Goal: Task Accomplishment & Management: Use online tool/utility

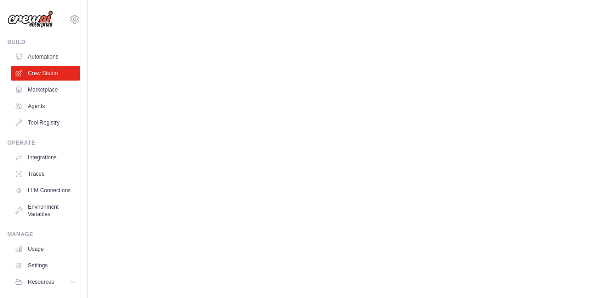
click at [277, 76] on body "matheus.mariano@ambevtech.com.br Your organization ABI - GenAI Bootcamp ✓ Setti…" at bounding box center [299, 149] width 598 height 298
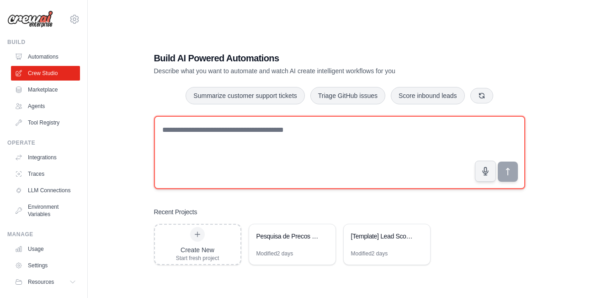
click at [299, 147] on textarea at bounding box center [339, 152] width 371 height 73
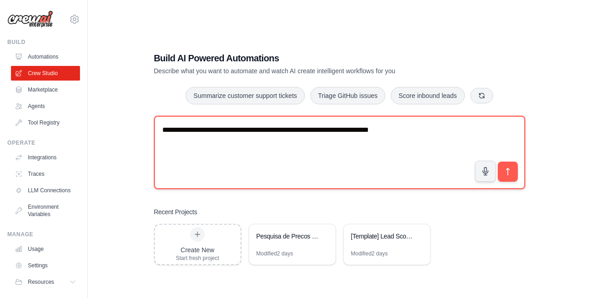
click at [189, 134] on textarea "**********" at bounding box center [339, 152] width 371 height 73
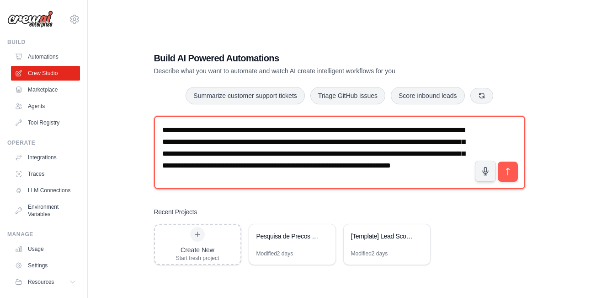
click at [185, 142] on textarea "**********" at bounding box center [339, 152] width 371 height 73
type textarea "**********"
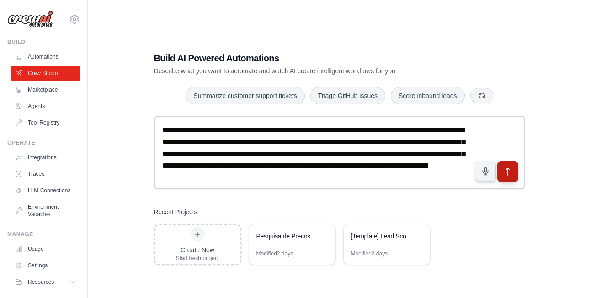
click at [511, 175] on icon "submit" at bounding box center [508, 171] width 10 height 10
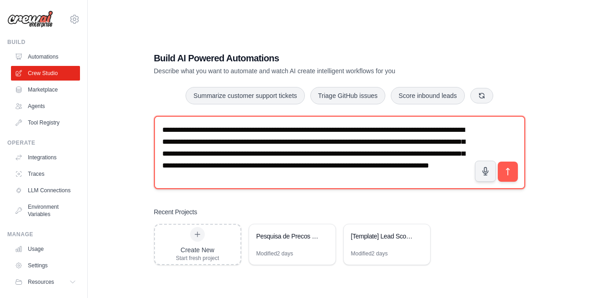
click at [436, 173] on textarea "**********" at bounding box center [339, 152] width 371 height 73
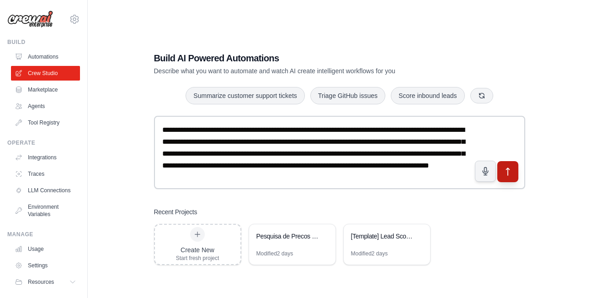
click at [512, 173] on icon "submit" at bounding box center [508, 171] width 10 height 10
click at [193, 214] on h3 "Recent Projects" at bounding box center [175, 211] width 43 height 9
click at [508, 171] on icon "submit" at bounding box center [507, 171] width 3 height 7
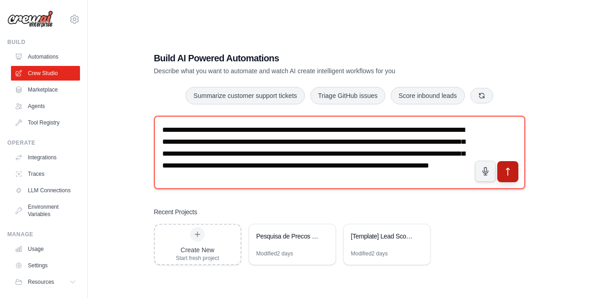
click at [353, 140] on textarea "**********" at bounding box center [339, 152] width 371 height 73
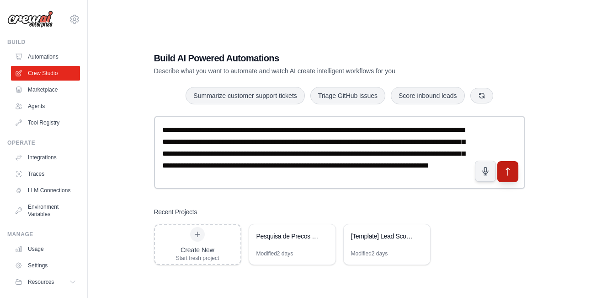
click at [488, 238] on div "Create New Start fresh project Pesquisa de Precos e Recomendacao de Compra Modi…" at bounding box center [339, 244] width 371 height 41
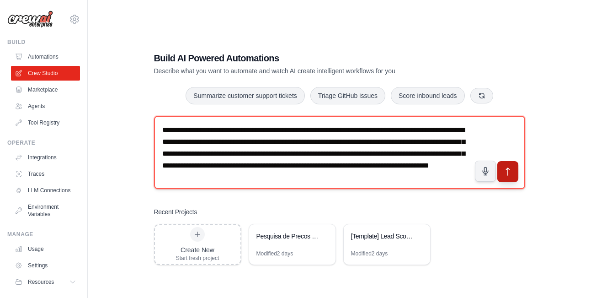
click at [299, 172] on textarea "**********" at bounding box center [339, 152] width 371 height 73
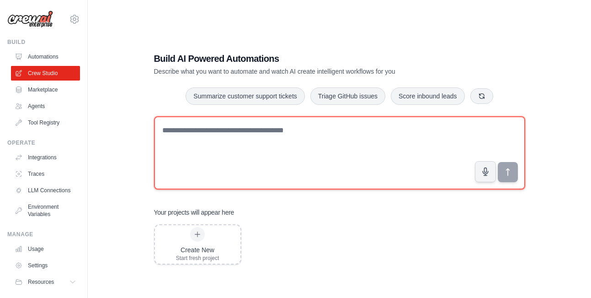
click at [285, 150] on textarea at bounding box center [339, 152] width 371 height 73
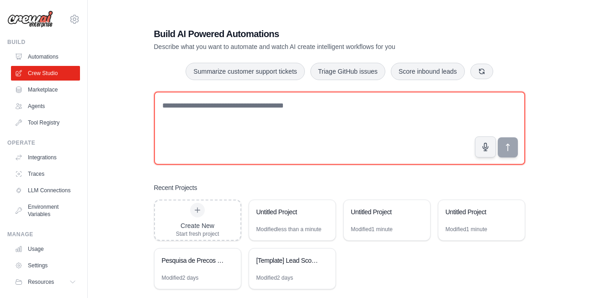
paste textarea "**********"
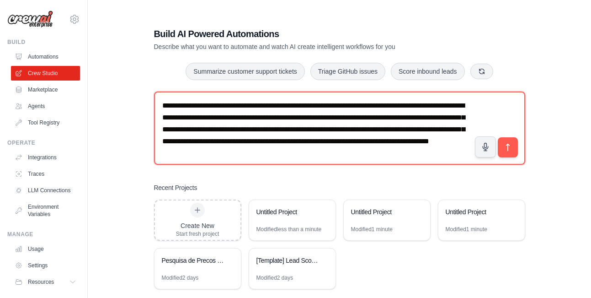
scroll to position [3, 0]
type textarea "**********"
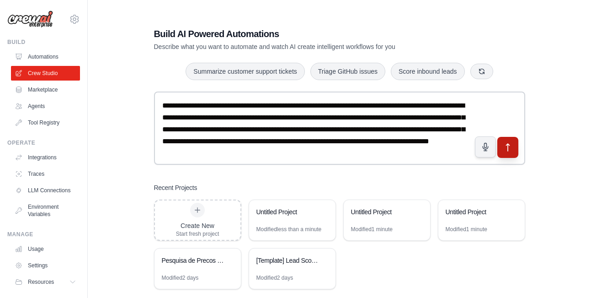
click at [510, 148] on icon "submit" at bounding box center [508, 147] width 10 height 10
click at [294, 230] on div "Modified less than a minute" at bounding box center [289, 228] width 65 height 7
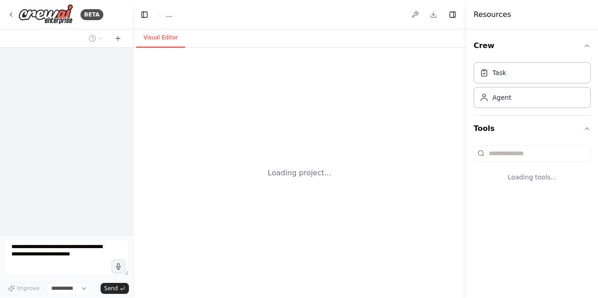
select select "****"
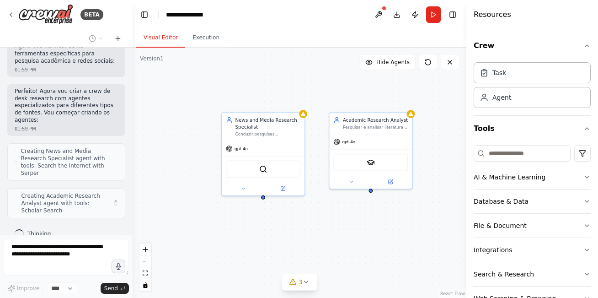
scroll to position [440, 0]
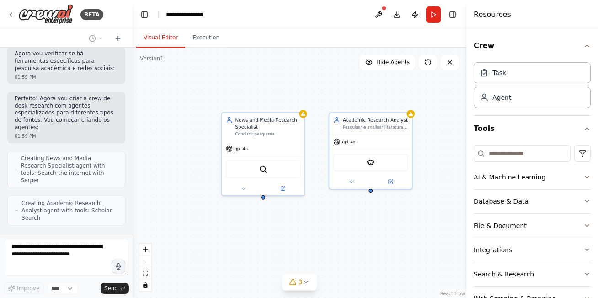
click at [297, 226] on div "News and Media Research Specialist Conduzir pesquisas abrangentes em sites de n…" at bounding box center [300, 173] width 334 height 250
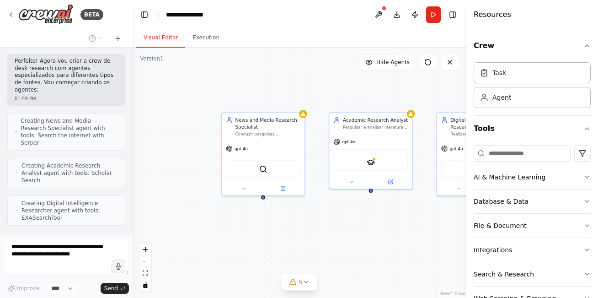
click at [252, 258] on div "News and Media Research Specialist Conduzir pesquisas abrangentes em sites de n…" at bounding box center [300, 173] width 334 height 250
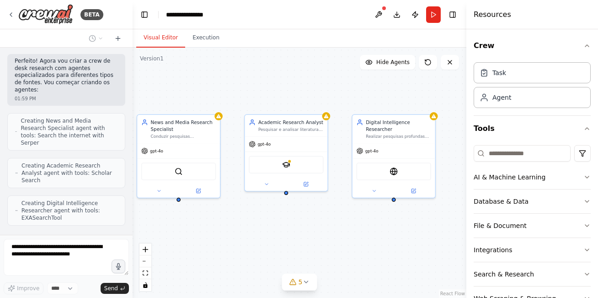
drag, startPoint x: 305, startPoint y: 227, endPoint x: 234, endPoint y: 225, distance: 71.4
click at [234, 225] on div "News and Media Research Specialist Conduzir pesquisas abrangentes em sites de n…" at bounding box center [300, 173] width 334 height 250
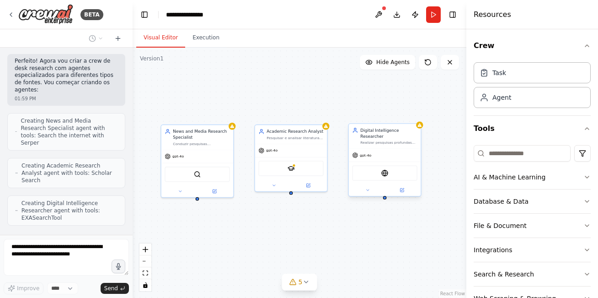
scroll to position [508, 0]
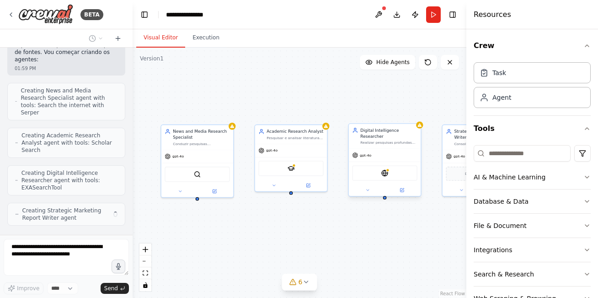
click at [403, 142] on div "Digital Intelligence Researcher Realizar pesquisas profundas na internet sobre …" at bounding box center [385, 136] width 72 height 25
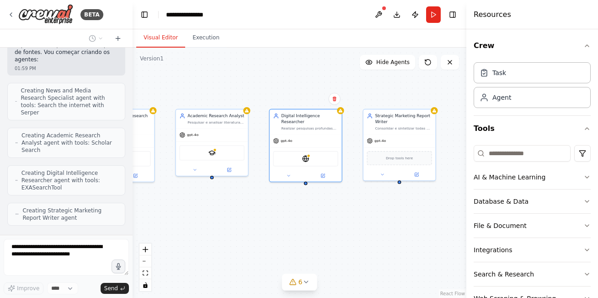
drag, startPoint x: 285, startPoint y: 242, endPoint x: 206, endPoint y: 226, distance: 80.6
click at [206, 226] on div "News and Media Research Specialist Conduzir pesquisas abrangentes em sites de n…" at bounding box center [300, 173] width 334 height 250
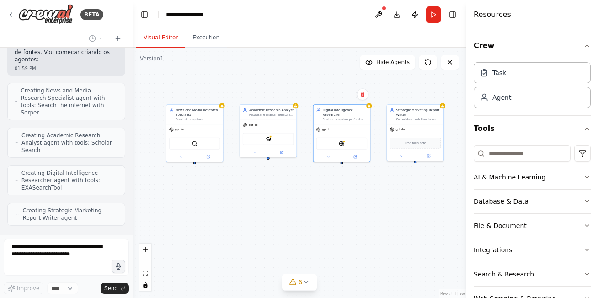
drag, startPoint x: 206, startPoint y: 226, endPoint x: 263, endPoint y: 197, distance: 64.8
click at [263, 197] on div "News and Media Research Specialist Conduzir pesquisas abrangentes em sites de n…" at bounding box center [300, 173] width 334 height 250
click at [338, 118] on div "Digital Intelligence Researcher Realizar pesquisas profundas na internet sobre …" at bounding box center [342, 113] width 57 height 19
click at [333, 112] on div "Digital Intelligence Researcher Realizar pesquisas profundas na internet sobre …" at bounding box center [345, 114] width 44 height 14
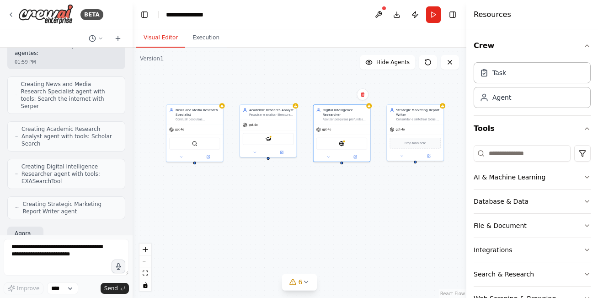
scroll to position [576, 0]
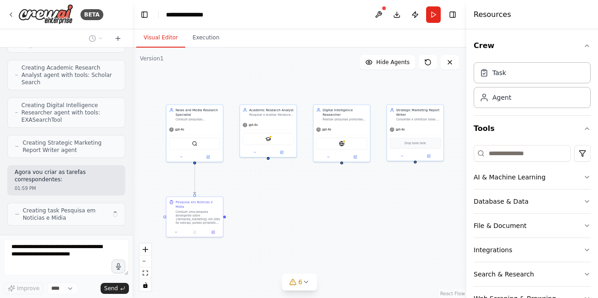
click at [325, 193] on div ".deletable-edge-delete-btn { width: 20px; height: 20px; border: 0px solid #ffff…" at bounding box center [300, 173] width 334 height 250
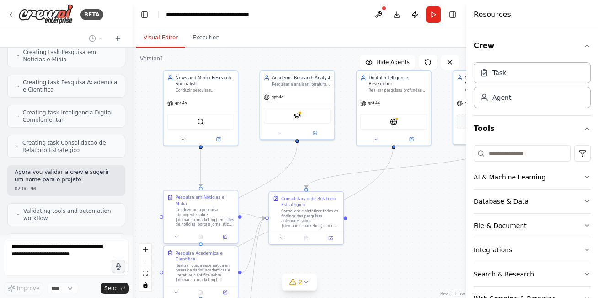
scroll to position [764, 0]
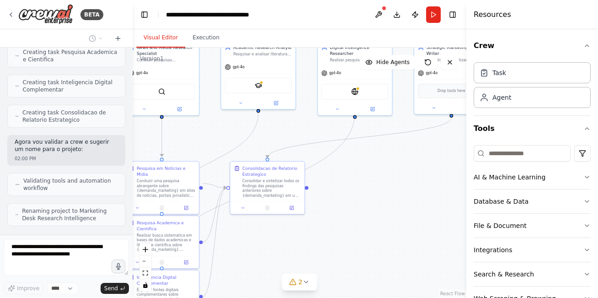
drag, startPoint x: 413, startPoint y: 266, endPoint x: 375, endPoint y: 236, distance: 48.9
click at [375, 236] on div ".deletable-edge-delete-btn { width: 20px; height: 20px; border: 0px solid #ffff…" at bounding box center [300, 173] width 334 height 250
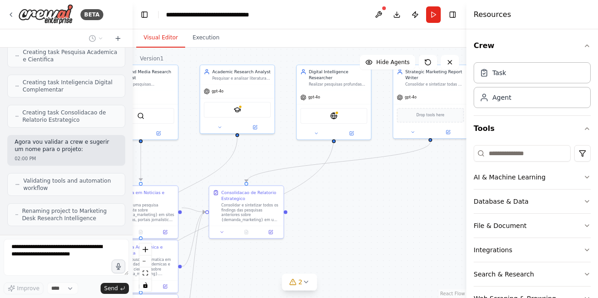
drag, startPoint x: 396, startPoint y: 216, endPoint x: 375, endPoint y: 240, distance: 31.7
click at [375, 240] on div ".deletable-edge-delete-btn { width: 20px; height: 20px; border: 0px solid #ffff…" at bounding box center [300, 173] width 334 height 250
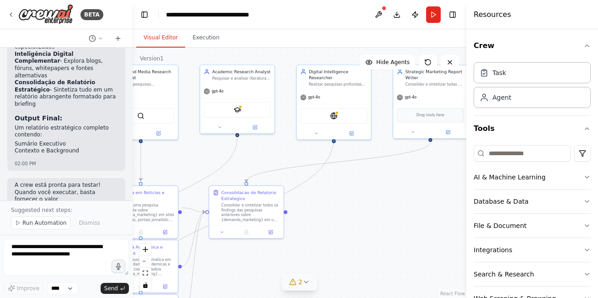
click at [311, 277] on button "2" at bounding box center [299, 281] width 35 height 17
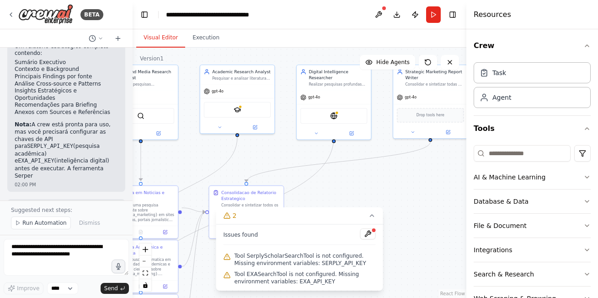
scroll to position [1285, 0]
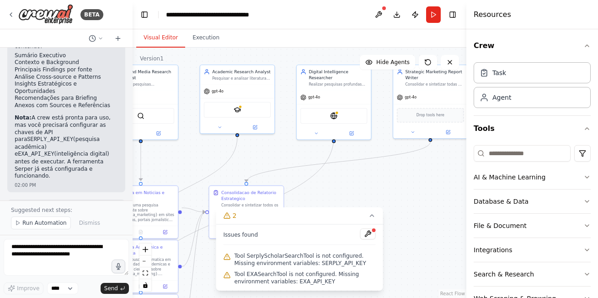
click at [379, 187] on div ".deletable-edge-delete-btn { width: 20px; height: 20px; border: 0px solid #ffff…" at bounding box center [300, 173] width 334 height 250
click at [334, 111] on img at bounding box center [333, 114] width 7 height 7
click at [241, 111] on div "SerplyScholarSearchTool" at bounding box center [237, 109] width 67 height 16
click at [237, 105] on img at bounding box center [237, 108] width 7 height 7
click at [241, 86] on div "gpt-4o" at bounding box center [237, 89] width 74 height 13
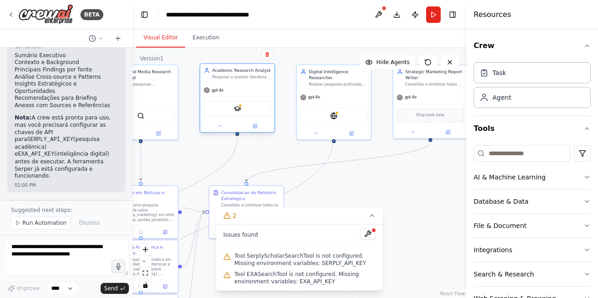
click at [241, 86] on div "gpt-4o" at bounding box center [237, 89] width 74 height 13
click at [261, 88] on div "gpt-4o" at bounding box center [237, 89] width 74 height 13
click at [253, 128] on icon at bounding box center [254, 125] width 5 height 5
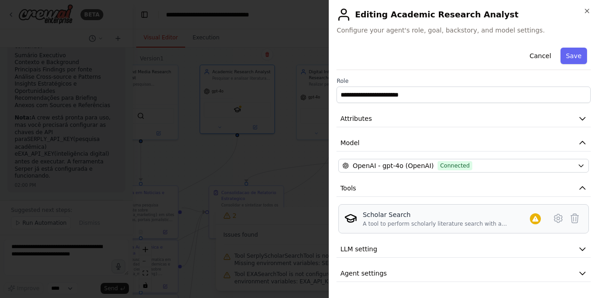
click at [485, 217] on div "Scholar Search" at bounding box center [446, 214] width 167 height 9
click at [556, 216] on icon at bounding box center [558, 218] width 11 height 11
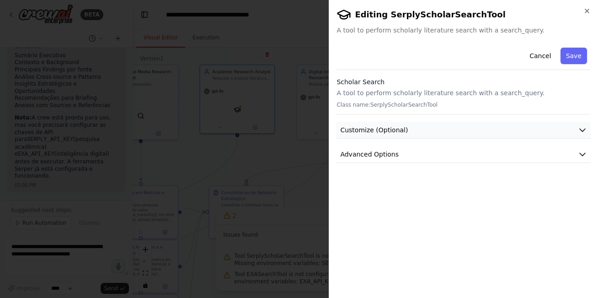
click at [413, 134] on button "Customize (Optional)" at bounding box center [464, 130] width 254 height 17
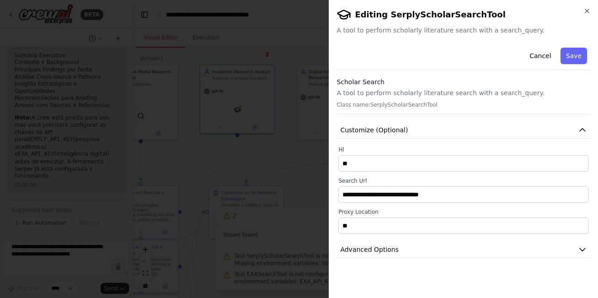
click at [397, 104] on p "Class name: SerplyScholarSearchTool" at bounding box center [464, 104] width 254 height 7
copy p "SerplyScholarSearchTool"
click at [394, 252] on button "Advanced Options" at bounding box center [464, 249] width 254 height 17
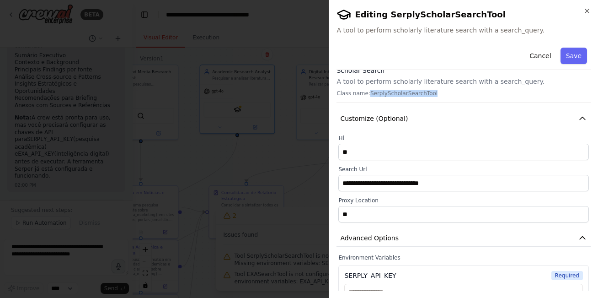
scroll to position [11, 0]
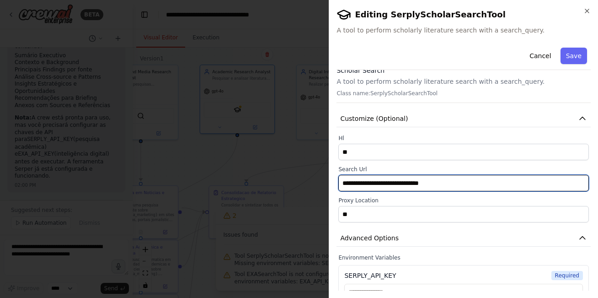
click at [389, 186] on input "**********" at bounding box center [463, 183] width 251 height 16
click at [383, 186] on input "**********" at bounding box center [463, 183] width 251 height 16
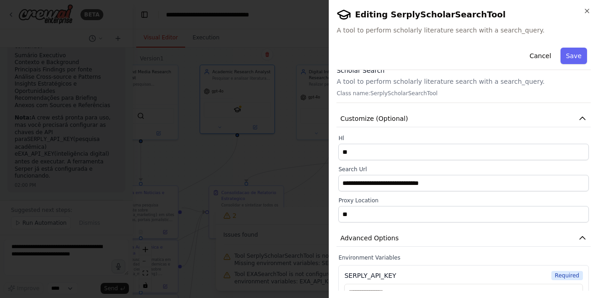
click at [200, 144] on div at bounding box center [299, 149] width 598 height 298
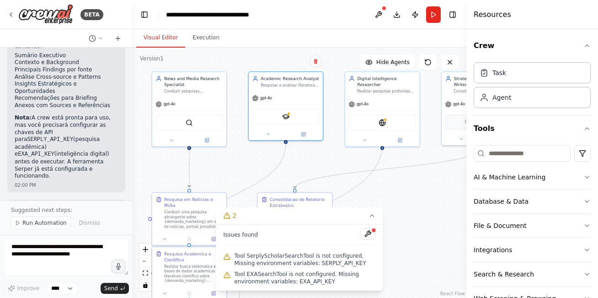
drag, startPoint x: 201, startPoint y: 149, endPoint x: 250, endPoint y: 150, distance: 49.0
click at [250, 150] on div ".deletable-edge-delete-btn { width: 20px; height: 20px; border: 0px solid #ffff…" at bounding box center [300, 173] width 334 height 250
click at [188, 100] on div "gpt-4o" at bounding box center [191, 102] width 74 height 13
click at [206, 139] on icon at bounding box center [208, 138] width 5 height 5
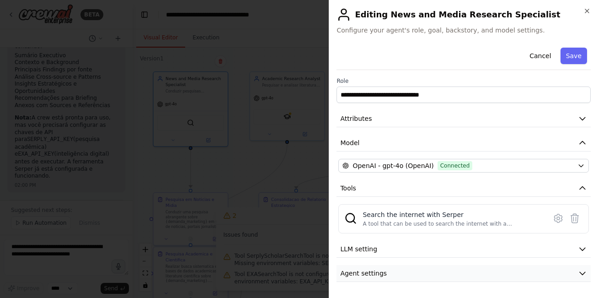
click at [448, 272] on button "Agent settings" at bounding box center [464, 273] width 254 height 17
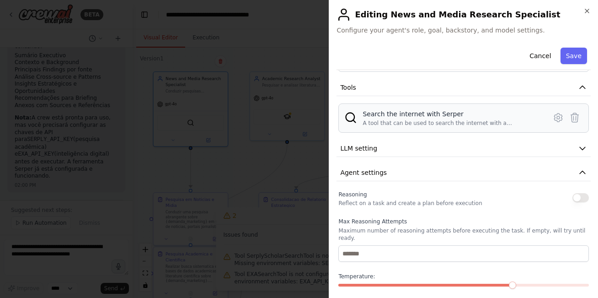
scroll to position [100, 0]
click at [394, 177] on button "Agent settings" at bounding box center [464, 173] width 254 height 17
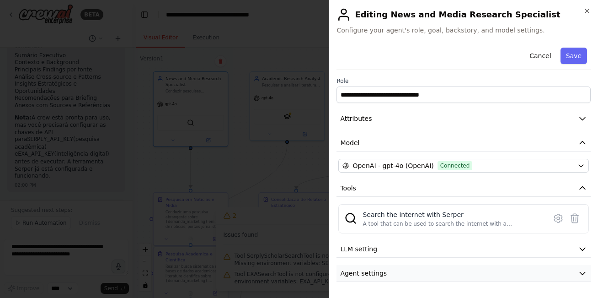
scroll to position [0, 0]
click at [396, 248] on button "LLM setting" at bounding box center [464, 249] width 254 height 17
click at [382, 112] on button "Attributes" at bounding box center [464, 118] width 254 height 17
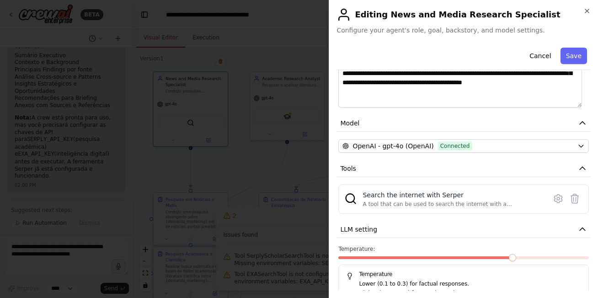
scroll to position [209, 0]
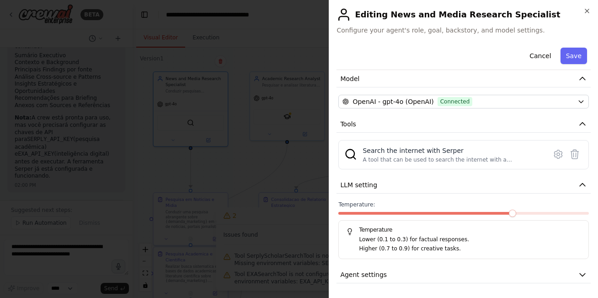
click at [220, 151] on div at bounding box center [299, 149] width 598 height 298
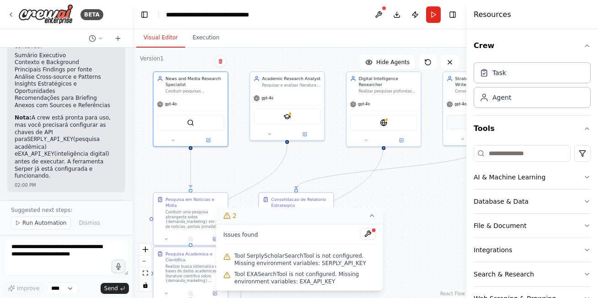
click at [372, 216] on icon at bounding box center [372, 215] width 7 height 7
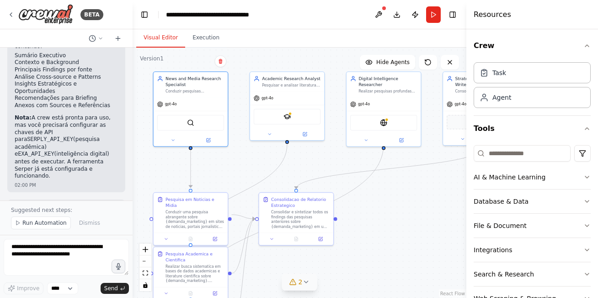
click at [306, 287] on button "2" at bounding box center [299, 281] width 35 height 17
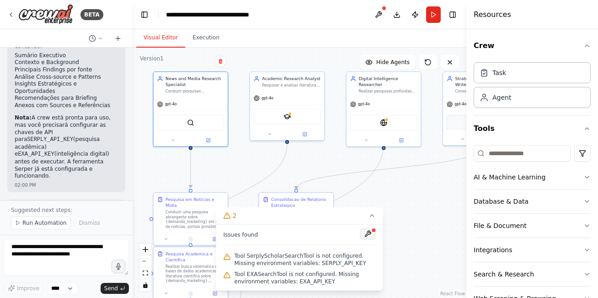
click at [370, 236] on button at bounding box center [368, 233] width 16 height 11
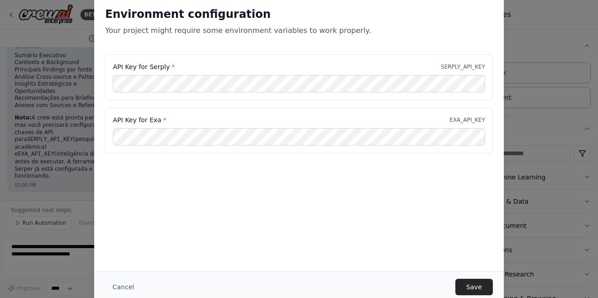
click at [398, 175] on div "Environment configuration Your project might require some environment variables…" at bounding box center [299, 133] width 410 height 275
click at [474, 285] on button "Save" at bounding box center [473, 286] width 37 height 16
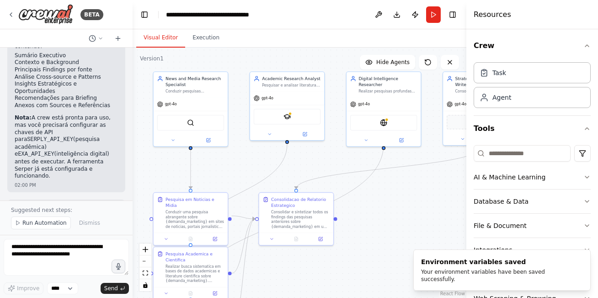
click at [416, 246] on div ".deletable-edge-delete-btn { width: 20px; height: 20px; border: 0px solid #ffff…" at bounding box center [300, 173] width 334 height 250
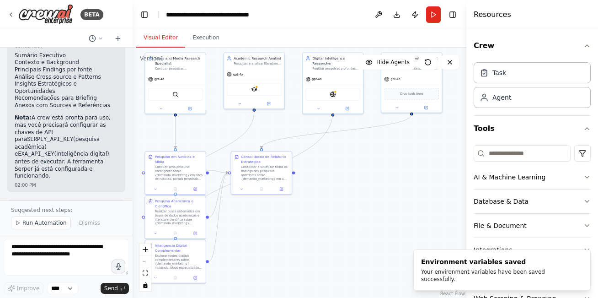
drag, startPoint x: 416, startPoint y: 246, endPoint x: 359, endPoint y: 194, distance: 77.0
click at [359, 194] on div ".deletable-edge-delete-btn { width: 20px; height: 20px; border: 0px solid #ffff…" at bounding box center [300, 173] width 334 height 250
click at [403, 215] on div ".deletable-edge-delete-btn { width: 20px; height: 20px; border: 0px solid #ffff…" at bounding box center [300, 173] width 334 height 250
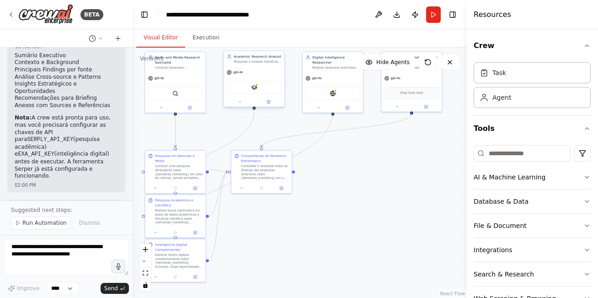
click at [266, 87] on div "SerplyScholarSearchTool" at bounding box center [254, 87] width 54 height 13
click at [273, 103] on button at bounding box center [269, 102] width 28 height 6
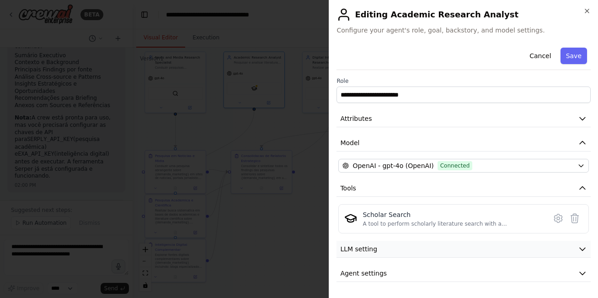
click at [381, 245] on button "LLM setting" at bounding box center [464, 249] width 254 height 17
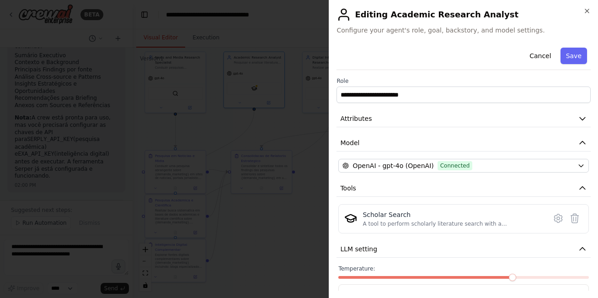
scroll to position [64, 0]
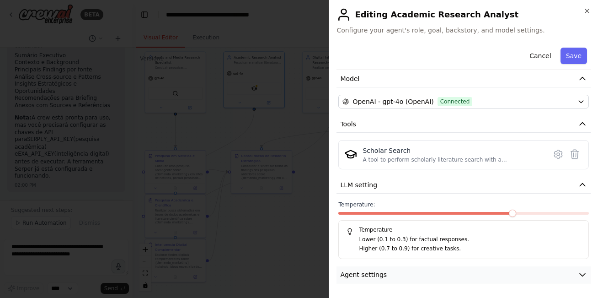
click at [432, 273] on button "Agent settings" at bounding box center [464, 274] width 254 height 17
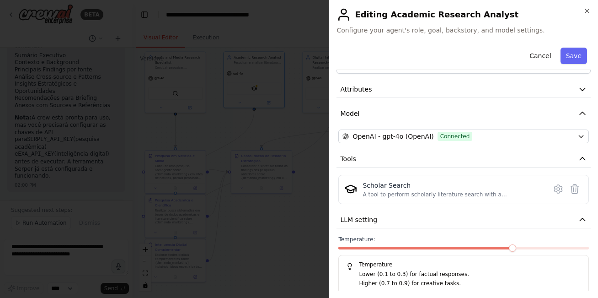
scroll to position [29, 0]
click at [553, 189] on icon at bounding box center [558, 189] width 11 height 11
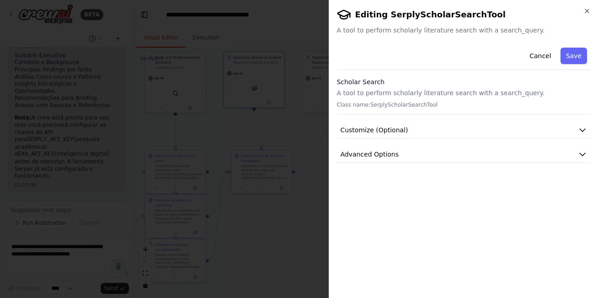
click at [462, 173] on div "**********" at bounding box center [464, 167] width 254 height 246
click at [445, 156] on button "Advanced Options" at bounding box center [464, 154] width 254 height 17
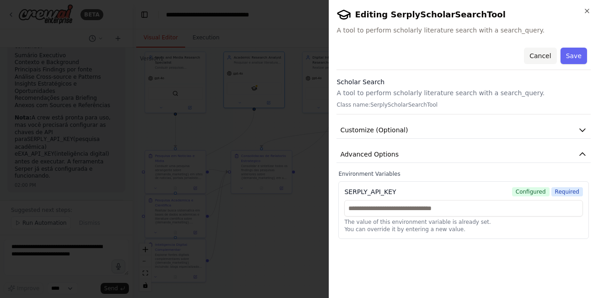
click at [551, 58] on button "Cancel" at bounding box center [540, 56] width 32 height 16
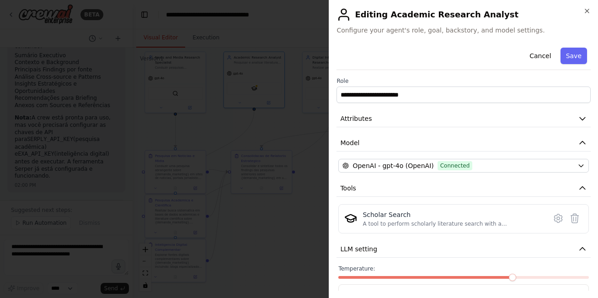
click at [289, 239] on div at bounding box center [299, 149] width 598 height 298
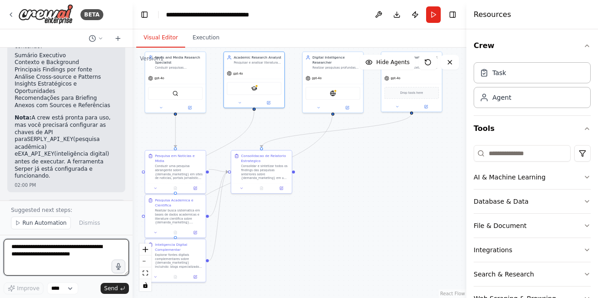
click at [66, 273] on textarea at bounding box center [66, 257] width 125 height 37
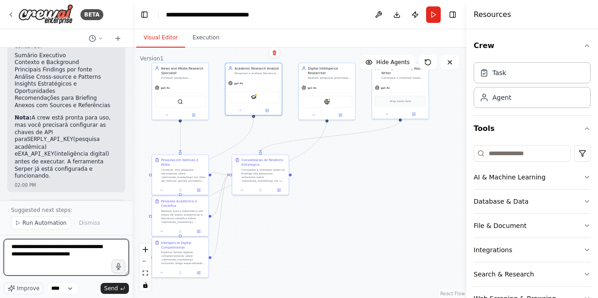
type textarea "**********"
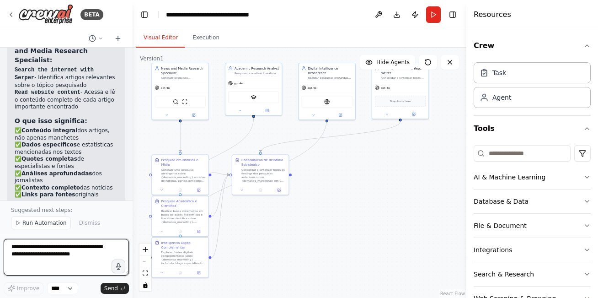
scroll to position [1941, 0]
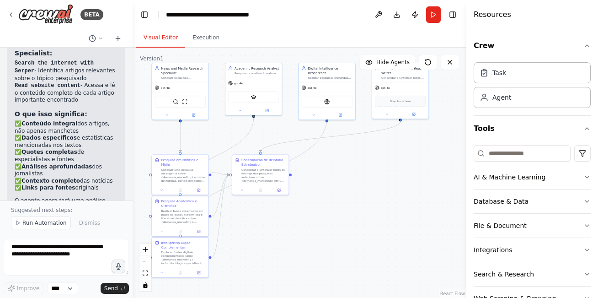
click at [315, 254] on div ".deletable-edge-delete-btn { width: 20px; height: 20px; border: 0px solid #ffff…" at bounding box center [300, 173] width 334 height 250
click at [59, 223] on span "Run Automation" at bounding box center [44, 222] width 44 height 7
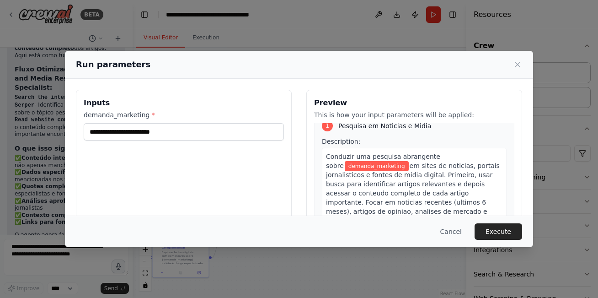
scroll to position [11, 0]
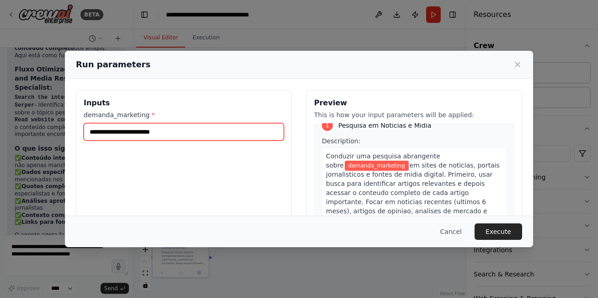
click at [199, 130] on input "demanda_marketing *" at bounding box center [184, 131] width 200 height 17
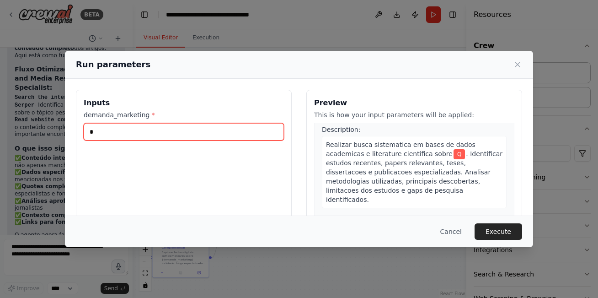
scroll to position [261, 0]
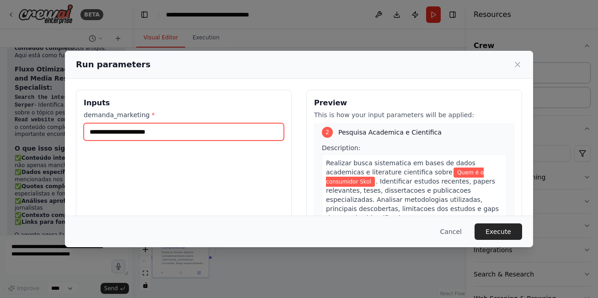
click at [156, 132] on input "**********" at bounding box center [184, 131] width 200 height 17
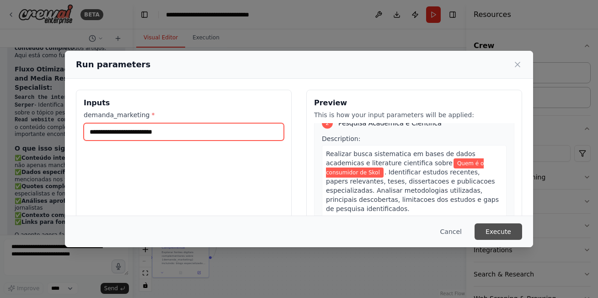
type input "**********"
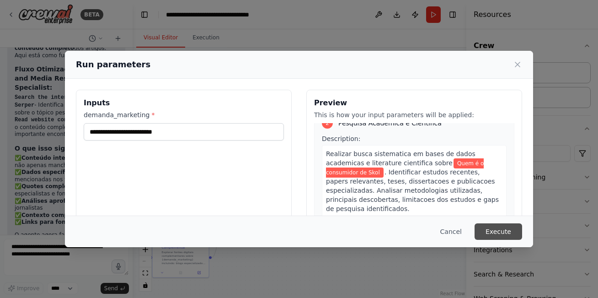
click at [518, 235] on button "Execute" at bounding box center [499, 231] width 48 height 16
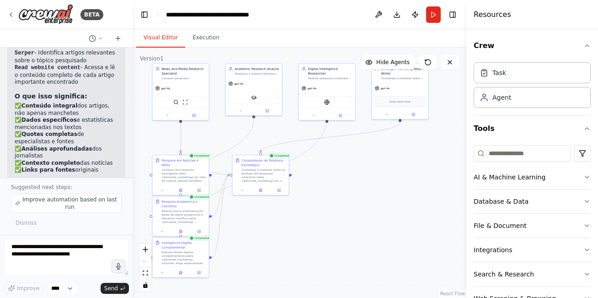
scroll to position [1964, 0]
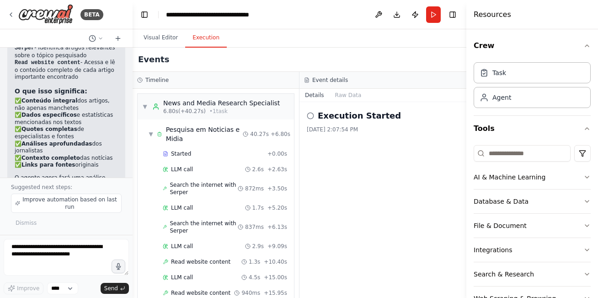
click at [207, 40] on button "Execution" at bounding box center [206, 37] width 42 height 19
click at [203, 168] on div "LLM call 2.6s + 2.63s" at bounding box center [225, 169] width 124 height 7
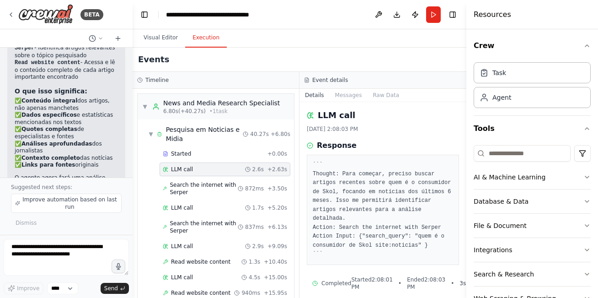
scroll to position [0, 0]
click at [221, 188] on span "Search the internet with Serper" at bounding box center [204, 188] width 68 height 15
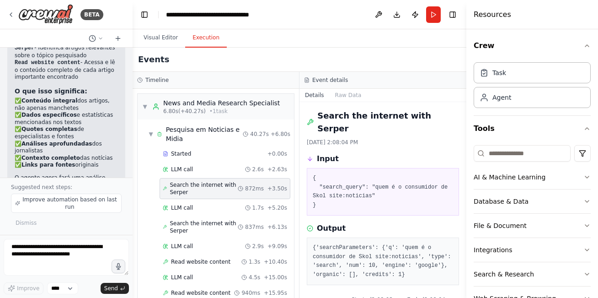
scroll to position [16, 0]
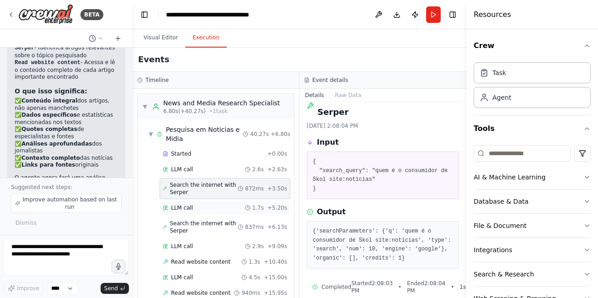
click at [204, 212] on div "LLM call 1.7s + 5.20s" at bounding box center [225, 208] width 131 height 14
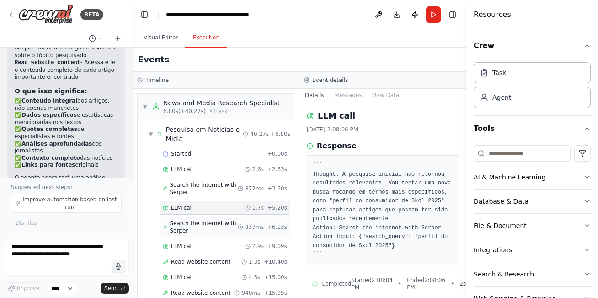
click at [208, 225] on span "Search the internet with Serper" at bounding box center [204, 227] width 68 height 15
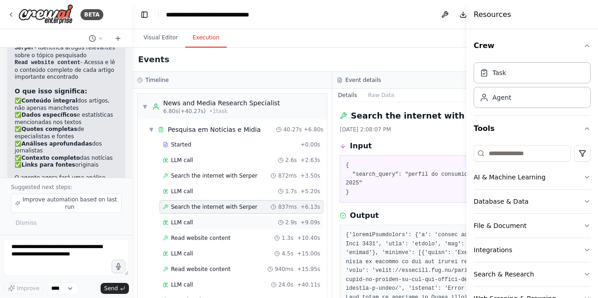
click at [219, 221] on div "LLM call 2.9s + 9.09s" at bounding box center [241, 222] width 157 height 7
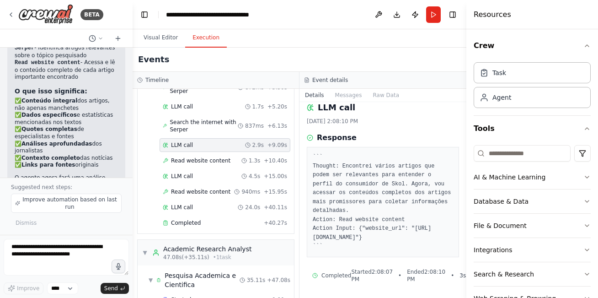
scroll to position [27, 0]
click at [204, 155] on div "Read website content 1.3s + 10.40s" at bounding box center [225, 161] width 131 height 14
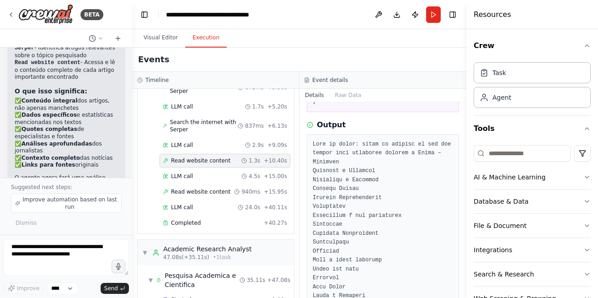
scroll to position [82, 0]
click at [203, 173] on div "LLM call 4.5s + 15.00s" at bounding box center [225, 175] width 124 height 7
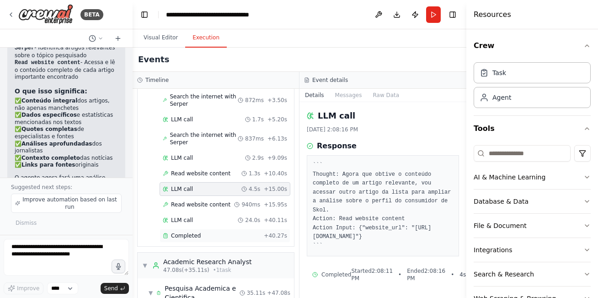
click at [218, 232] on div "Completed" at bounding box center [211, 235] width 97 height 7
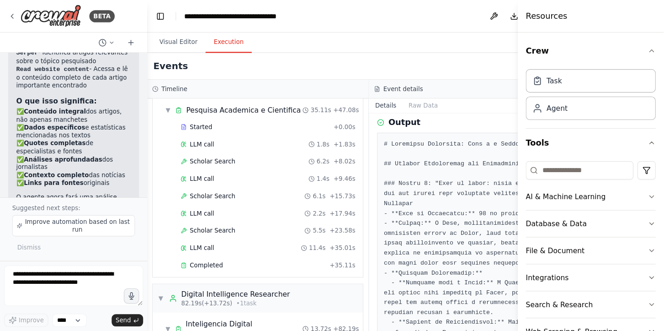
scroll to position [36, 0]
click at [387, 59] on div "Events" at bounding box center [333, 60] width 400 height 24
click at [589, 53] on div "Crew Task Agent Tools AI & Machine Learning Database & Data File & Document Int…" at bounding box center [532, 163] width 132 height 268
click at [584, 44] on icon "button" at bounding box center [587, 45] width 7 height 7
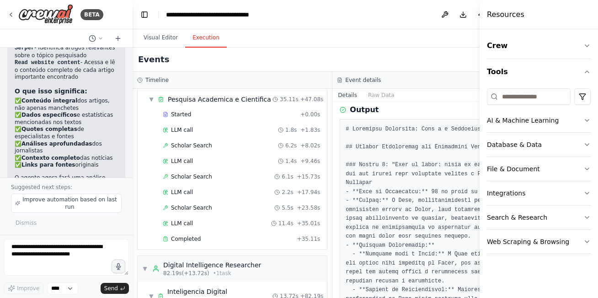
drag, startPoint x: 467, startPoint y: 265, endPoint x: 601, endPoint y: 255, distance: 134.4
click at [598, 255] on html "BETA uma crew de desk research que vai ser usado por departamento de marketing.…" at bounding box center [299, 149] width 598 height 298
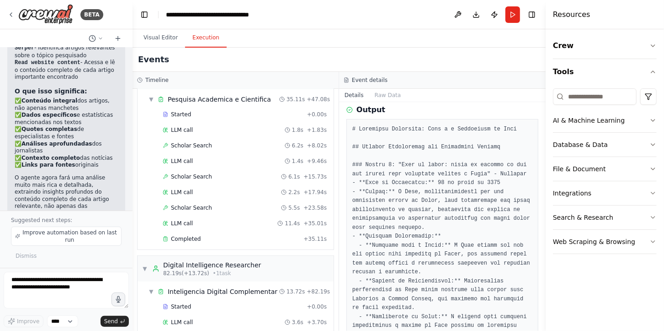
scroll to position [36, 0]
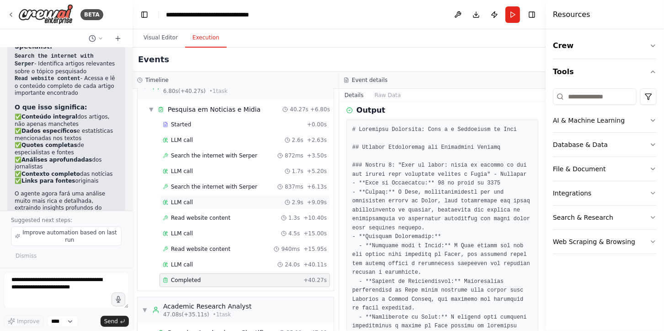
scroll to position [21, 0]
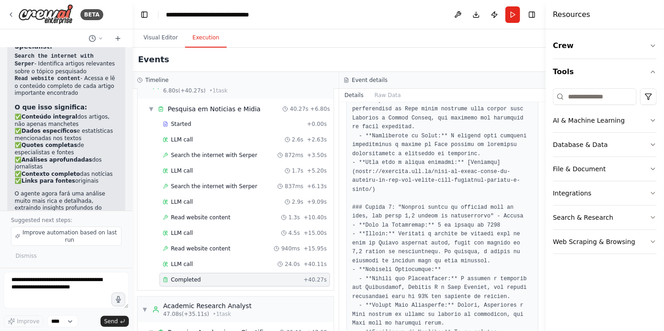
scroll to position [217, 0]
click at [400, 209] on pre at bounding box center [443, 332] width 180 height 776
drag, startPoint x: 400, startPoint y: 209, endPoint x: 418, endPoint y: 225, distance: 24.6
click at [418, 225] on pre at bounding box center [443, 332] width 180 height 776
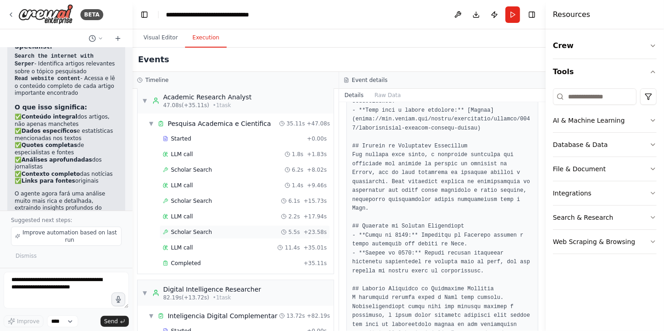
scroll to position [229, 0]
click at [214, 142] on div "Started" at bounding box center [233, 138] width 141 height 7
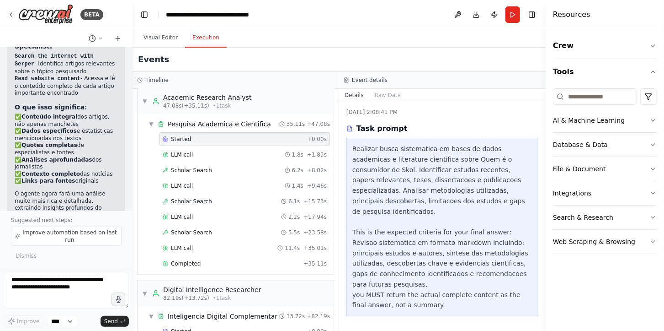
scroll to position [7, 0]
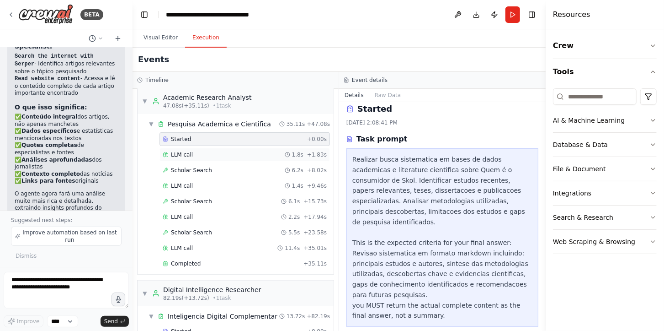
click at [219, 155] on div "LLM call 1.8s + 1.83s" at bounding box center [245, 154] width 164 height 7
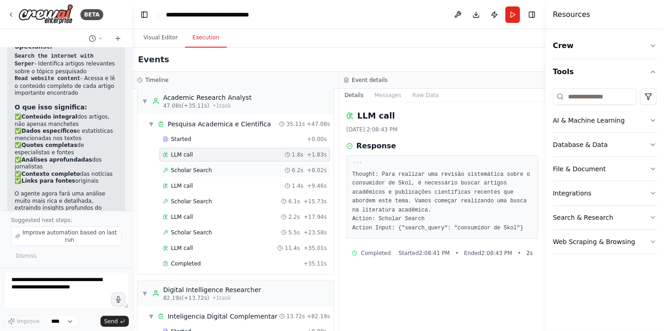
click at [226, 170] on div "Scholar Search 6.2s + 8.02s" at bounding box center [245, 169] width 164 height 7
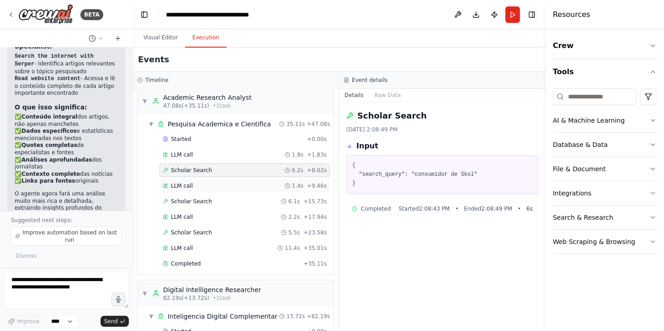
click at [230, 180] on div "LLM call 1.4s + 9.46s" at bounding box center [245, 186] width 171 height 14
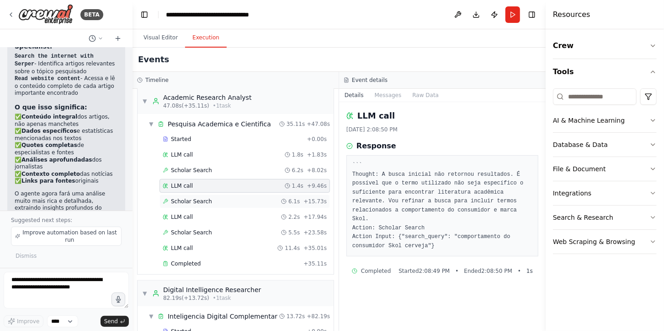
click at [239, 203] on div "Scholar Search 6.1s + 15.73s" at bounding box center [245, 201] width 164 height 7
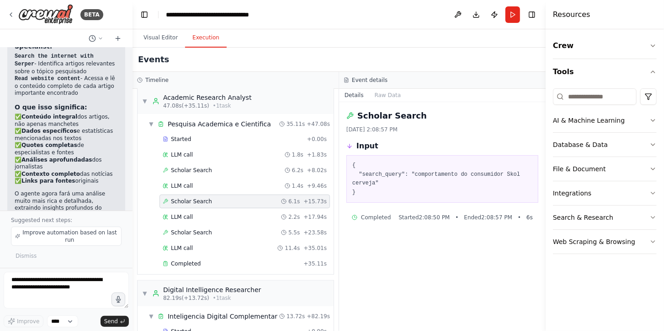
click at [239, 203] on div "Scholar Search 6.1s + 15.73s" at bounding box center [245, 201] width 164 height 7
click at [243, 220] on div "LLM call 2.2s + 17.94s" at bounding box center [245, 216] width 164 height 7
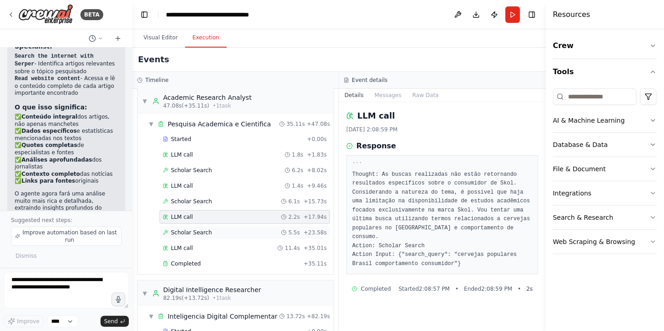
click at [251, 235] on div "Scholar Search 5.5s + 23.58s" at bounding box center [245, 232] width 164 height 7
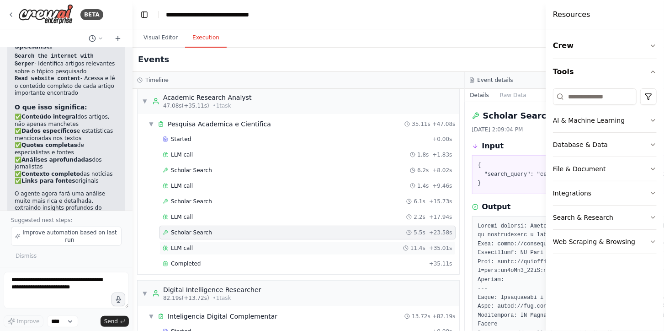
click at [254, 245] on div "LLM call 11.4s + 35.01s" at bounding box center [308, 248] width 296 height 14
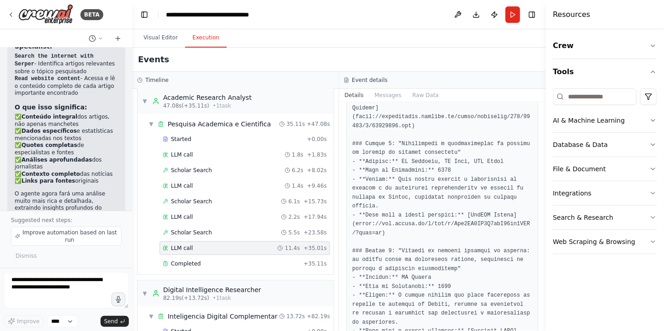
scroll to position [263, 0]
click at [256, 260] on div "Completed + 35.11s" at bounding box center [245, 264] width 171 height 14
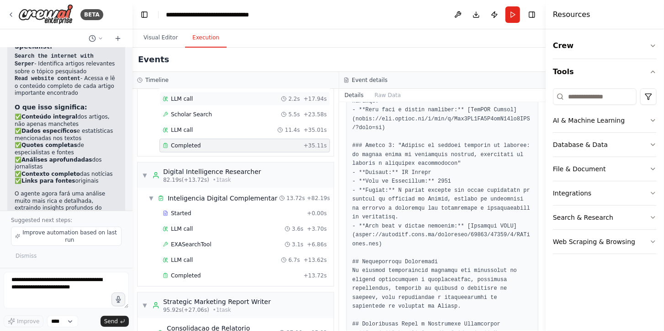
scroll to position [348, 0]
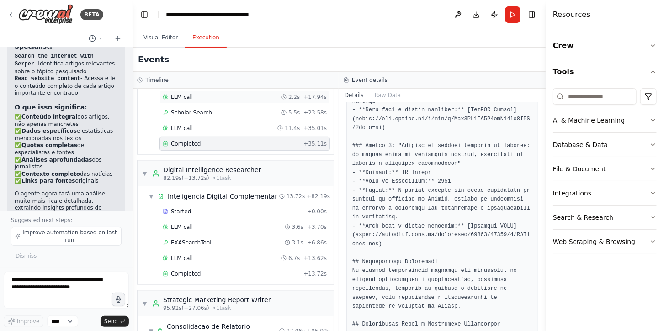
click at [267, 220] on div "Started + 0.00s LLM call 3.6s + 3.70s EXASearchTool 3.1s + 6.86s LLM call 6.7s …" at bounding box center [239, 243] width 189 height 78
click at [277, 215] on div "Started" at bounding box center [233, 211] width 141 height 7
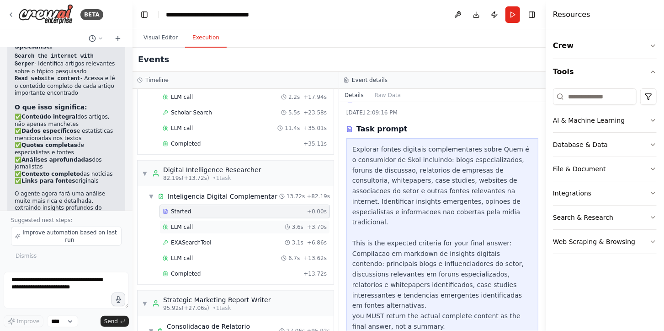
click at [281, 227] on div "LLM call 3.6s + 3.70s" at bounding box center [245, 226] width 164 height 7
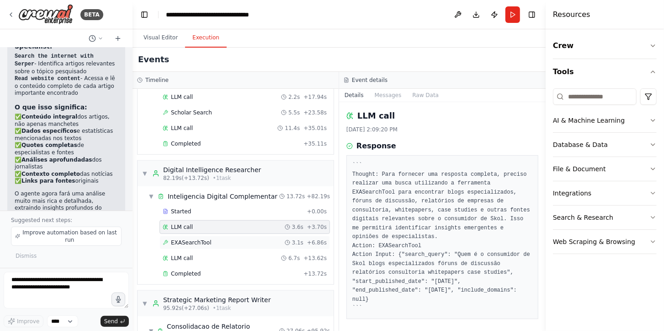
click at [254, 249] on div "EXASearchTool 3.1s + 6.86s" at bounding box center [245, 243] width 171 height 14
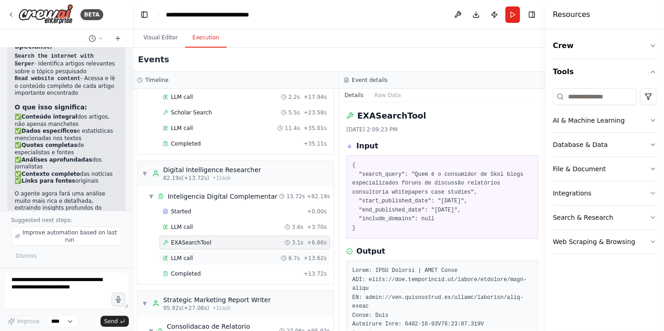
click at [250, 257] on div "LLM call 6.7s + 13.62s" at bounding box center [245, 257] width 164 height 7
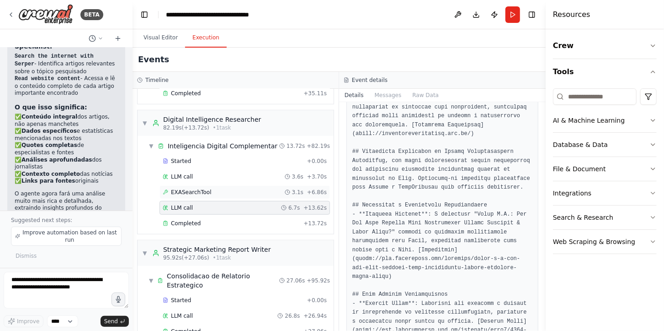
scroll to position [399, 0]
click at [248, 220] on div "Completed + 13.72s" at bounding box center [245, 223] width 171 height 14
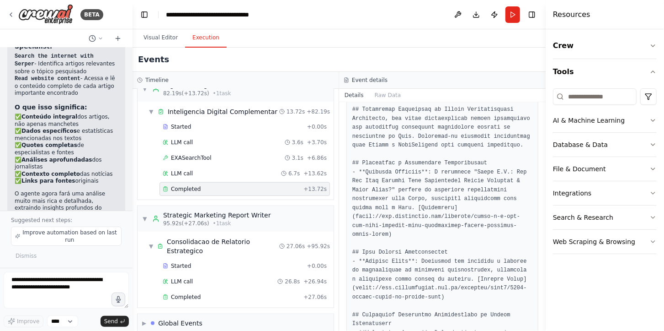
scroll to position [439, 0]
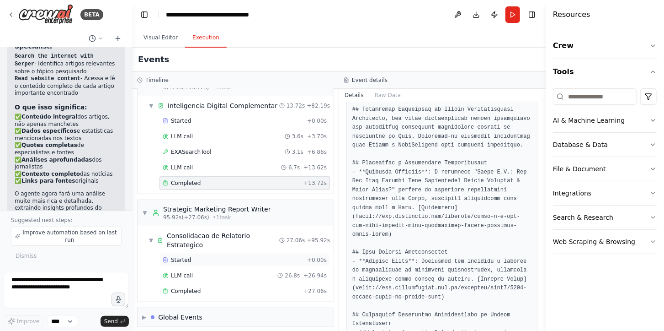
click at [252, 256] on div "Started" at bounding box center [233, 259] width 141 height 7
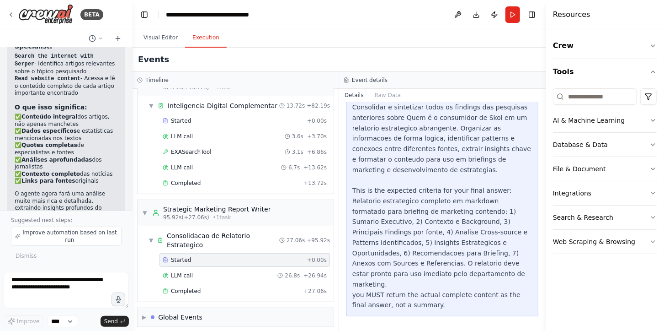
scroll to position [38, 0]
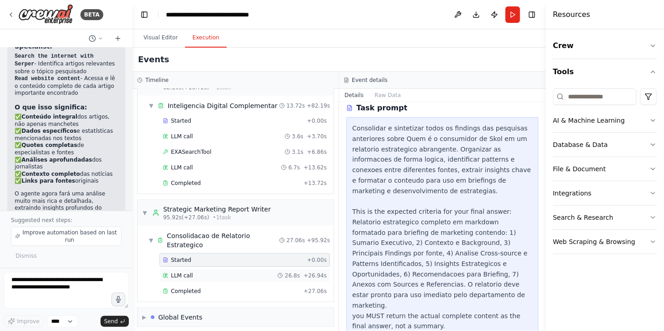
click at [267, 272] on div "LLM call 26.8s + 26.94s" at bounding box center [245, 275] width 164 height 7
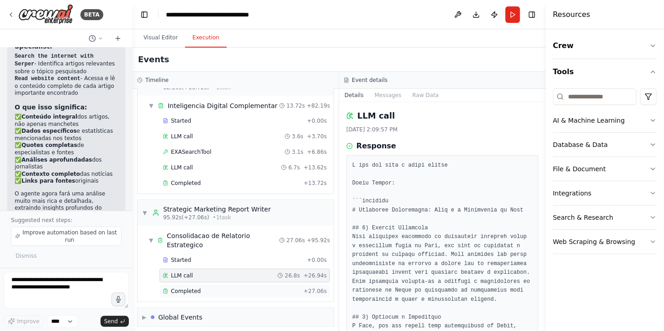
click at [287, 287] on div "Completed" at bounding box center [231, 290] width 137 height 7
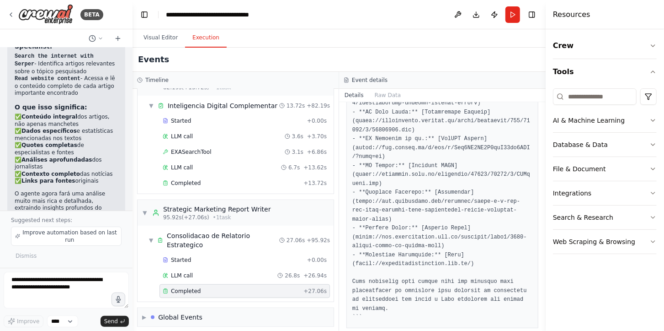
scroll to position [812, 0]
click at [67, 286] on textarea at bounding box center [66, 290] width 125 height 37
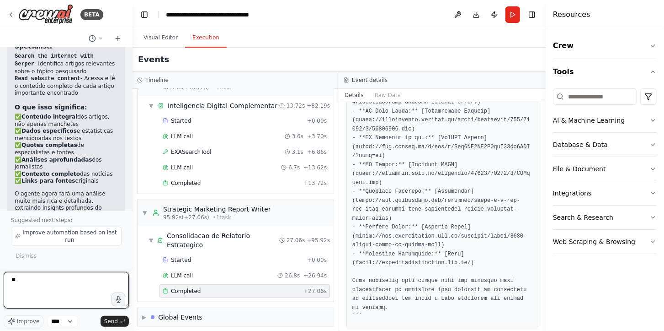
type textarea "*"
click at [80, 295] on textarea "**********" at bounding box center [66, 290] width 125 height 37
type textarea "**********"
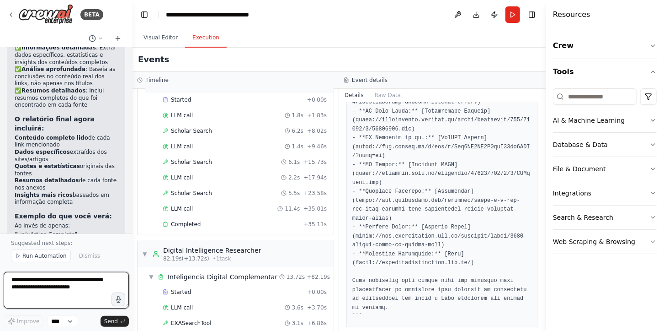
scroll to position [268, 0]
click at [227, 284] on div "▼ Inteligencia Digital Complementar 13.72s + 82.19s" at bounding box center [239, 276] width 189 height 16
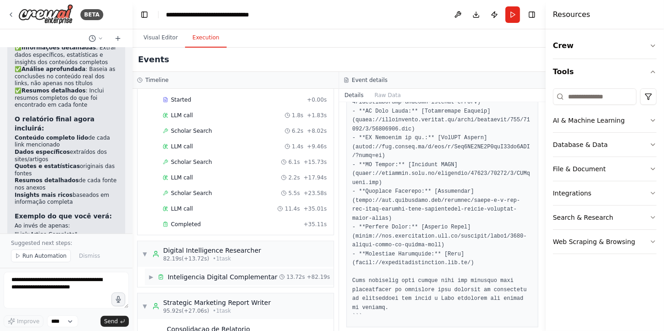
click at [227, 284] on div "▶ Inteligencia Digital Complementar 13.72s + 82.19s" at bounding box center [239, 276] width 189 height 16
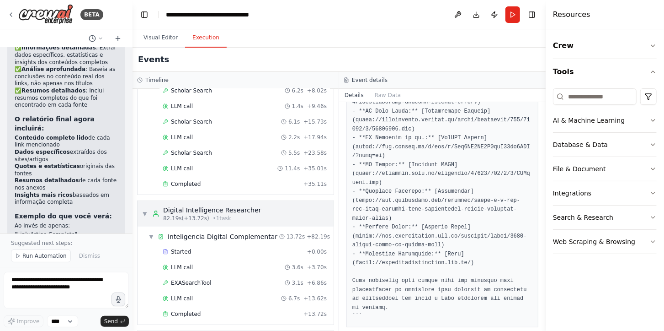
scroll to position [309, 0]
click at [217, 258] on div "Started + 0.00s" at bounding box center [245, 251] width 171 height 14
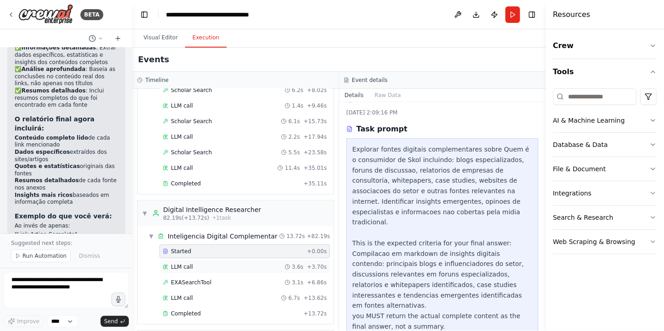
click at [225, 270] on div "LLM call 3.6s + 3.70s" at bounding box center [245, 266] width 164 height 7
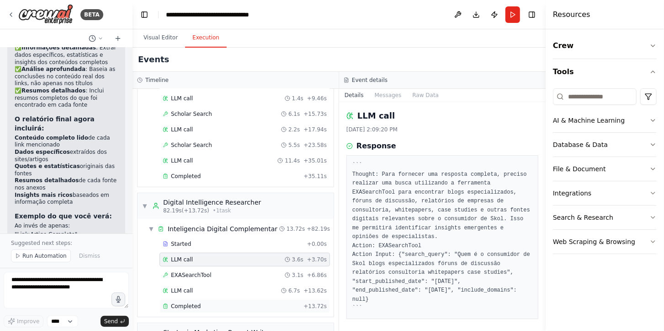
scroll to position [439, 0]
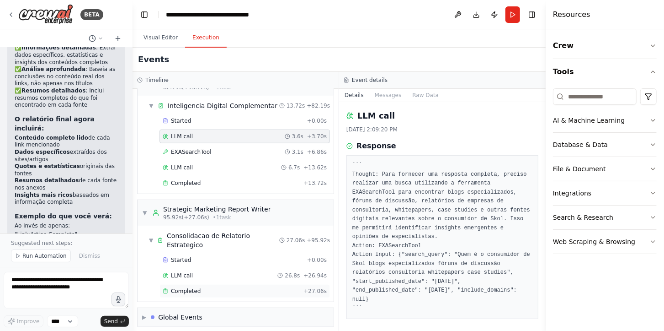
click at [262, 284] on div "Completed + 27.06s" at bounding box center [245, 291] width 171 height 14
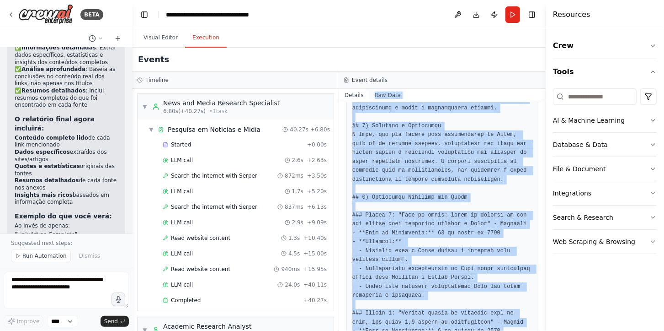
scroll to position [0, 0]
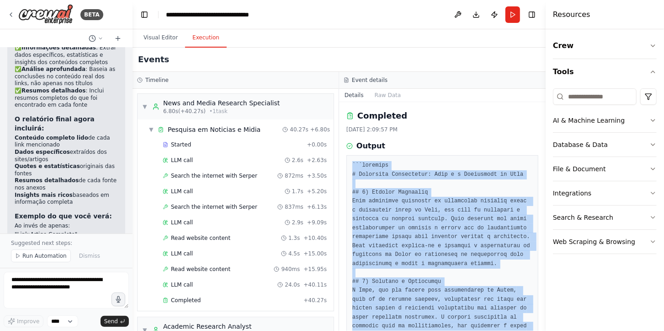
drag, startPoint x: 386, startPoint y: 307, endPoint x: 347, endPoint y: 169, distance: 143.7
copy pre "```markdown # Relatório Estratégico: Quem é o Consumidor de Skol ## 1) Sumário …"
click at [150, 47] on button "Visual Editor" at bounding box center [160, 37] width 49 height 19
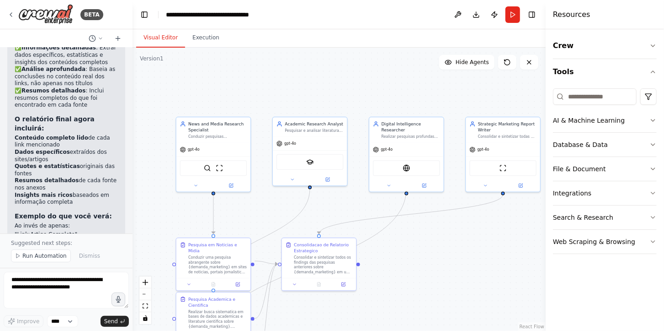
drag, startPoint x: 236, startPoint y: 142, endPoint x: 265, endPoint y: 220, distance: 83.8
click at [265, 220] on div ".deletable-edge-delete-btn { width: 20px; height: 20px; border: 0px solid #ffff…" at bounding box center [339, 189] width 413 height 283
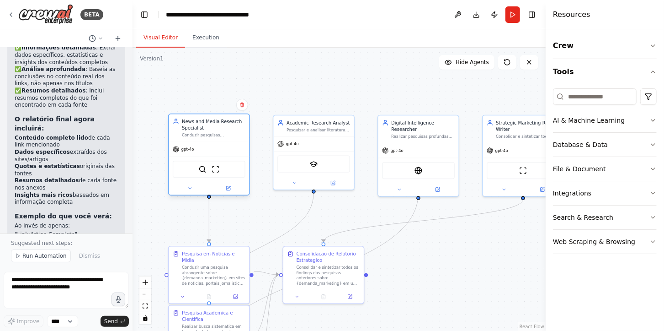
click at [211, 130] on div "News and Media Research Specialist" at bounding box center [214, 124] width 64 height 13
click at [227, 187] on icon at bounding box center [228, 188] width 4 height 4
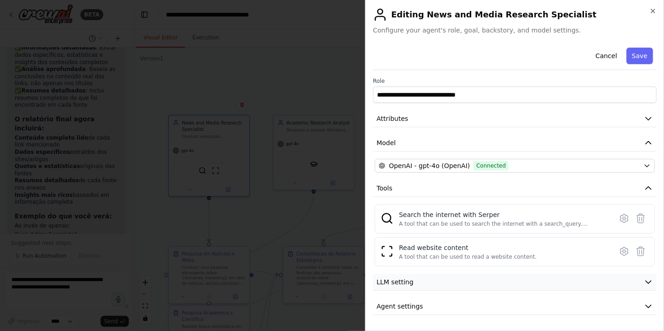
click at [430, 284] on button "LLM setting" at bounding box center [515, 281] width 284 height 17
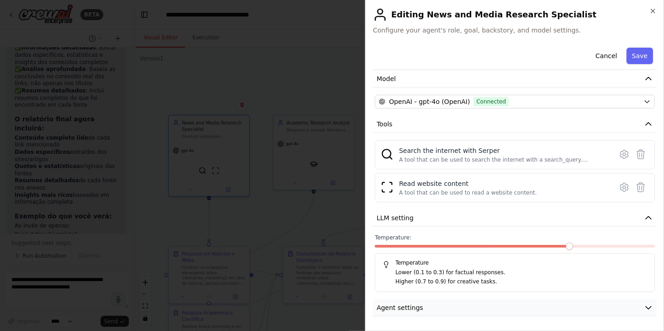
click at [426, 297] on button "Agent settings" at bounding box center [515, 307] width 284 height 17
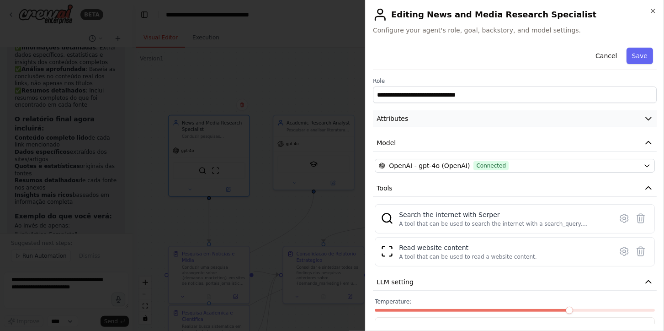
click at [418, 116] on button "Attributes" at bounding box center [515, 118] width 284 height 17
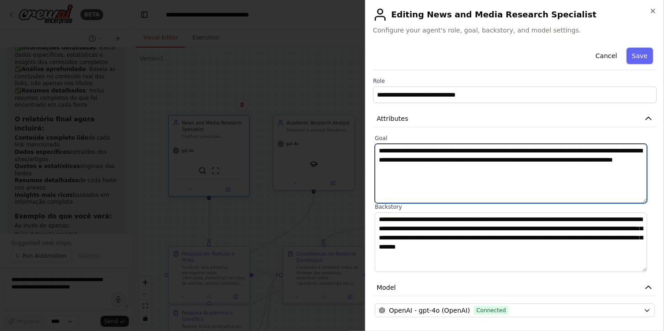
click at [425, 171] on textarea "**********" at bounding box center [511, 173] width 273 height 59
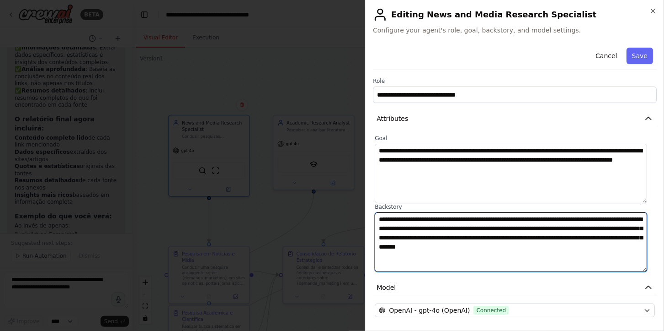
click at [488, 232] on textarea "**********" at bounding box center [511, 241] width 273 height 59
click at [481, 251] on textarea "**********" at bounding box center [511, 241] width 273 height 59
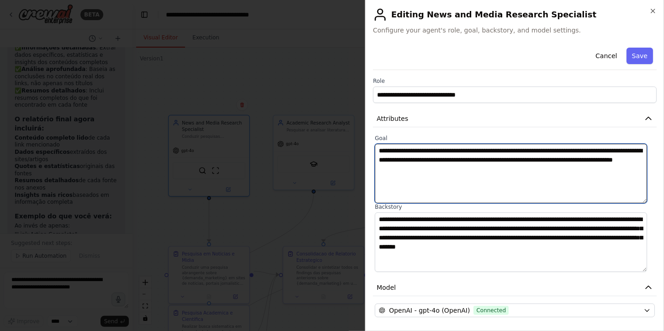
click at [419, 182] on textarea "**********" at bounding box center [511, 173] width 273 height 59
click at [529, 167] on textarea "**********" at bounding box center [511, 173] width 273 height 59
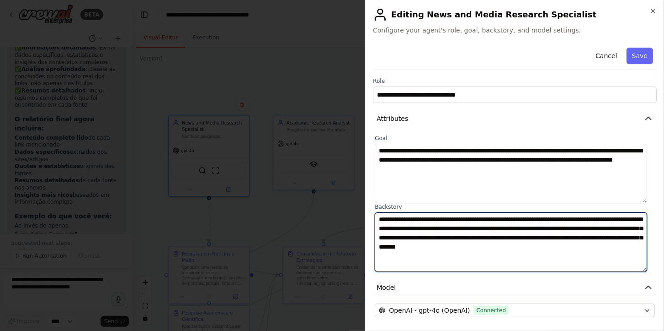
click at [514, 261] on textarea "**********" at bounding box center [511, 241] width 273 height 59
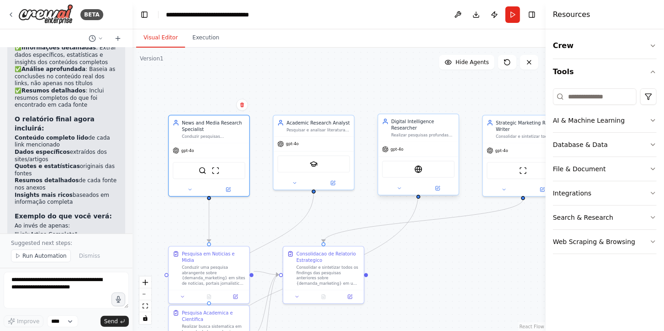
click at [431, 123] on div "Digital Intelligence Researcher" at bounding box center [423, 124] width 64 height 13
click at [304, 150] on div "SerplyScholarSearchTool" at bounding box center [313, 162] width 80 height 25
click at [430, 142] on div "gpt-4o" at bounding box center [419, 149] width 80 height 15
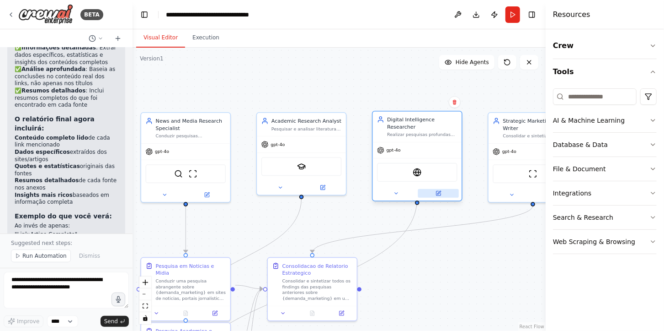
click at [441, 191] on icon at bounding box center [439, 193] width 4 height 4
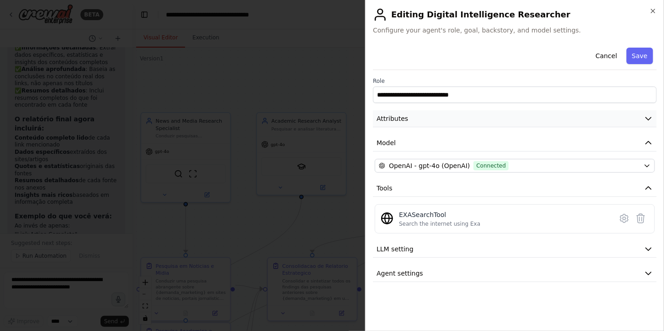
click at [436, 121] on button "Attributes" at bounding box center [515, 118] width 284 height 17
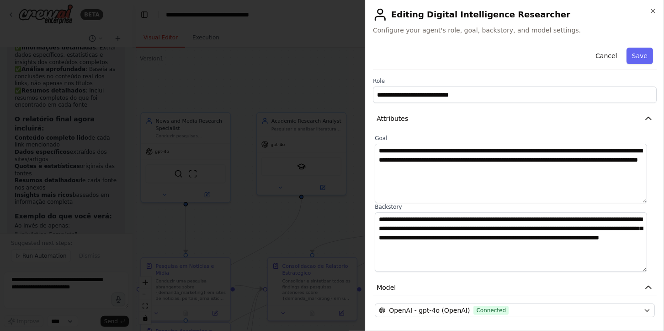
click at [258, 234] on div at bounding box center [332, 165] width 664 height 331
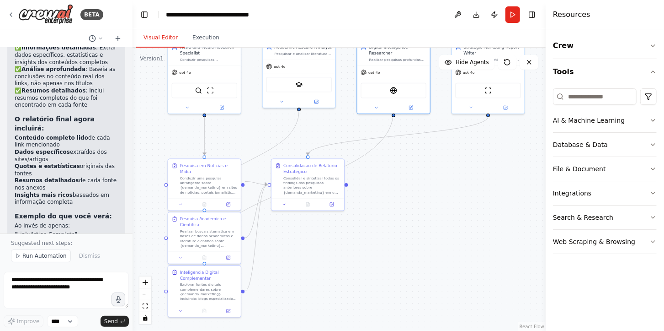
drag, startPoint x: 334, startPoint y: 219, endPoint x: 340, endPoint y: 124, distance: 94.4
click at [340, 124] on div ".deletable-edge-delete-btn { width: 20px; height: 20px; border: 0px solid #ffff…" at bounding box center [339, 189] width 413 height 283
click at [84, 294] on textarea at bounding box center [66, 290] width 125 height 37
click at [66, 295] on textarea at bounding box center [66, 290] width 125 height 37
click at [515, 9] on button "Run" at bounding box center [513, 14] width 15 height 16
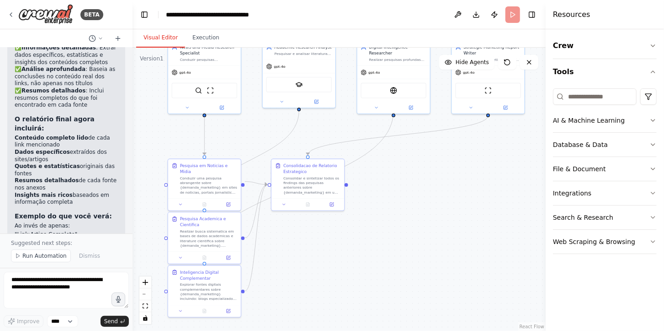
click at [480, 193] on div ".deletable-edge-delete-btn { width: 20px; height: 20px; border: 0px solid #ffff…" at bounding box center [339, 189] width 413 height 283
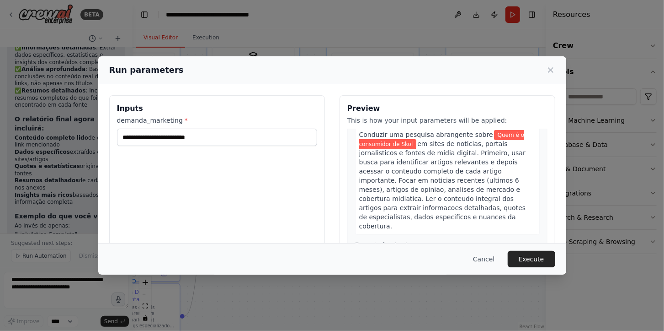
scroll to position [41, 0]
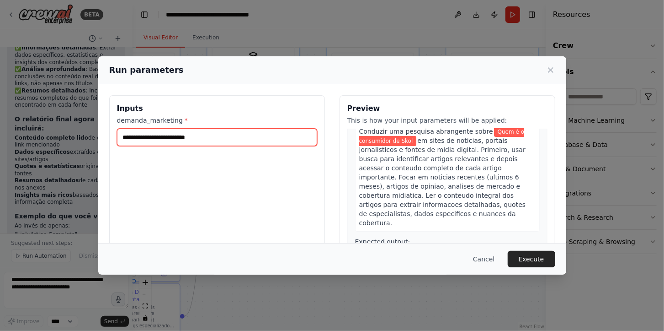
click at [245, 134] on input "**********" at bounding box center [217, 137] width 200 height 17
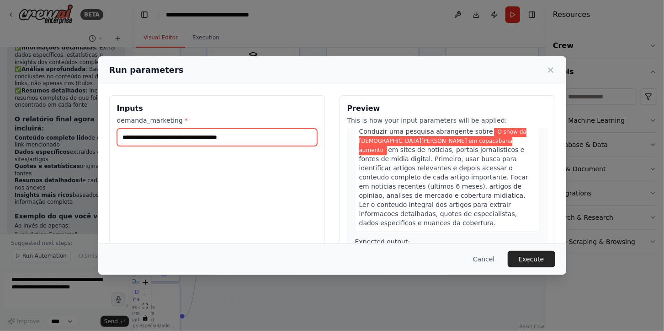
type input "**********"
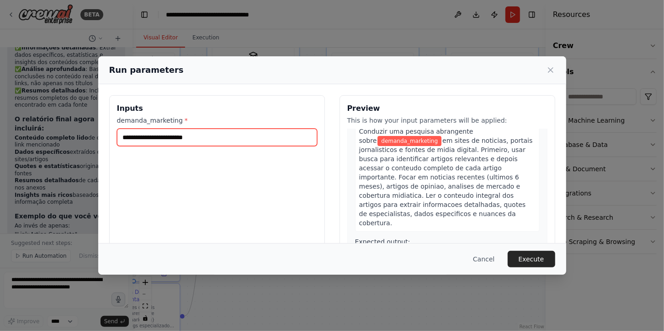
click at [229, 143] on input "demanda_marketing *" at bounding box center [217, 137] width 200 height 17
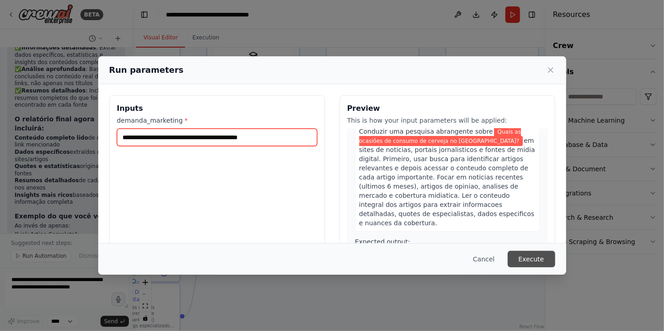
type input "**********"
click at [547, 258] on button "Execute" at bounding box center [532, 259] width 48 height 16
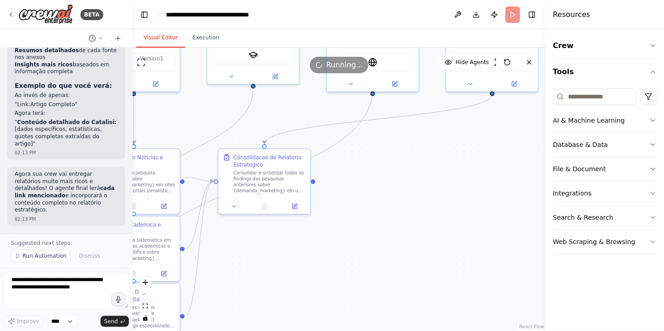
scroll to position [2519, 0]
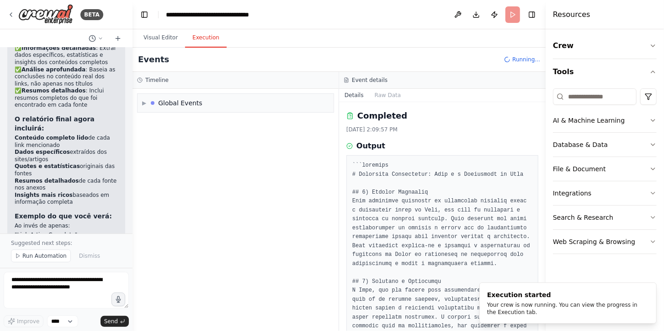
click at [203, 40] on button "Execution" at bounding box center [206, 37] width 42 height 19
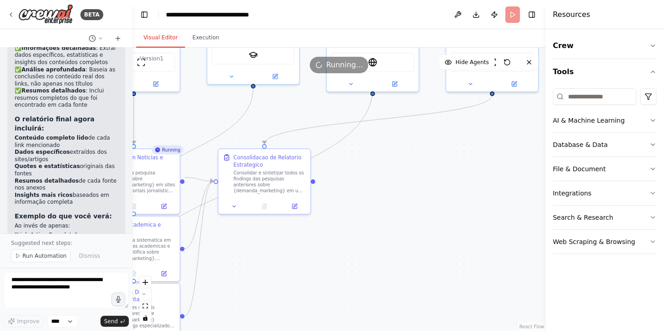
click at [162, 36] on button "Visual Editor" at bounding box center [160, 37] width 49 height 19
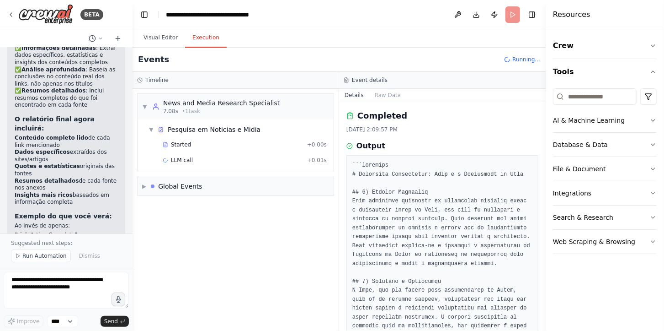
click at [203, 38] on button "Execution" at bounding box center [206, 37] width 42 height 19
click at [239, 167] on div "LLM call 2.0s + 2.00s" at bounding box center [245, 160] width 171 height 14
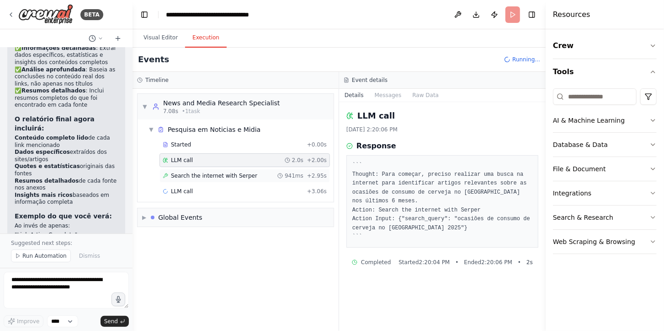
click at [246, 177] on div "Search the internet with Serper 941ms + 2.95s" at bounding box center [245, 175] width 164 height 7
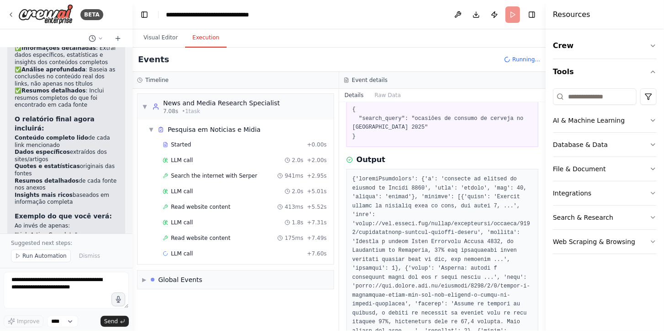
scroll to position [51, 0]
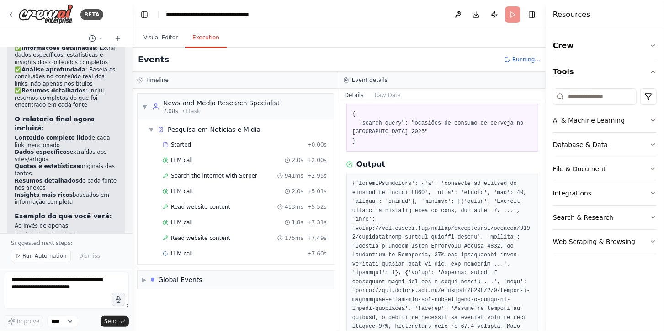
drag, startPoint x: 401, startPoint y: 226, endPoint x: 406, endPoint y: 268, distance: 42.4
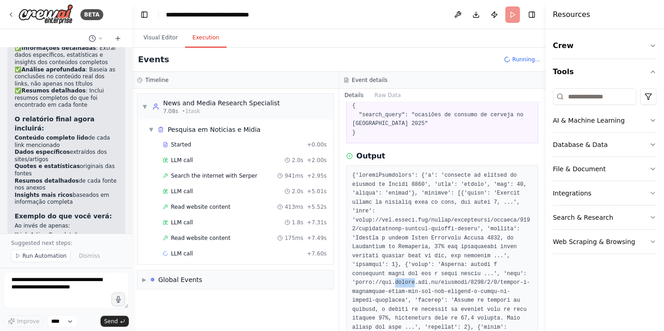
scroll to position [64, 0]
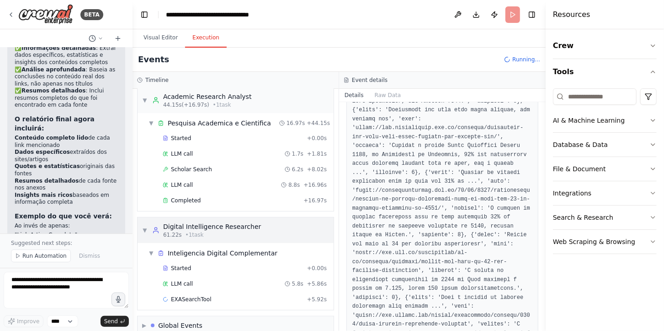
scroll to position [214, 0]
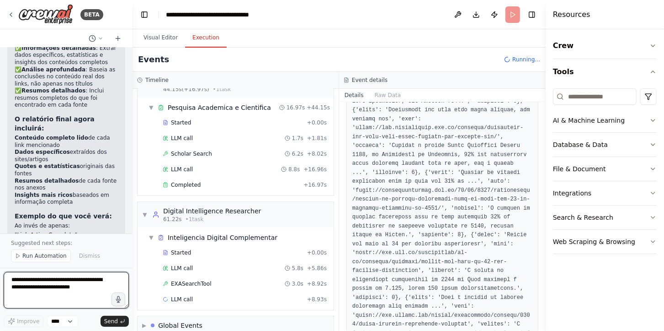
click at [85, 289] on textarea at bounding box center [66, 290] width 125 height 37
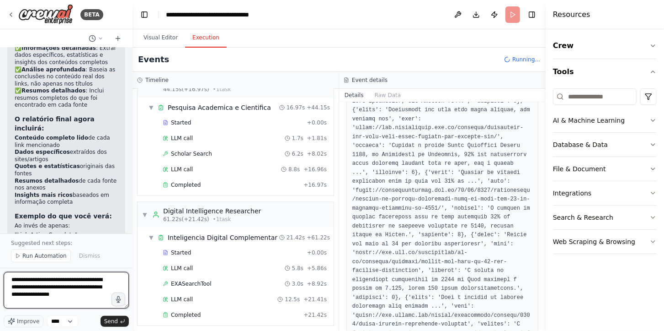
type textarea "**********"
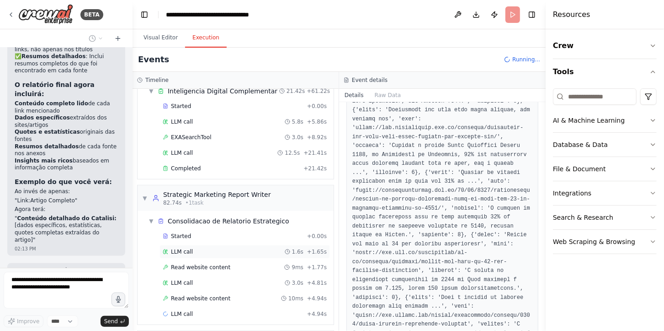
scroll to position [391, 0]
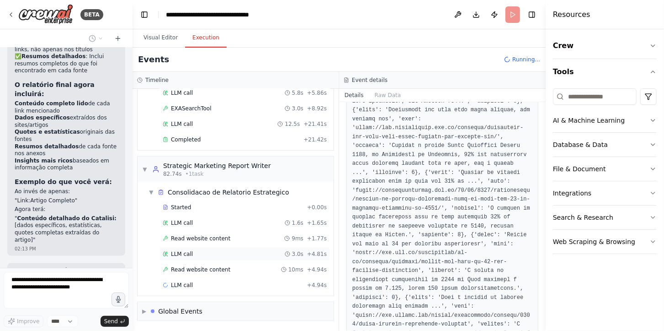
click at [180, 250] on span "LLM call" at bounding box center [182, 253] width 22 height 7
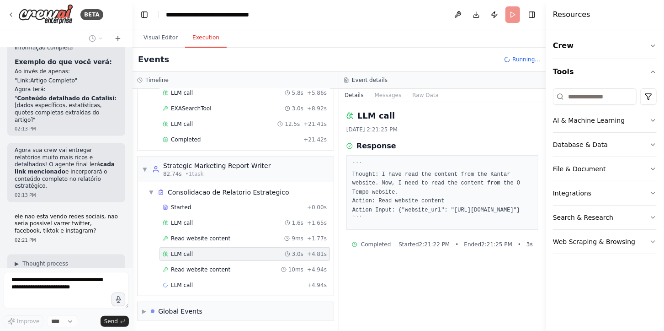
scroll to position [2666, 0]
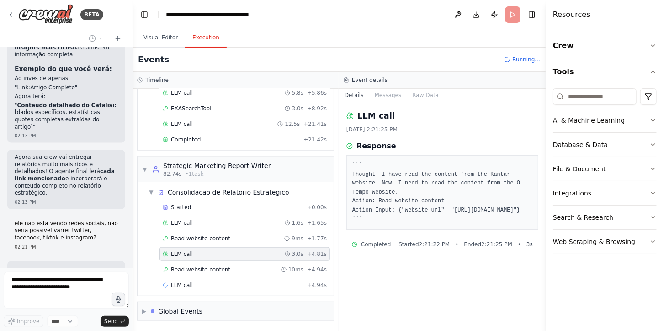
click at [202, 258] on div "LLM call 3.0s + 4.81s" at bounding box center [245, 254] width 171 height 14
click at [215, 263] on div "Read website content 10ms + 4.94s" at bounding box center [245, 269] width 171 height 14
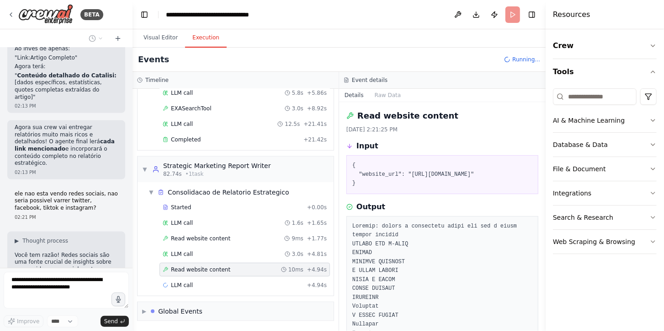
scroll to position [62, 0]
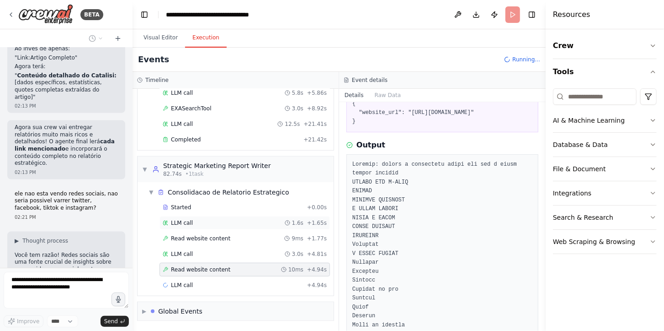
click at [190, 219] on span "LLM call" at bounding box center [182, 222] width 22 height 7
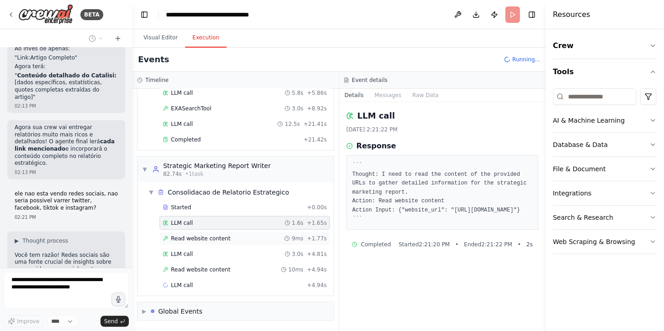
click at [199, 235] on span "Read website content" at bounding box center [200, 238] width 59 height 7
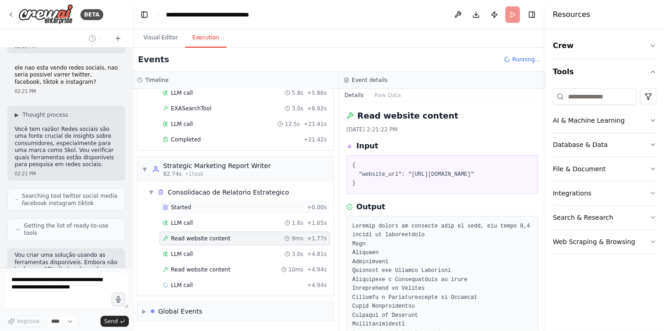
click at [231, 200] on div "Started + 0.00s" at bounding box center [245, 207] width 171 height 14
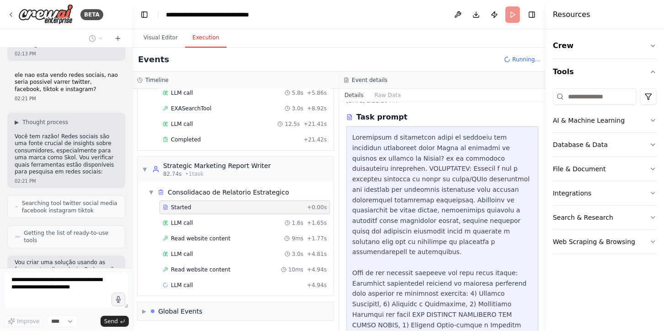
scroll to position [29, 0]
click at [203, 267] on span "Read website content" at bounding box center [200, 269] width 59 height 7
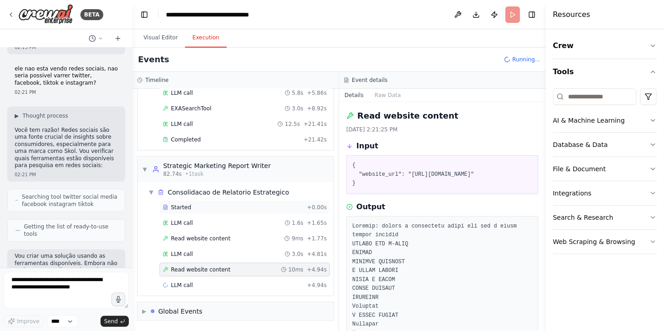
scroll to position [2882, 0]
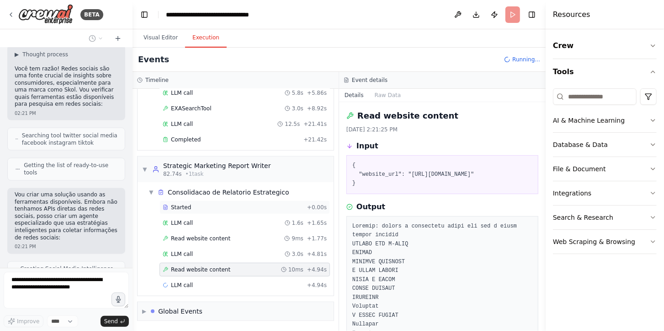
click at [185, 206] on span "Started" at bounding box center [181, 206] width 20 height 7
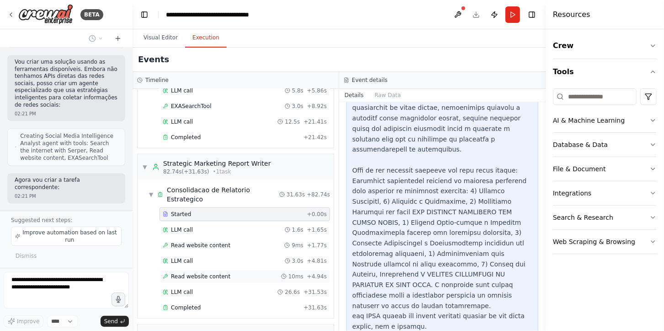
scroll to position [407, 0]
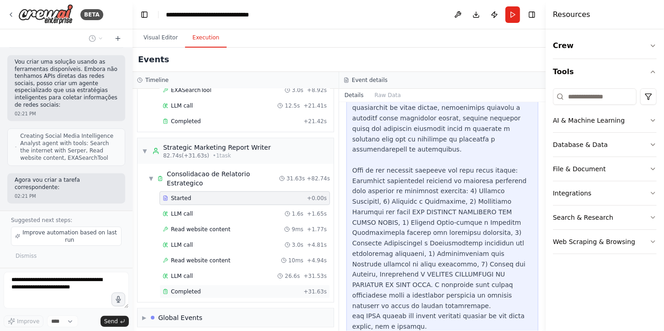
click at [230, 284] on div "Completed + 31.63s" at bounding box center [245, 291] width 171 height 14
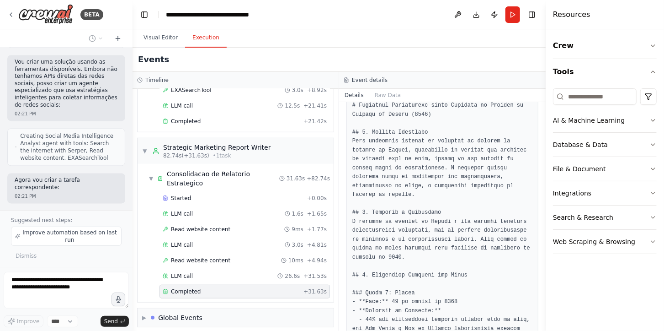
scroll to position [3045, 0]
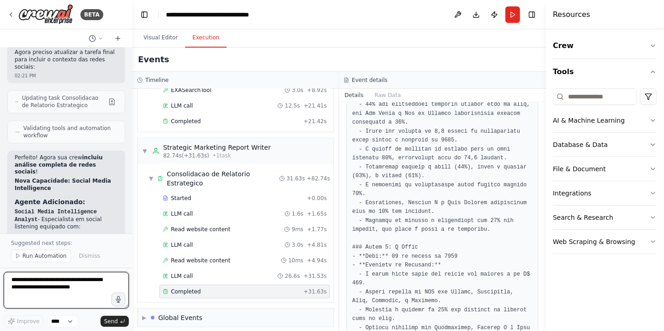
scroll to position [0, 0]
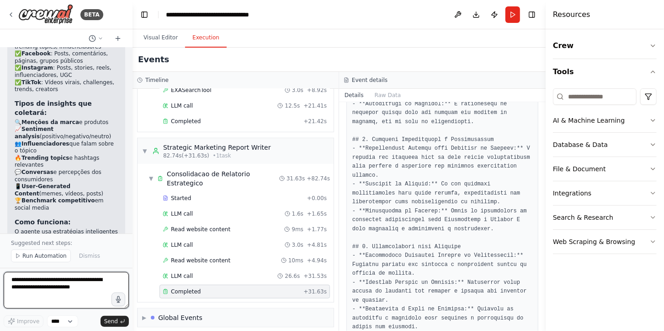
click at [76, 284] on textarea at bounding box center [66, 290] width 125 height 37
type textarea "**********"
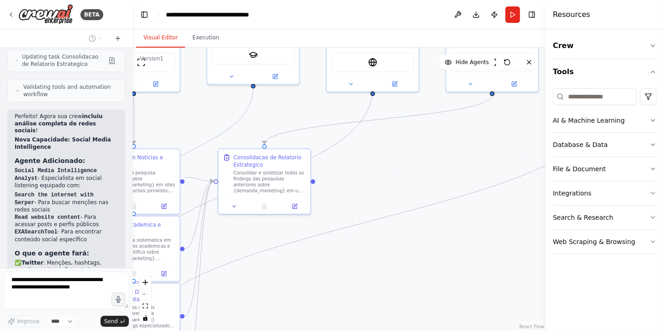
click at [155, 34] on button "Visual Editor" at bounding box center [160, 37] width 49 height 19
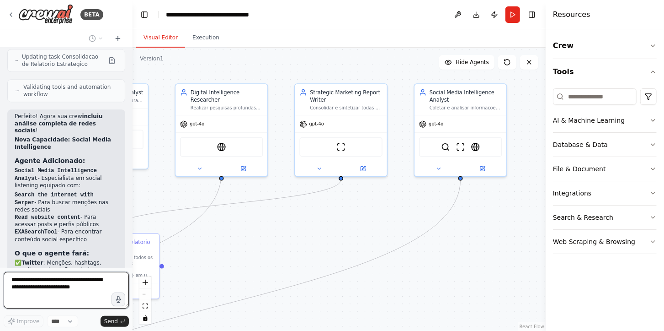
drag, startPoint x: 364, startPoint y: 173, endPoint x: 213, endPoint y: 257, distance: 173.4
click at [213, 257] on div ".deletable-edge-delete-btn { width: 20px; height: 20px; border: 0px solid #ffff…" at bounding box center [339, 189] width 413 height 283
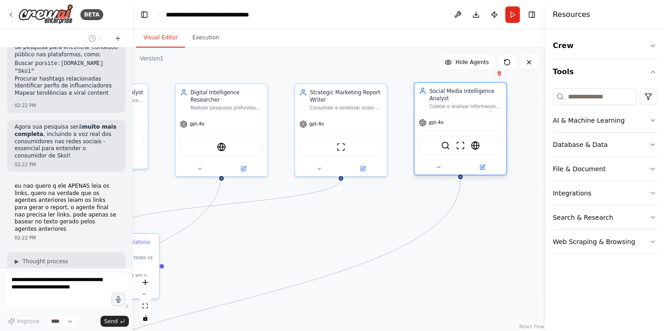
click at [463, 117] on div "gpt-4o" at bounding box center [461, 122] width 92 height 16
click at [491, 169] on button at bounding box center [482, 166] width 42 height 9
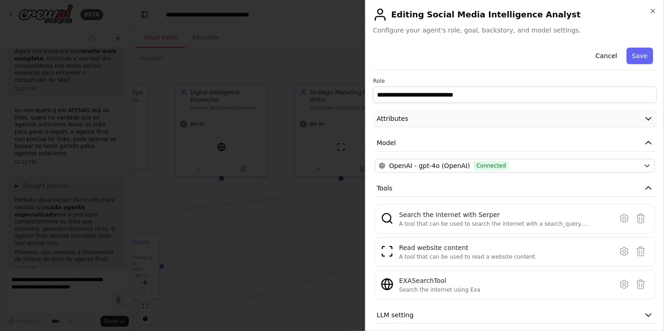
click at [460, 121] on button "Attributes" at bounding box center [515, 118] width 284 height 17
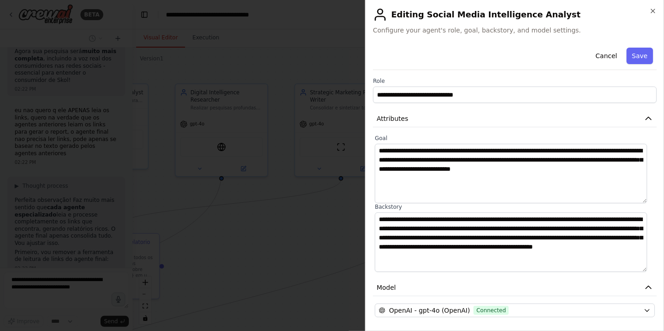
click at [273, 259] on div at bounding box center [332, 165] width 664 height 331
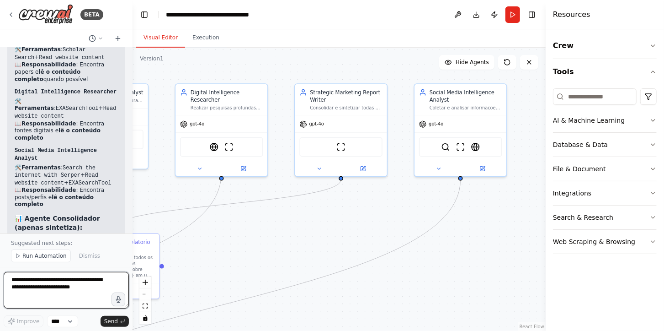
scroll to position [4773, 0]
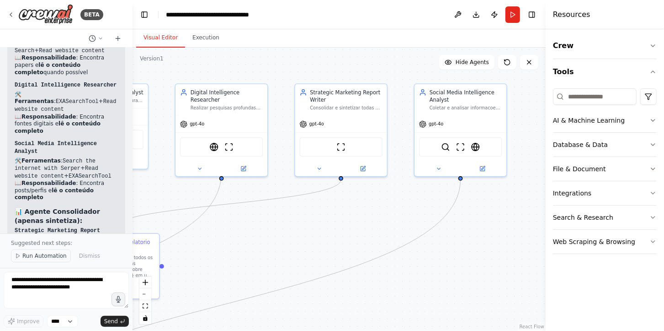
click at [51, 258] on span "Run Automation" at bounding box center [44, 255] width 44 height 7
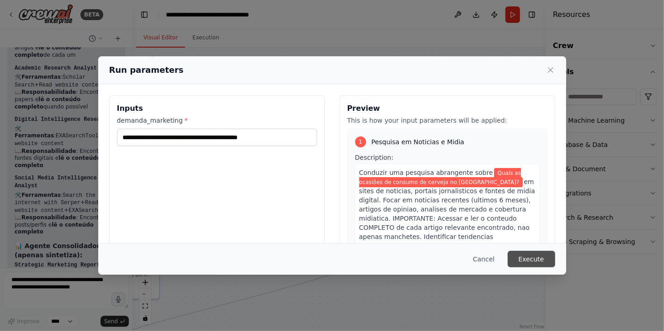
click at [547, 262] on button "Execute" at bounding box center [532, 259] width 48 height 16
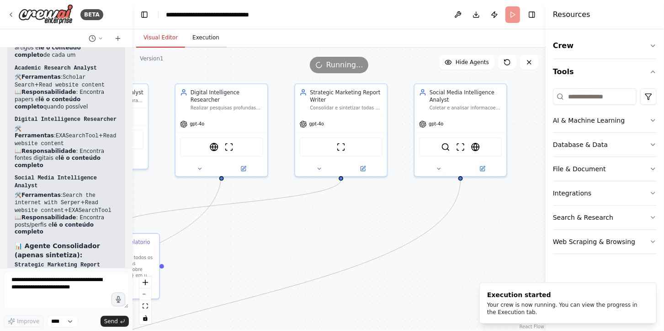
click at [207, 43] on button "Execution" at bounding box center [206, 37] width 42 height 19
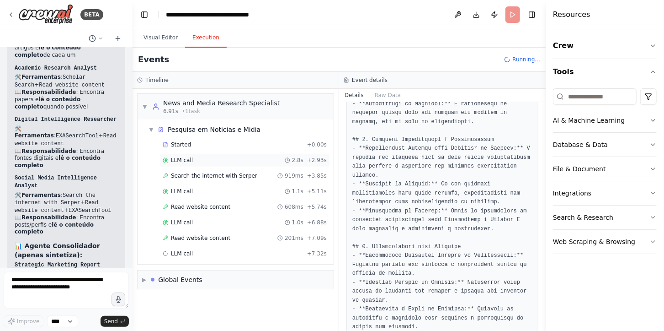
click at [199, 154] on div "LLM call 2.8s + 2.93s" at bounding box center [245, 160] width 171 height 14
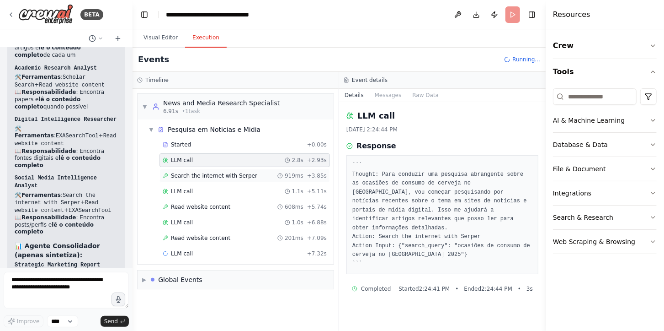
click at [207, 169] on div "Search the internet with Serper 919ms + 3.85s" at bounding box center [245, 176] width 171 height 14
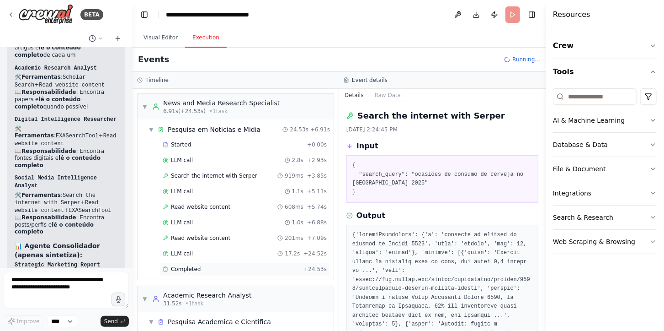
scroll to position [84, 0]
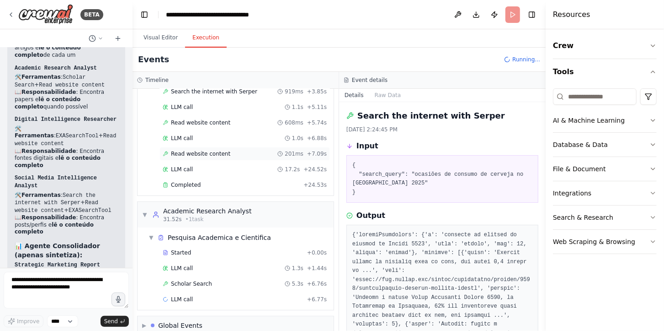
click at [212, 159] on div "Read website content 201ms + 7.09s" at bounding box center [245, 154] width 171 height 14
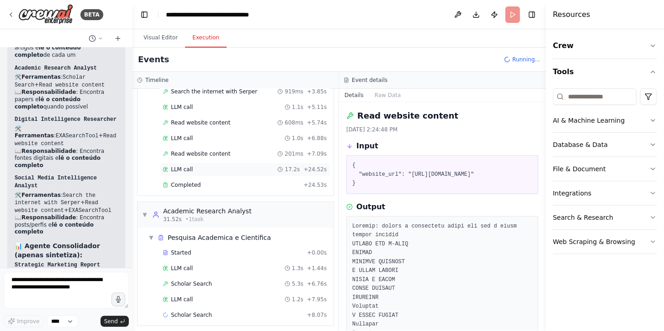
click at [218, 170] on div "LLM call 17.2s + 24.52s" at bounding box center [245, 169] width 164 height 7
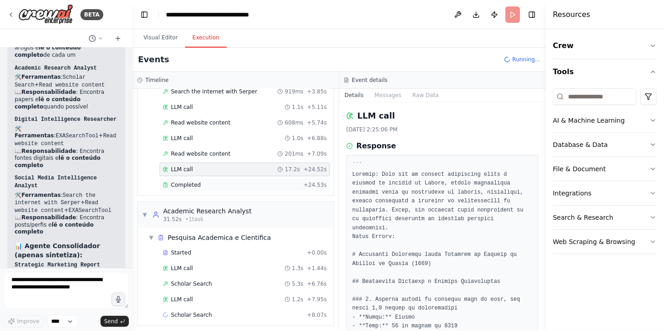
click at [247, 182] on div "Completed" at bounding box center [231, 184] width 137 height 7
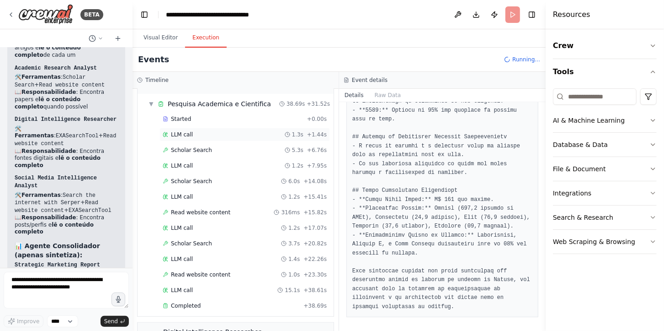
scroll to position [284, 0]
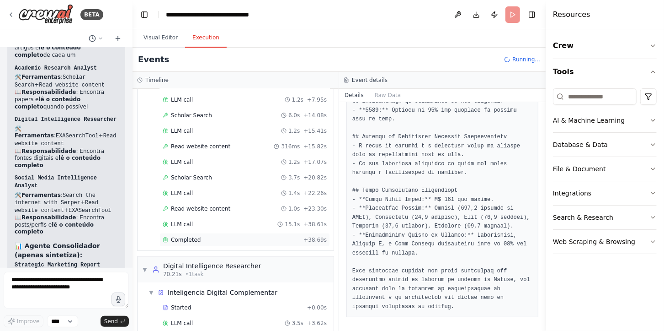
click at [208, 246] on div "Completed + 38.69s" at bounding box center [245, 240] width 171 height 14
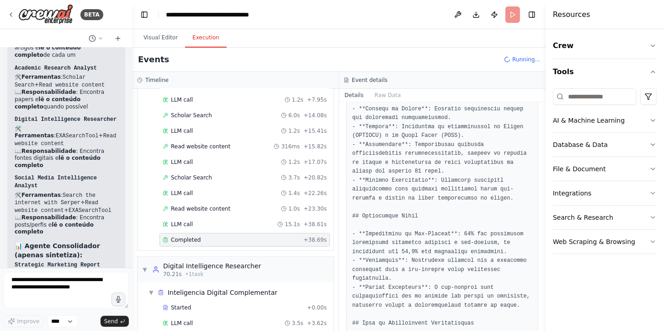
scroll to position [418, 0]
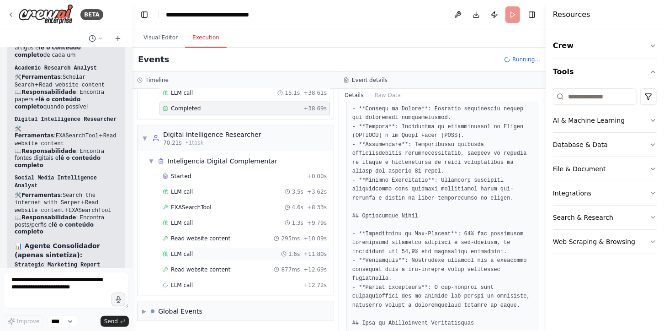
click at [239, 254] on div "LLM call 1.6s + 11.80s" at bounding box center [245, 253] width 164 height 7
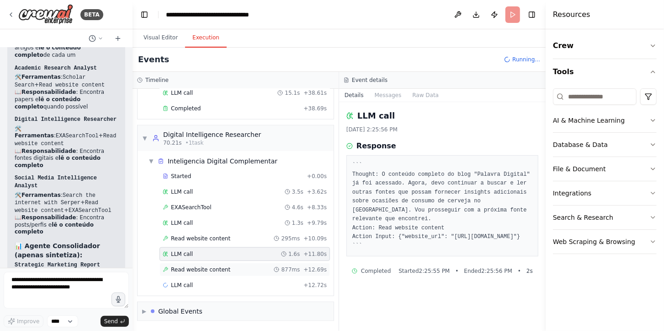
click at [252, 271] on div "Read website content 877ms + 12.69s" at bounding box center [245, 269] width 164 height 7
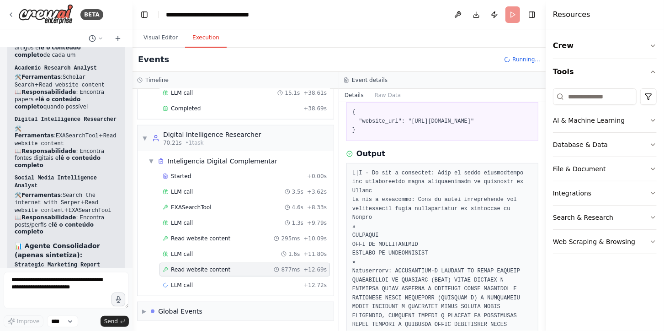
scroll to position [54, 0]
click at [235, 285] on div "LLM call + 12.72s" at bounding box center [245, 284] width 164 height 7
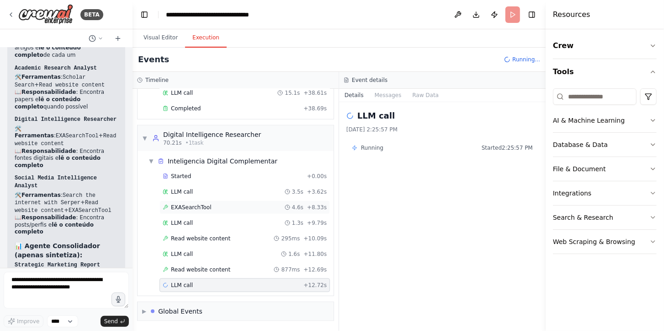
click at [259, 202] on div "EXASearchTool 4.6s + 8.33s" at bounding box center [245, 207] width 171 height 14
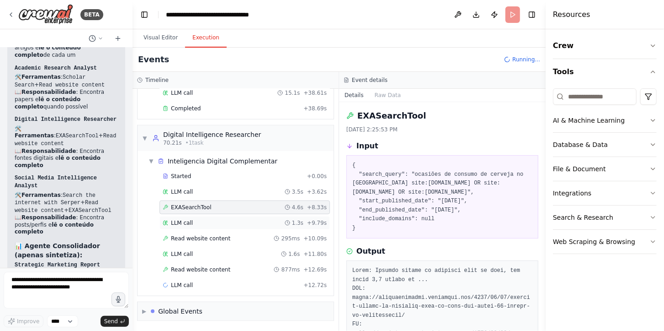
click at [263, 219] on div "LLM call 1.3s + 9.79s" at bounding box center [245, 222] width 164 height 7
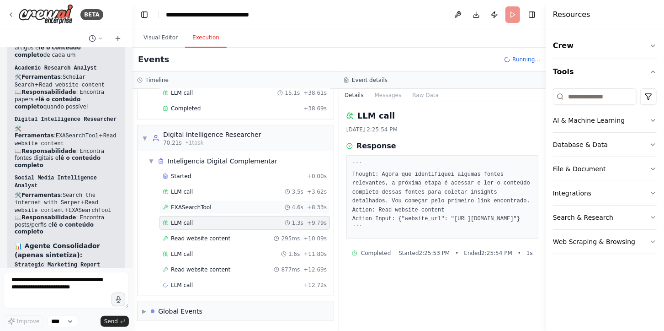
click at [246, 201] on div "EXASearchTool 4.6s + 8.33s" at bounding box center [245, 207] width 171 height 14
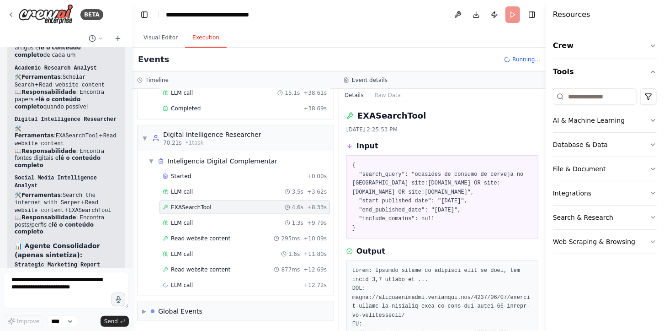
click at [252, 214] on div "Started + 0.00s LLM call 3.5s + 3.62s EXASearchTool 4.6s + 8.33s LLM call 1.3s …" at bounding box center [239, 231] width 189 height 124
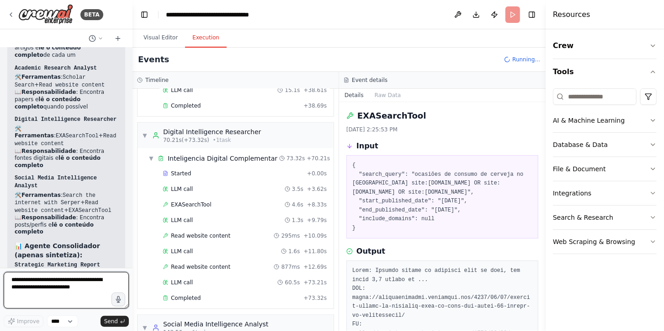
click at [57, 279] on textarea at bounding box center [66, 290] width 125 height 37
type textarea "**********"
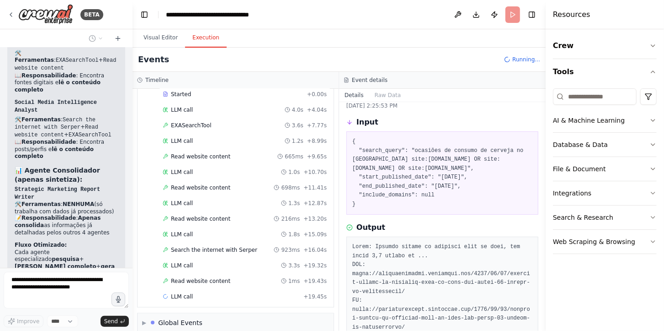
scroll to position [705, 0]
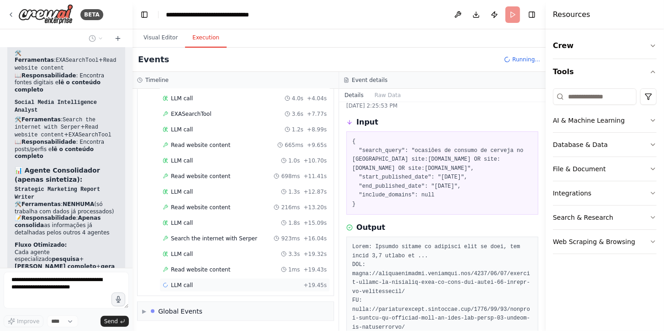
click at [192, 278] on div "LLM call + 19.45s" at bounding box center [245, 285] width 171 height 14
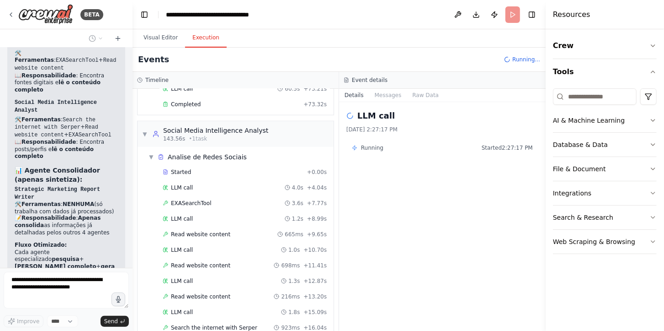
scroll to position [610, 0]
click at [195, 198] on div "Started + 0.00s LLM call 4.0s + 4.04s EXASearchTool 3.6s + 7.77s LLM call 1.2s …" at bounding box center [239, 275] width 189 height 218
click at [195, 207] on span "EXASearchTool" at bounding box center [191, 203] width 41 height 7
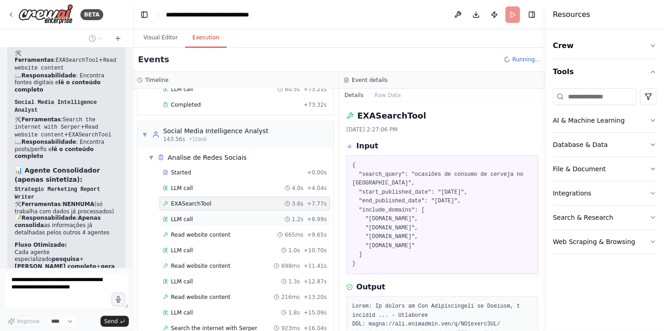
click at [199, 222] on div "LLM call 1.2s + 8.99s" at bounding box center [245, 218] width 164 height 7
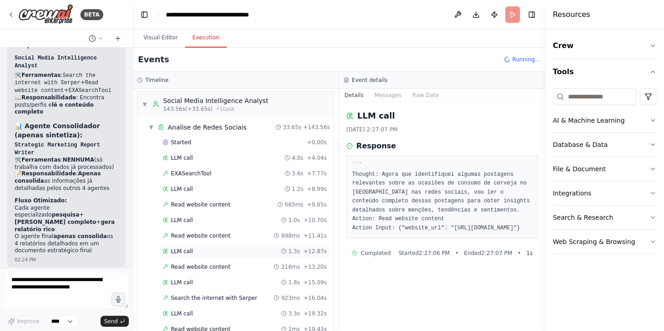
scroll to position [4913, 0]
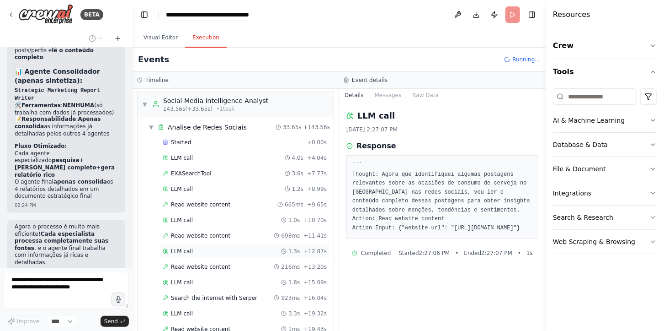
click at [222, 253] on div "LLM call 1.3s + 12.87s" at bounding box center [245, 250] width 164 height 7
click at [229, 270] on div "Read website content 216ms + 13.20s" at bounding box center [245, 266] width 164 height 7
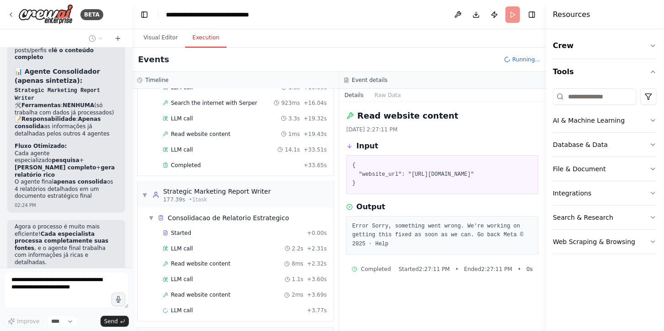
scroll to position [866, 0]
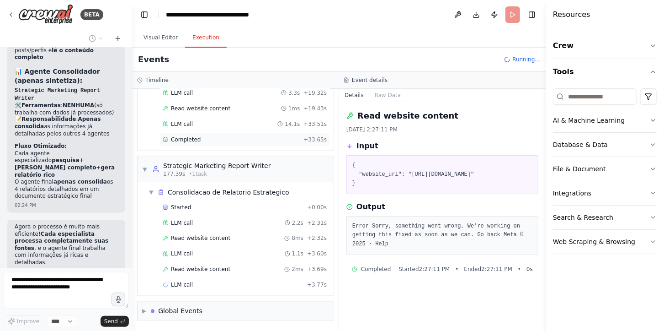
click at [195, 136] on span "Completed" at bounding box center [186, 139] width 30 height 7
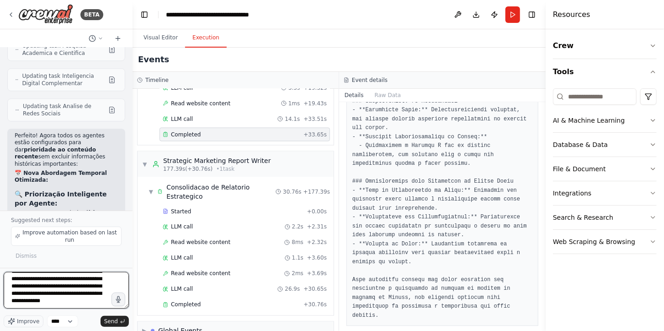
scroll to position [42, 0]
type textarea "**********"
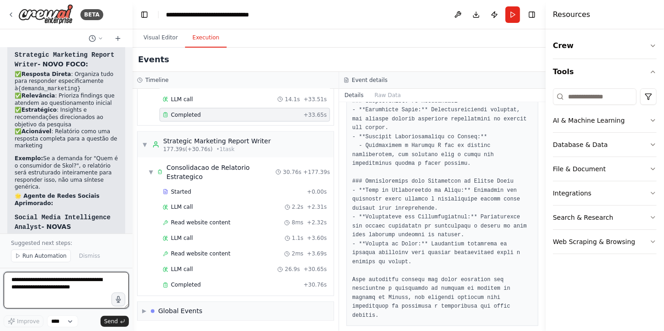
scroll to position [6179, 0]
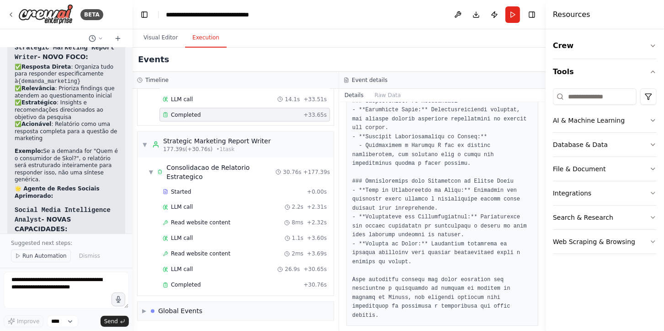
click at [45, 254] on span "Run Automation" at bounding box center [44, 255] width 44 height 7
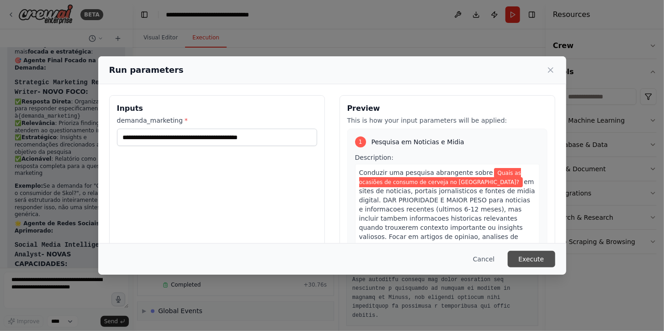
click at [535, 264] on button "Execute" at bounding box center [532, 259] width 48 height 16
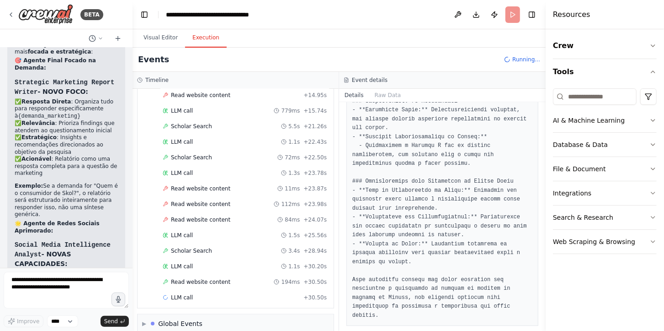
scroll to position [444, 0]
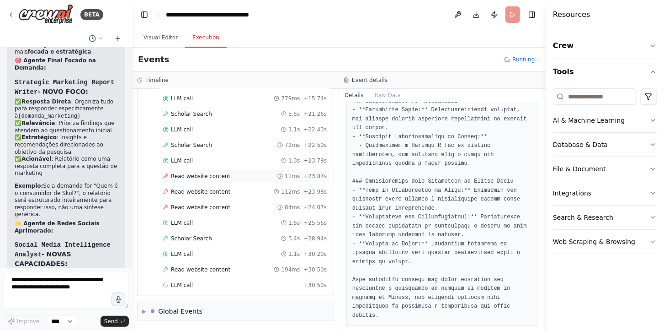
click at [252, 181] on div "Read website content 11ms + 23.87s" at bounding box center [245, 176] width 171 height 14
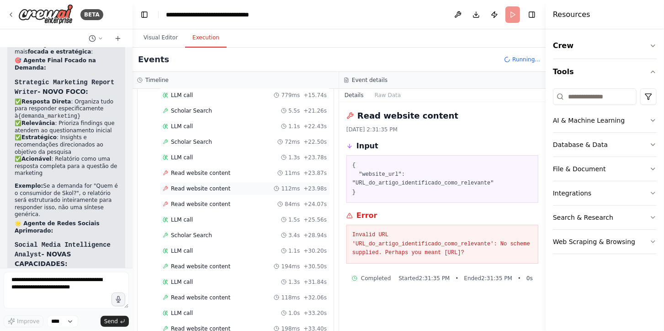
click at [257, 192] on div "Read website content 112ms + 23.98s" at bounding box center [245, 188] width 164 height 7
click at [226, 159] on div "LLM call 1.3s + 23.78s" at bounding box center [245, 157] width 164 height 7
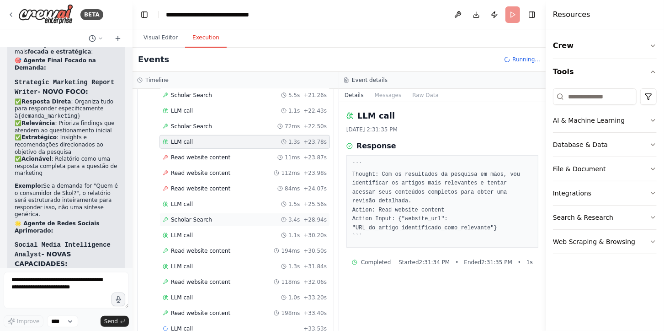
scroll to position [506, 0]
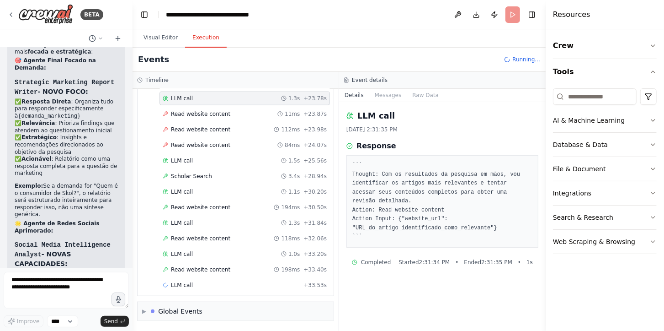
click at [238, 277] on div "Started + 0.00s LLM call 1.3s + 1.45s Scholar Search 1.6s + 3.11s LLM call 1.2s…" at bounding box center [239, 60] width 189 height 466
click at [237, 271] on div "Read website content 198ms + 33.40s" at bounding box center [245, 269] width 164 height 7
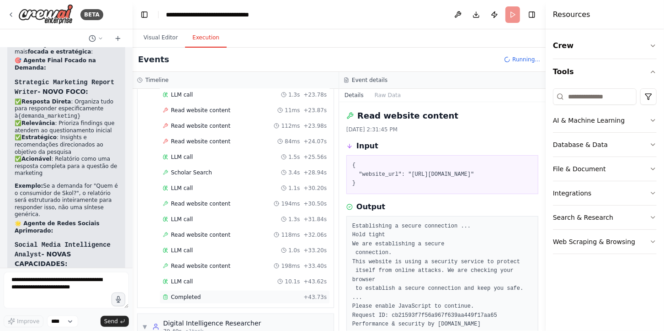
click at [241, 297] on div "Completed" at bounding box center [231, 296] width 137 height 7
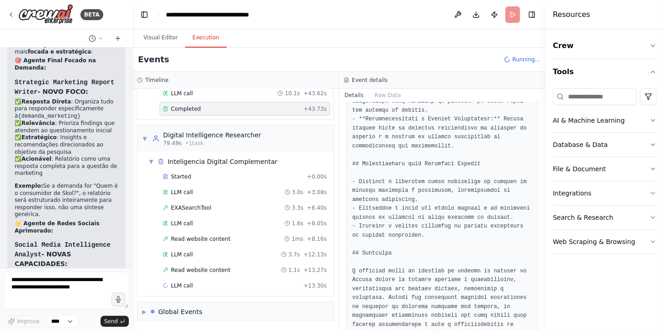
scroll to position [695, 0]
click at [236, 257] on div "LLM call 3.7s + 12.13s" at bounding box center [245, 253] width 164 height 7
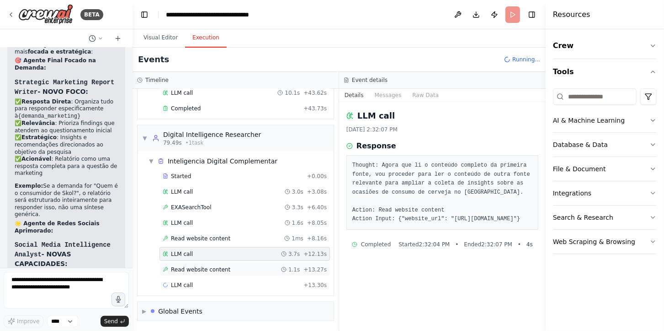
click at [236, 276] on div "Read website content 1.1s + 13.27s" at bounding box center [245, 269] width 171 height 14
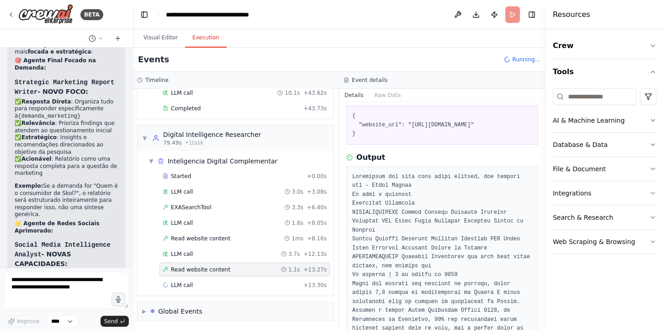
scroll to position [50, 0]
click at [206, 245] on div "Read website content 1ms + 8.16s" at bounding box center [245, 238] width 171 height 14
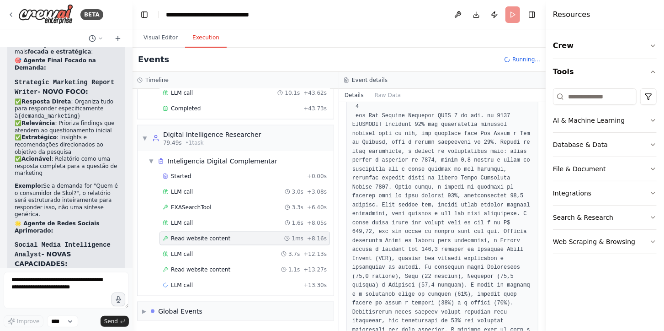
scroll to position [699, 0]
click at [189, 193] on span "LLM call" at bounding box center [182, 191] width 22 height 7
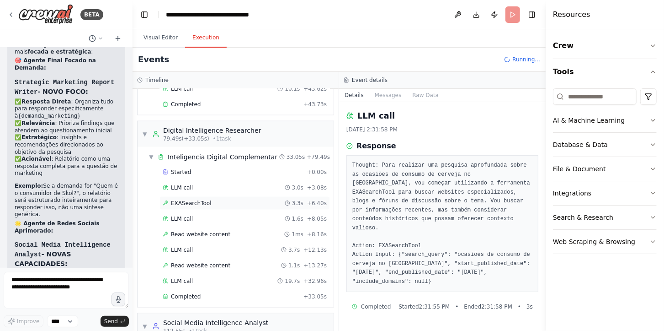
click at [268, 205] on div "EXASearchTool 3.3s + 6.40s" at bounding box center [245, 202] width 164 height 7
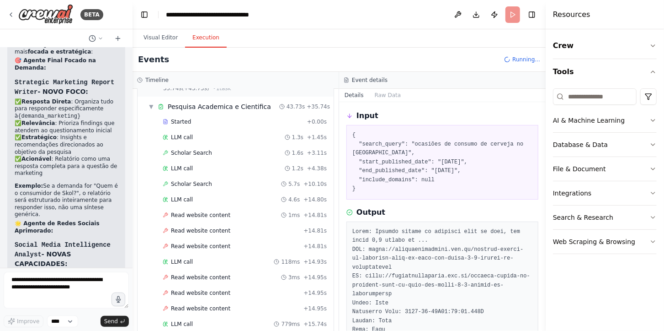
scroll to position [214, 0]
click at [63, 286] on textarea at bounding box center [66, 290] width 125 height 37
type textarea "**********"
click at [254, 129] on div "Started + 0.00s" at bounding box center [245, 123] width 171 height 14
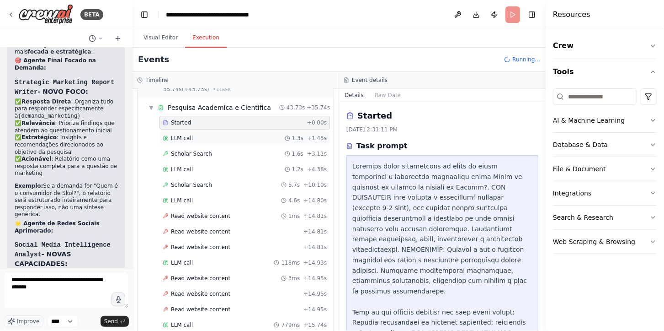
click at [240, 135] on div "LLM call 1.3s + 1.45s" at bounding box center [245, 137] width 164 height 7
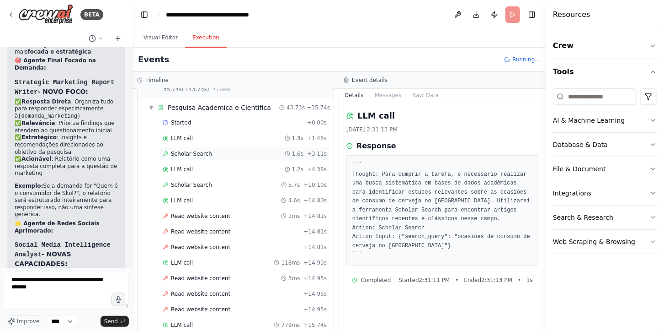
click at [246, 154] on div "Scholar Search 1.6s + 3.11s" at bounding box center [245, 153] width 164 height 7
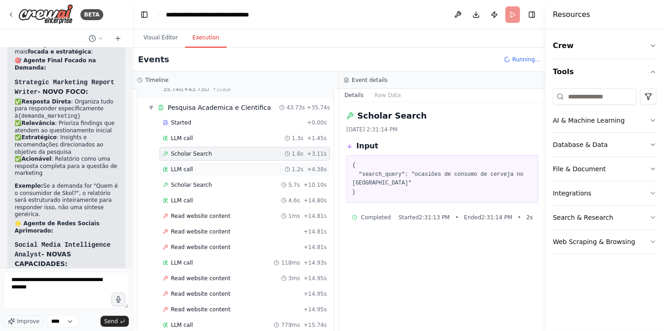
click at [253, 166] on div "LLM call 1.2s + 4.38s" at bounding box center [245, 169] width 164 height 7
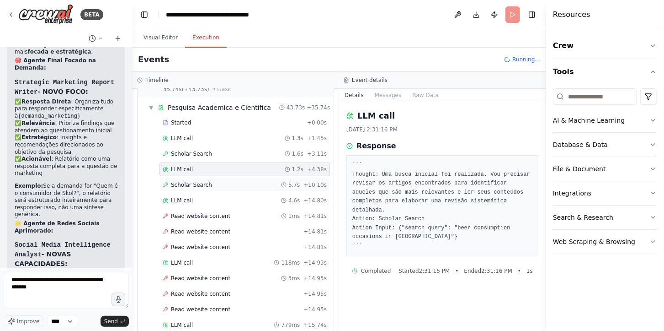
click at [257, 182] on div "Scholar Search 5.7s + 10.10s" at bounding box center [245, 184] width 164 height 7
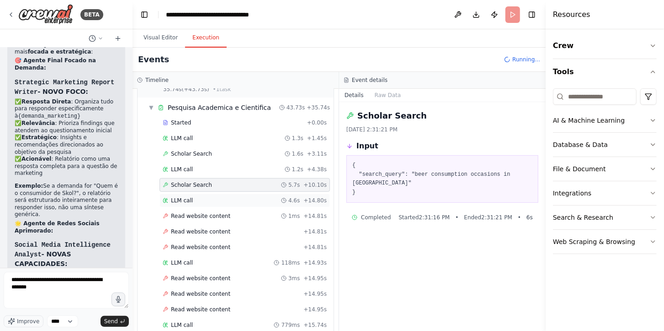
click at [265, 195] on div "LLM call 4.6s + 14.80s" at bounding box center [245, 200] width 171 height 14
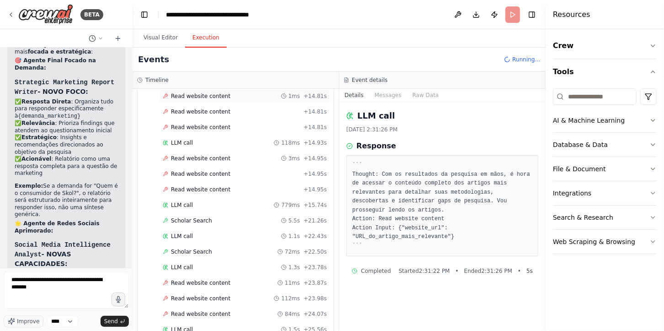
scroll to position [362, 0]
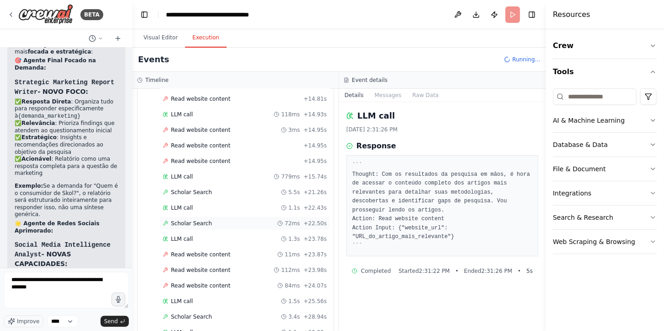
click at [217, 224] on div "Scholar Search 72ms + 22.50s" at bounding box center [245, 223] width 164 height 7
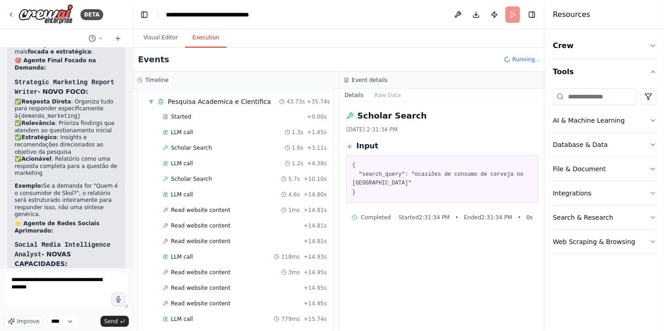
scroll to position [220, 0]
click at [189, 117] on div "Started" at bounding box center [233, 116] width 141 height 7
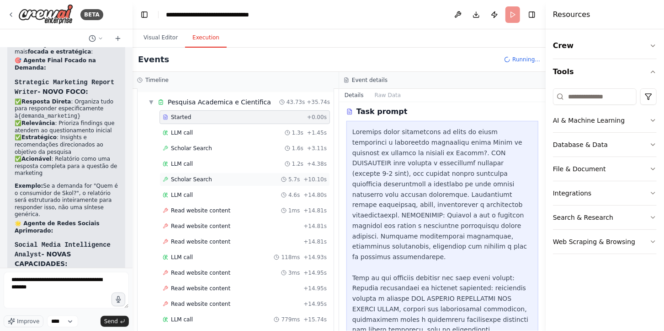
scroll to position [0, 0]
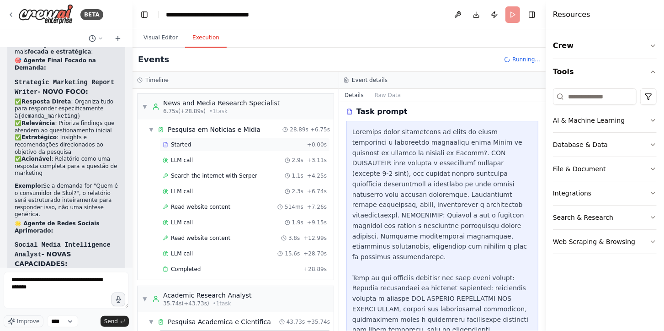
click at [222, 144] on div "Started" at bounding box center [233, 144] width 141 height 7
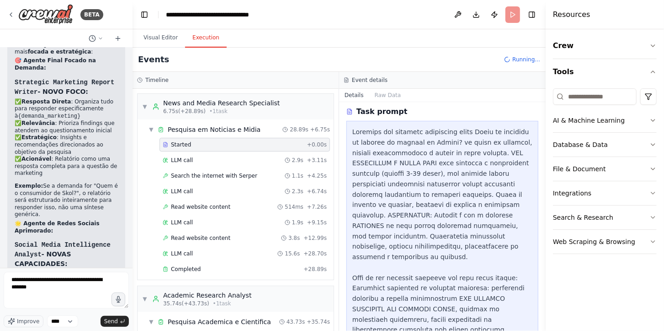
click at [428, 211] on div at bounding box center [443, 257] width 180 height 260
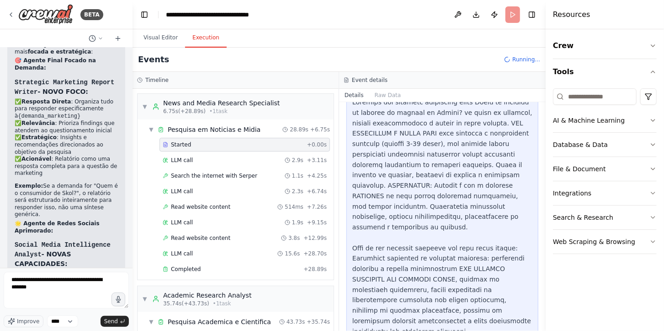
scroll to position [90, 0]
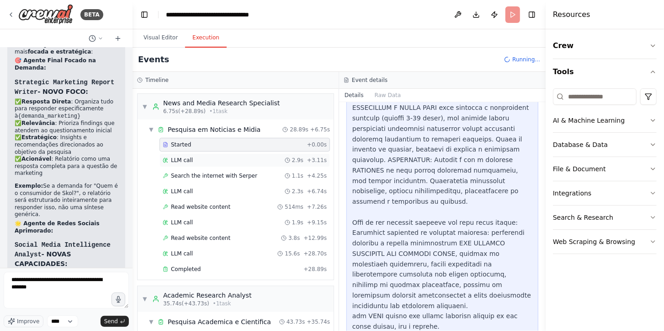
click at [248, 162] on div "LLM call 2.9s + 3.11s" at bounding box center [245, 159] width 164 height 7
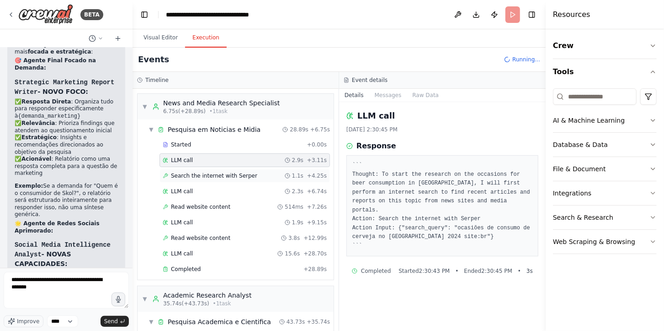
click at [241, 181] on div "Search the internet with Serper 1.1s + 4.25s" at bounding box center [245, 176] width 171 height 14
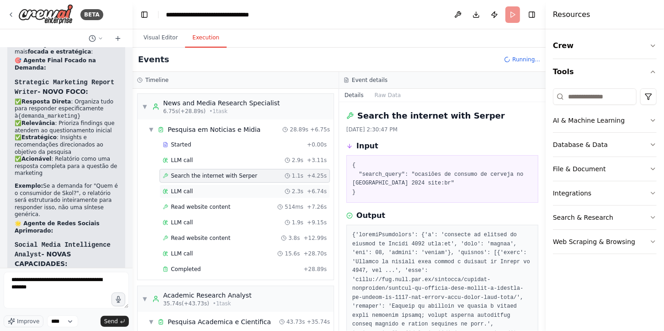
click at [248, 197] on div "LLM call 2.3s + 6.74s" at bounding box center [245, 191] width 171 height 14
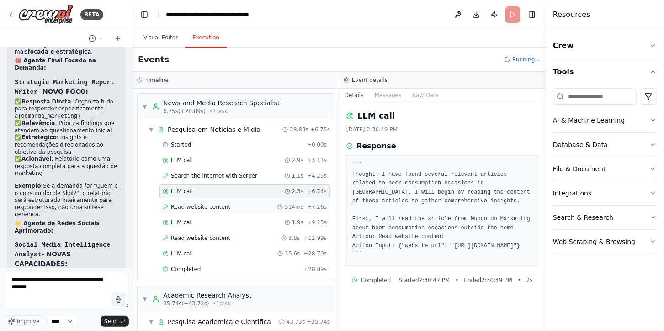
click at [250, 210] on div "Read website content 514ms + 7.26s" at bounding box center [245, 206] width 164 height 7
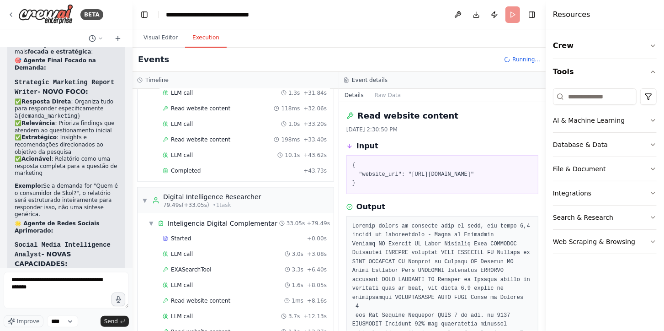
scroll to position [632, 0]
click at [261, 223] on div "Inteligencia Digital Complementar" at bounding box center [223, 223] width 110 height 9
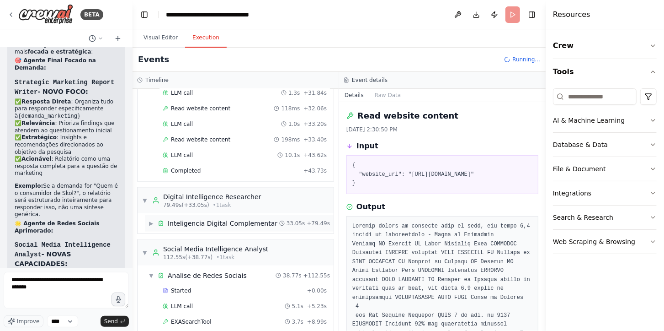
click at [261, 223] on div "Inteligencia Digital Complementar" at bounding box center [223, 223] width 110 height 9
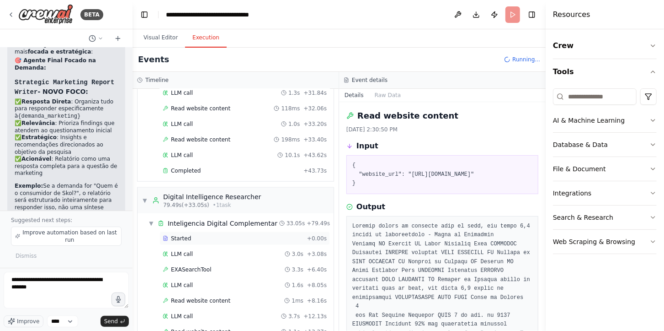
scroll to position [6179, 0]
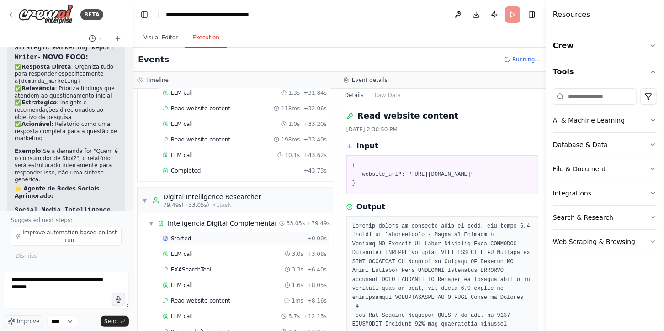
click at [270, 237] on div "Started + 0.00s" at bounding box center [245, 238] width 171 height 14
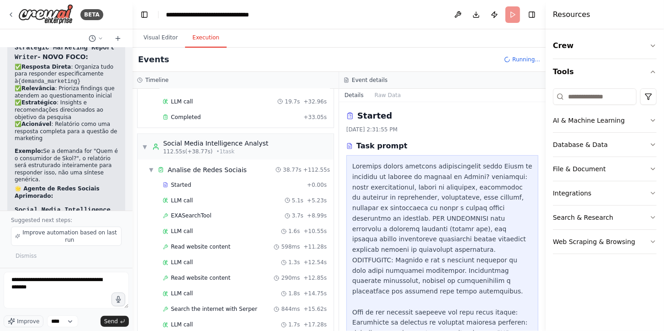
scroll to position [887, 0]
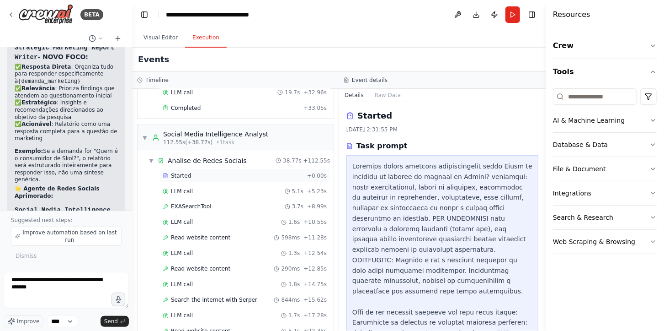
click at [206, 179] on div "Started" at bounding box center [233, 175] width 141 height 7
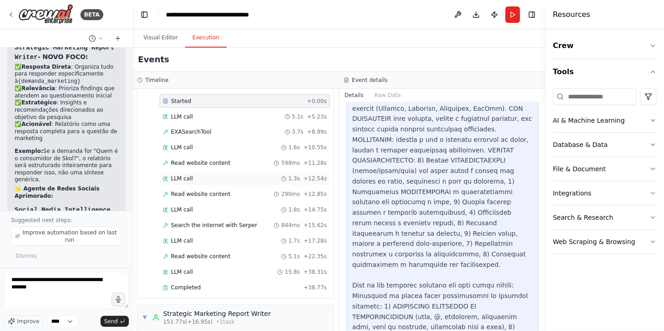
scroll to position [998, 0]
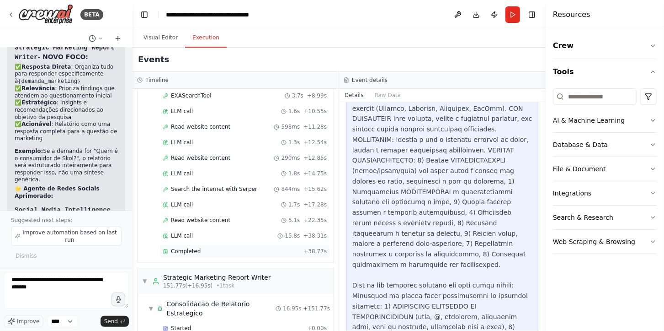
click at [262, 252] on div "Completed + 38.77s" at bounding box center [245, 252] width 171 height 14
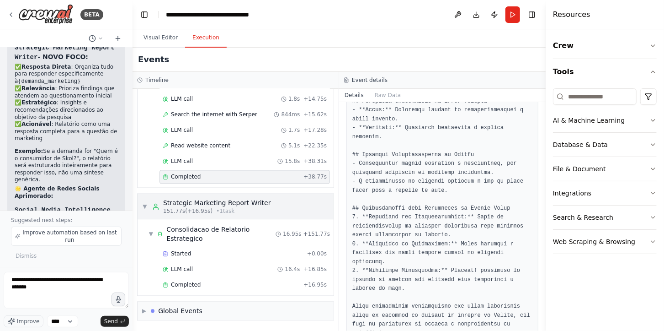
scroll to position [1078, 0]
click at [245, 273] on div "LLM call 16.4s + 16.85s" at bounding box center [245, 269] width 171 height 14
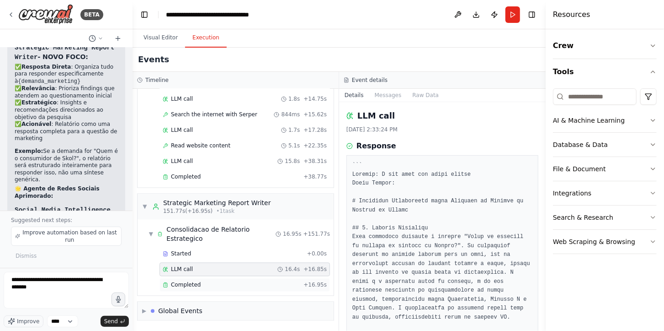
click at [249, 284] on div "Completed" at bounding box center [231, 284] width 137 height 7
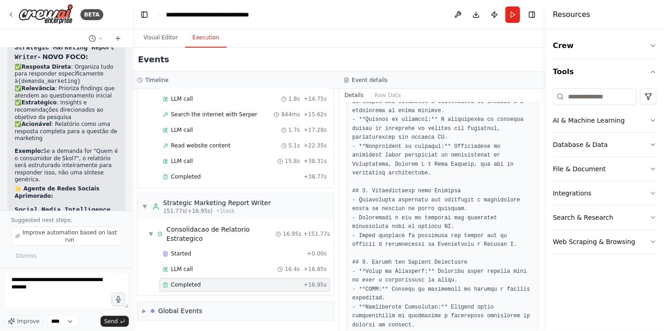
scroll to position [537, 0]
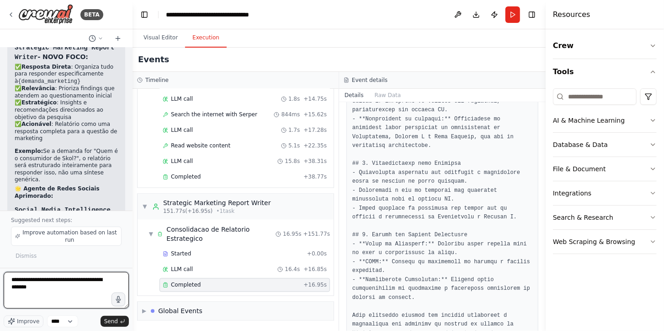
click at [85, 295] on textarea "**********" at bounding box center [66, 290] width 125 height 37
click at [61, 240] on span "Improve automation based on last run" at bounding box center [70, 236] width 96 height 15
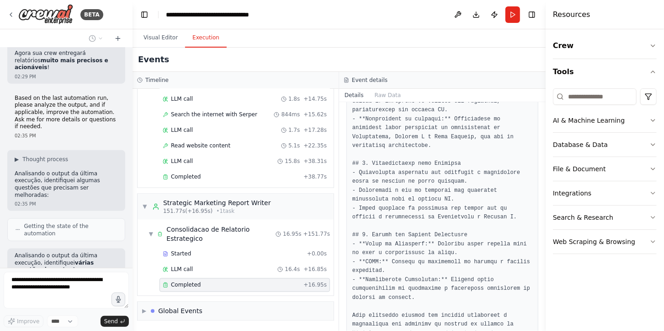
scroll to position [6613, 0]
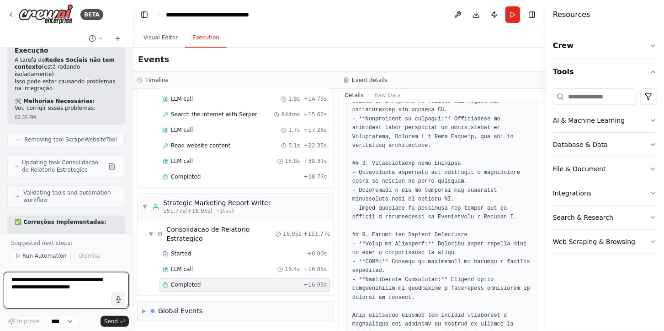
scroll to position [7071, 0]
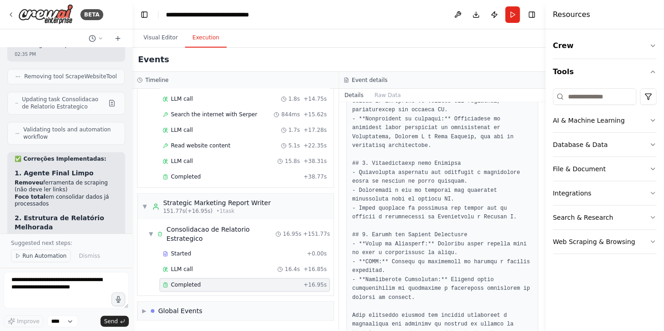
click at [64, 257] on button "Run Automation" at bounding box center [41, 255] width 60 height 13
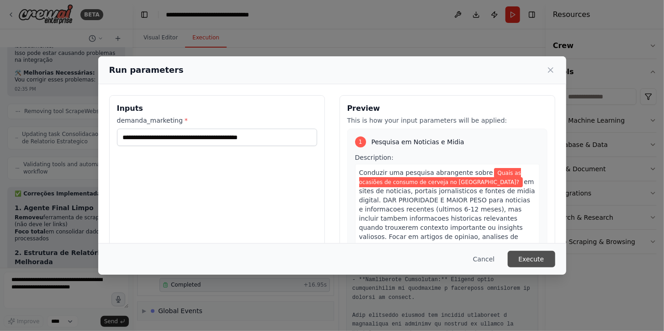
click at [535, 258] on button "Execute" at bounding box center [532, 259] width 48 height 16
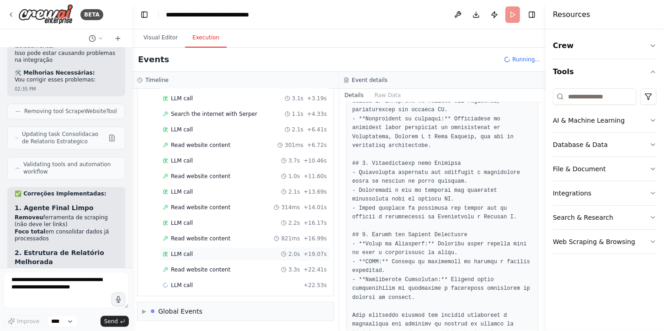
scroll to position [63, 0]
click at [238, 277] on div "Started + 0.00s LLM call 3.1s + 3.19s Search the internet with Serper 1.1s + 4.…" at bounding box center [239, 185] width 189 height 218
click at [238, 270] on div "Read website content 3.3s + 22.41s" at bounding box center [245, 269] width 164 height 7
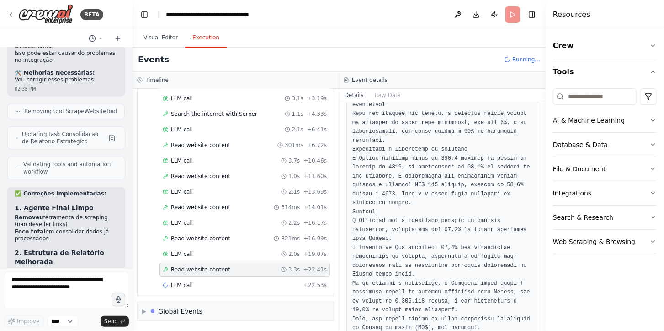
scroll to position [5561, 0]
click at [189, 285] on span "LLM call" at bounding box center [182, 284] width 22 height 7
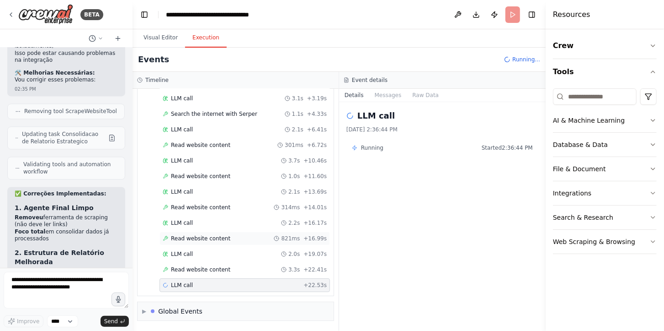
click at [205, 240] on span "Read website content" at bounding box center [200, 238] width 59 height 7
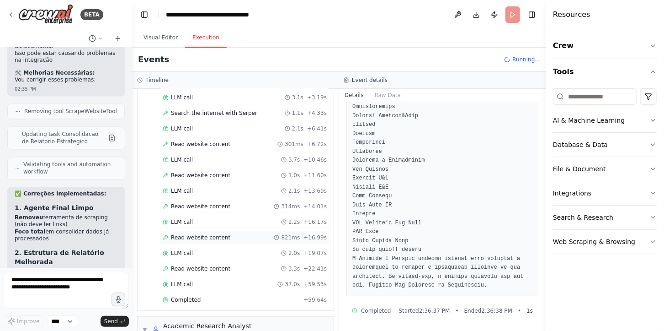
scroll to position [225, 0]
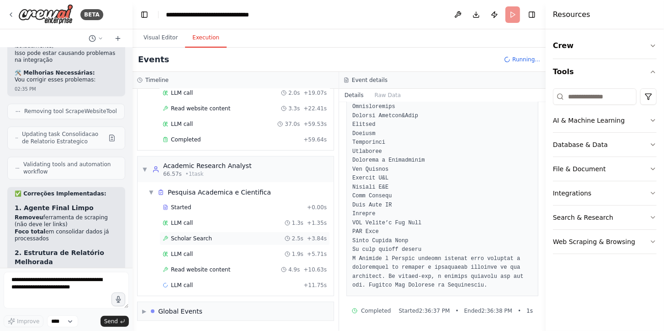
click at [222, 240] on div "Scholar Search 2.5s + 3.84s" at bounding box center [245, 238] width 164 height 7
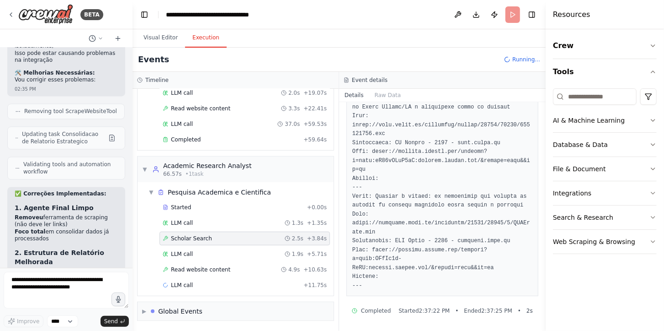
scroll to position [965, 0]
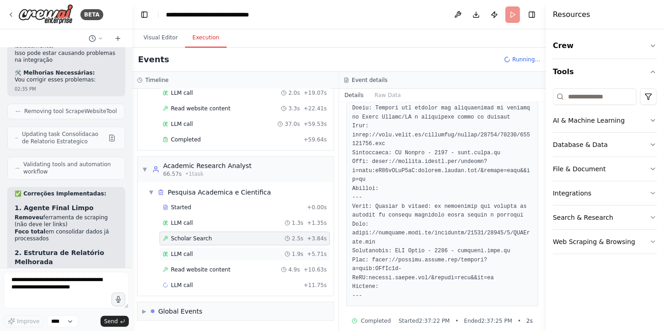
click at [230, 248] on div "LLM call 1.9s + 5.71s" at bounding box center [245, 254] width 171 height 14
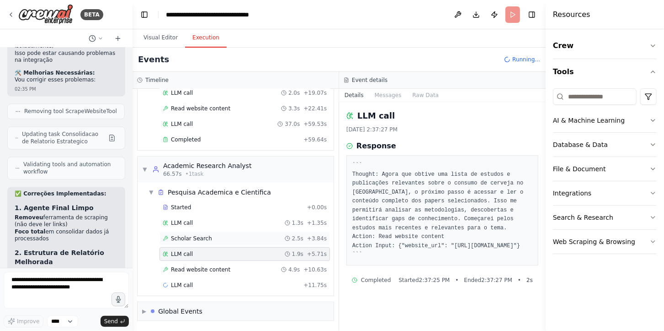
click at [248, 242] on div "Scholar Search 2.5s + 3.84s" at bounding box center [245, 238] width 171 height 14
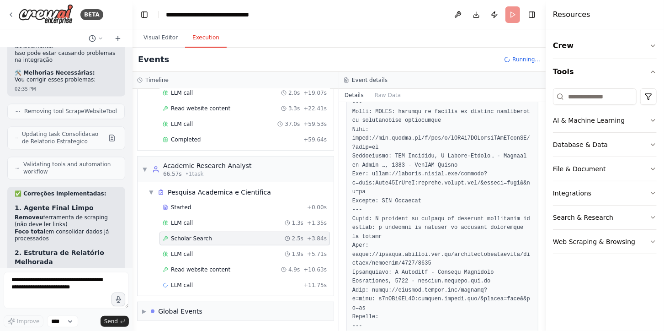
scroll to position [632, 0]
click at [223, 251] on div "LLM call 1.9s + 5.71s" at bounding box center [245, 253] width 164 height 7
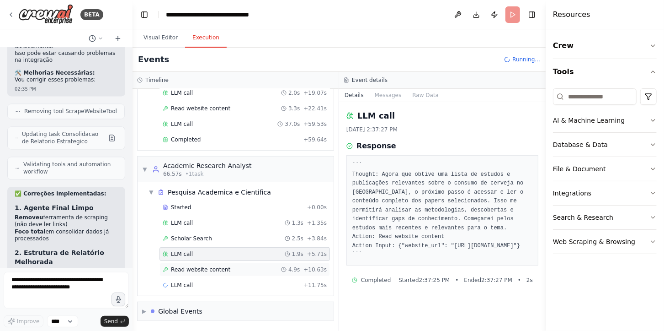
click at [223, 264] on div "Read website content 4.9s + 10.63s" at bounding box center [245, 269] width 171 height 14
click at [228, 262] on div "Read website content 4.9s + 10.63s" at bounding box center [245, 269] width 171 height 14
click at [231, 268] on div "Read website content 4.9s + 10.63s" at bounding box center [245, 269] width 164 height 7
click at [240, 264] on div "Read website content 4.9s + 10.63s" at bounding box center [245, 269] width 171 height 14
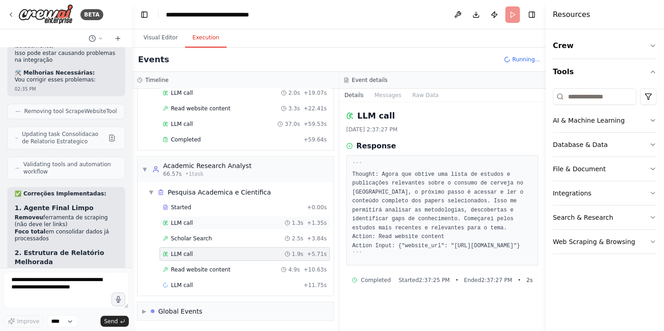
click at [253, 285] on div "LLM call + 11.75s" at bounding box center [245, 284] width 164 height 7
click at [260, 216] on div "LLM call 1.3s + 1.35s" at bounding box center [245, 223] width 171 height 14
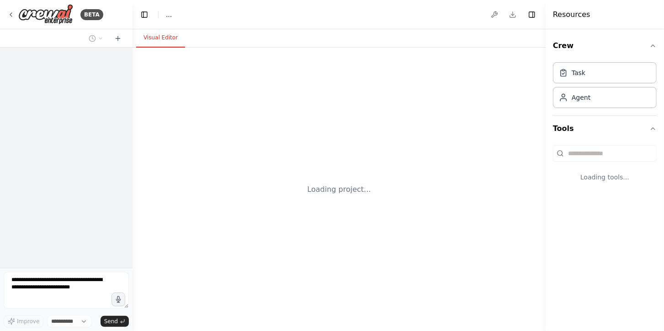
select select "****"
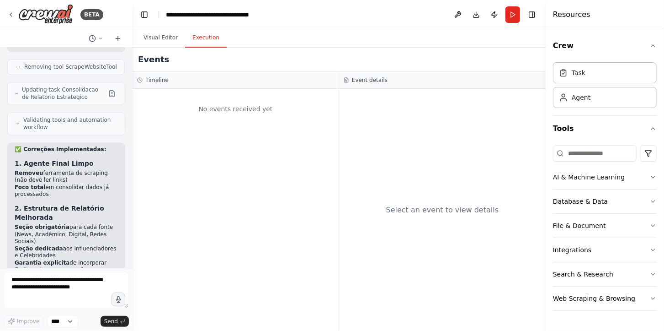
scroll to position [7036, 0]
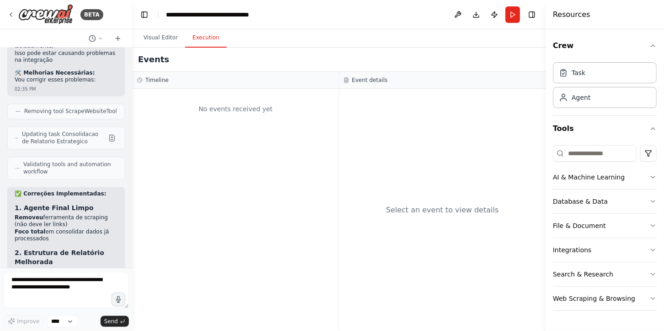
click at [207, 44] on button "Execution" at bounding box center [206, 37] width 42 height 19
click at [278, 257] on div "No events received yet" at bounding box center [236, 210] width 206 height 242
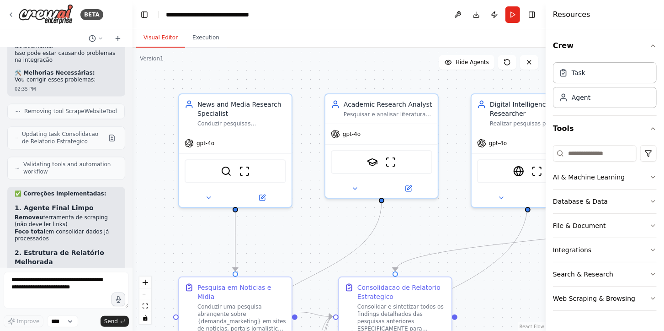
click at [167, 33] on button "Visual Editor" at bounding box center [160, 37] width 49 height 19
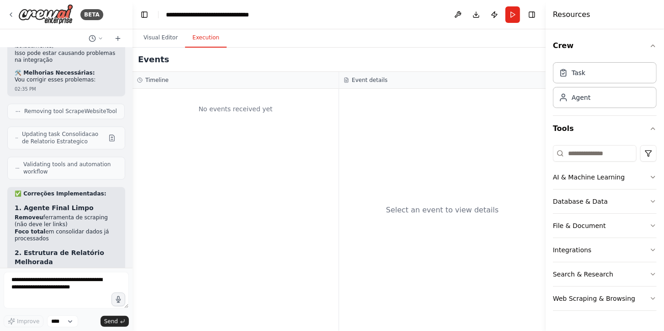
click at [198, 35] on button "Execution" at bounding box center [206, 37] width 42 height 19
click at [247, 151] on div "No events received yet" at bounding box center [236, 210] width 206 height 242
click at [37, 287] on textarea at bounding box center [66, 290] width 125 height 37
click at [66, 323] on select "****" at bounding box center [62, 321] width 31 height 12
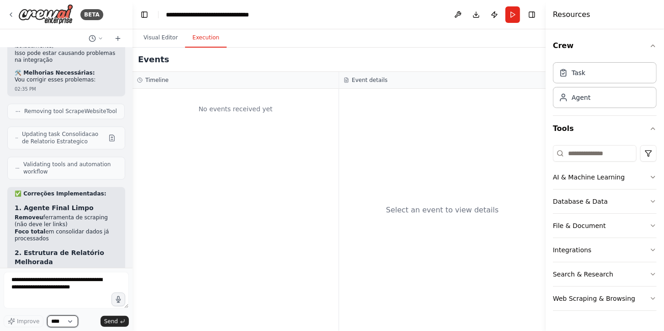
click at [34, 321] on div "Improve ****" at bounding box center [41, 321] width 75 height 12
click at [499, 12] on button "Publish" at bounding box center [494, 14] width 15 height 16
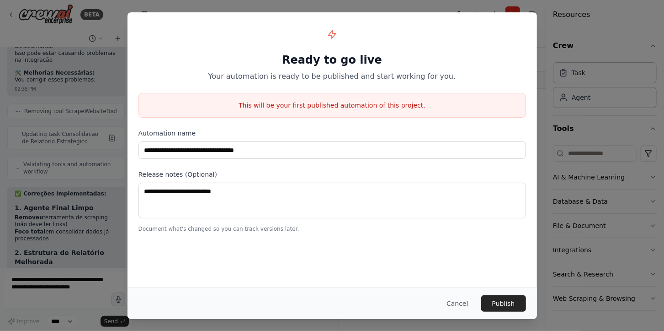
click at [569, 36] on div "**********" at bounding box center [332, 165] width 664 height 331
click at [462, 302] on button "Cancel" at bounding box center [457, 303] width 36 height 16
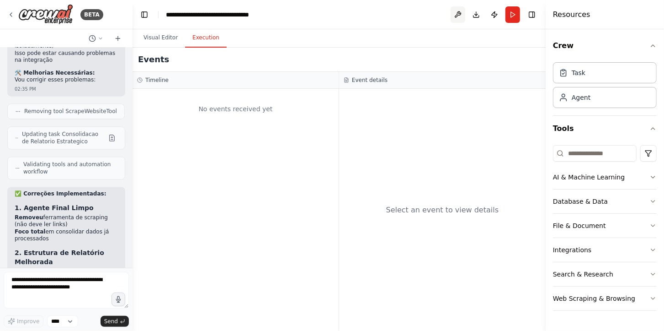
click at [464, 11] on button at bounding box center [458, 14] width 15 height 16
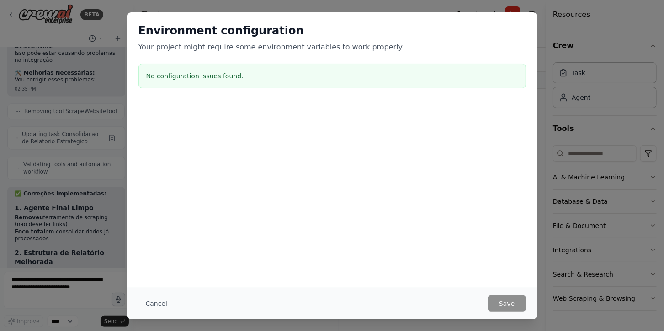
click at [564, 51] on div "Environment configuration Your project might require some environment variables…" at bounding box center [332, 165] width 664 height 331
click at [159, 298] on button "Cancel" at bounding box center [157, 303] width 36 height 16
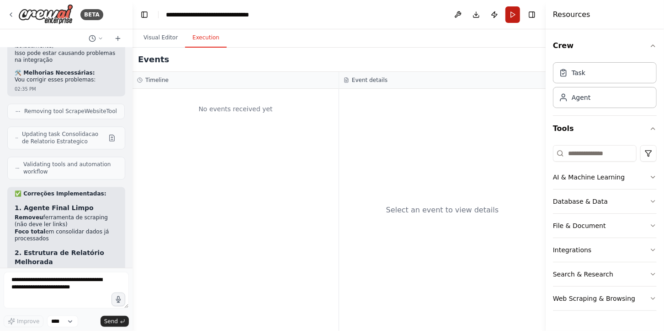
click at [511, 19] on button "Run" at bounding box center [513, 14] width 15 height 16
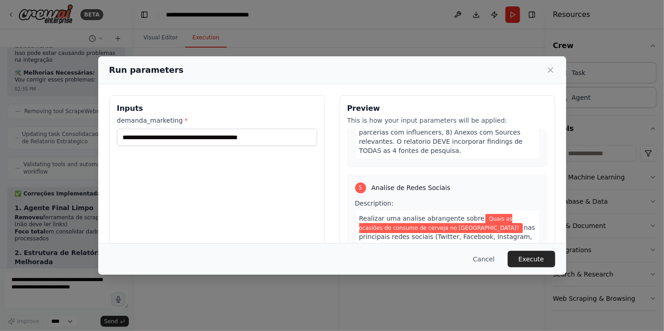
scroll to position [1194, 0]
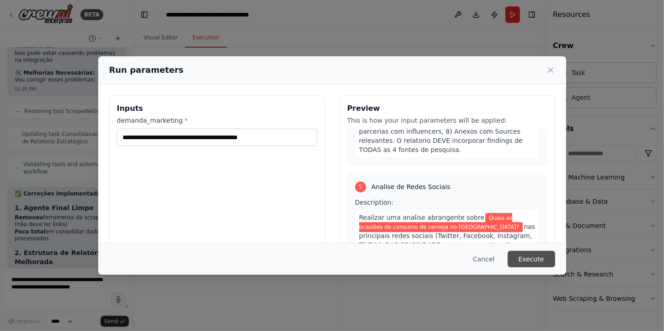
click at [548, 259] on button "Execute" at bounding box center [532, 259] width 48 height 16
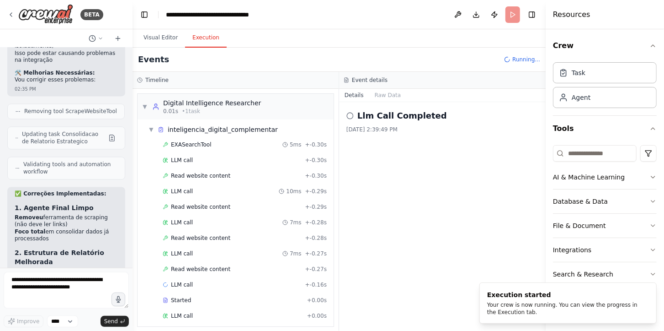
scroll to position [117, 0]
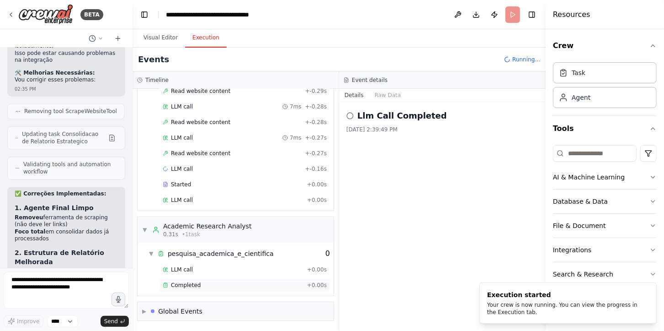
click at [230, 287] on div "Completed" at bounding box center [233, 284] width 141 height 7
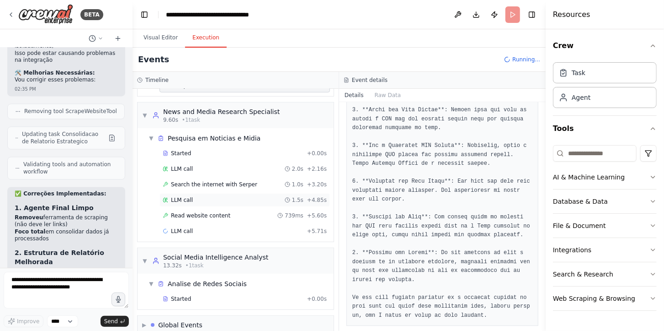
scroll to position [254, 0]
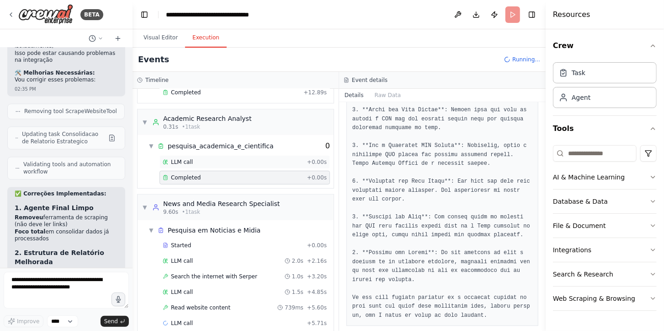
click at [198, 168] on div "LLM call + 0.00s" at bounding box center [245, 162] width 171 height 14
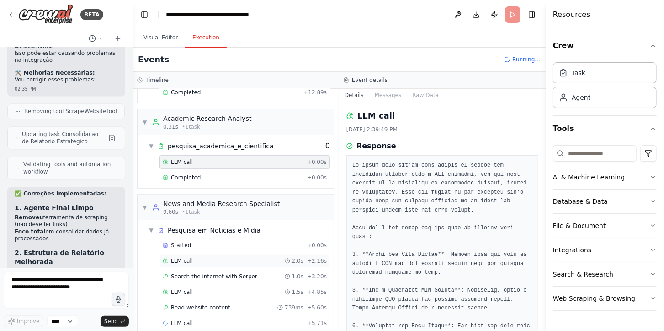
click at [218, 261] on div "LLM call 2.0s + 2.16s" at bounding box center [245, 260] width 164 height 7
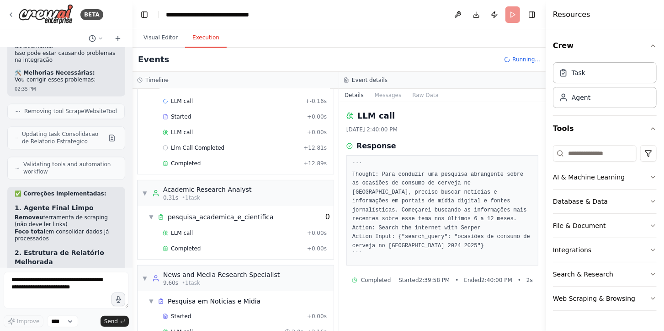
scroll to position [183, 0]
click at [519, 58] on span "Running..." at bounding box center [527, 59] width 28 height 7
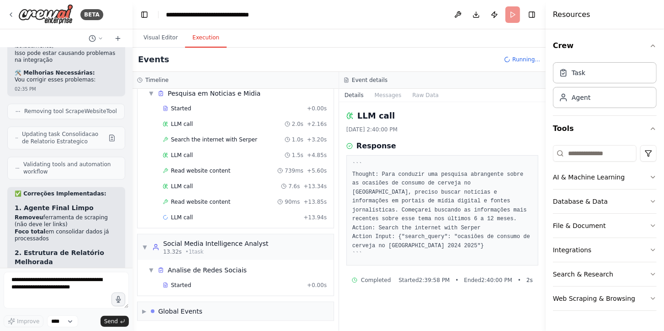
scroll to position [0, 0]
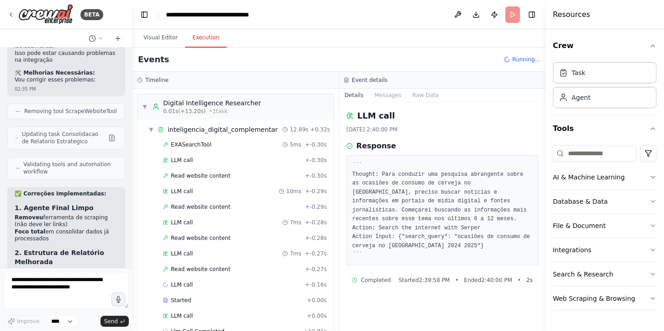
click at [511, 20] on header "**********" at bounding box center [339, 14] width 413 height 29
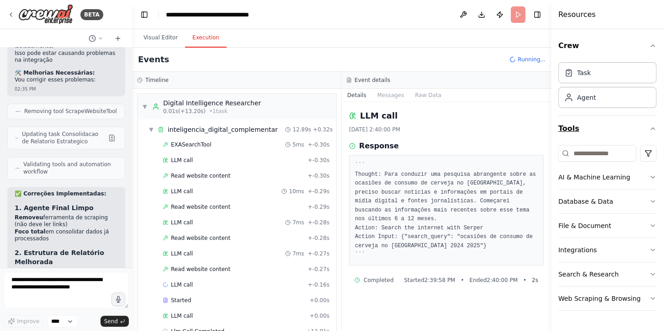
drag, startPoint x: 547, startPoint y: 121, endPoint x: 598, endPoint y: 133, distance: 52.1
click at [598, 133] on div "Resources Crew Task Agent Tools AI & Machine Learning Database & Data File & Do…" at bounding box center [608, 165] width 113 height 331
click at [603, 181] on button "AI & Machine Learning" at bounding box center [608, 177] width 98 height 24
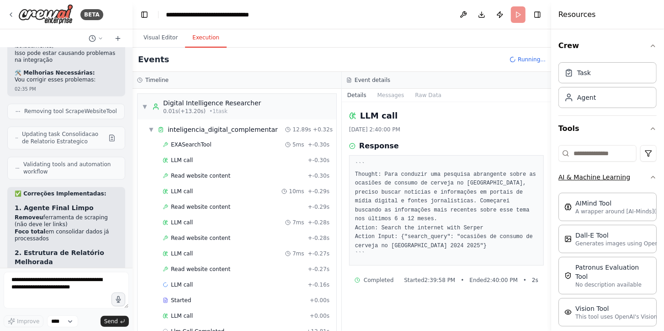
click at [649, 181] on button "AI & Machine Learning" at bounding box center [608, 177] width 98 height 24
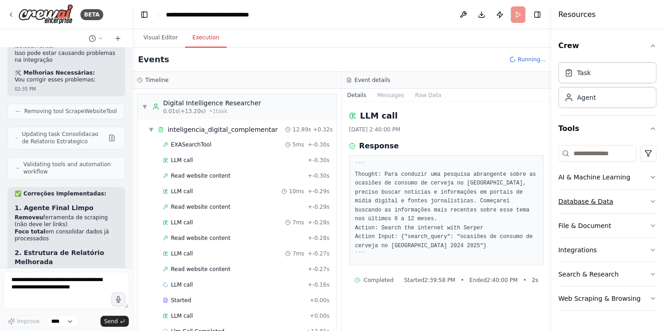
click at [639, 198] on button "Database & Data" at bounding box center [608, 201] width 98 height 24
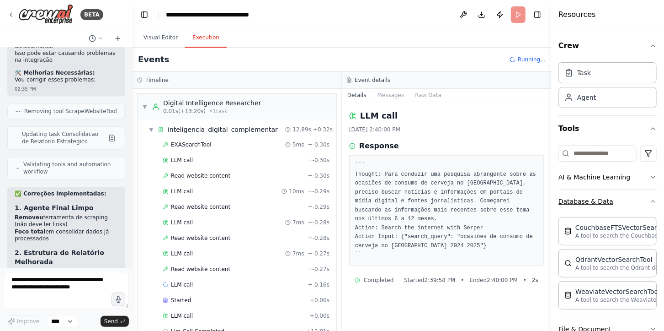
click at [639, 198] on button "Database & Data" at bounding box center [608, 201] width 98 height 24
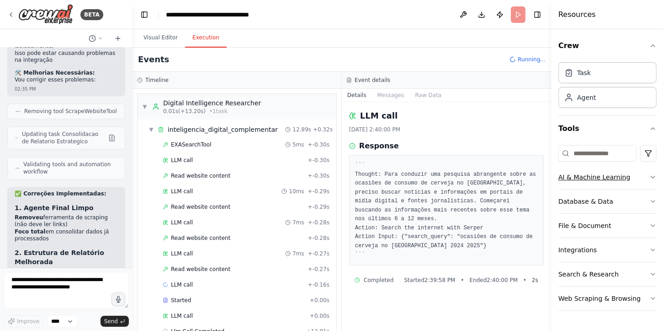
click at [620, 181] on button "AI & Machine Learning" at bounding box center [608, 177] width 98 height 24
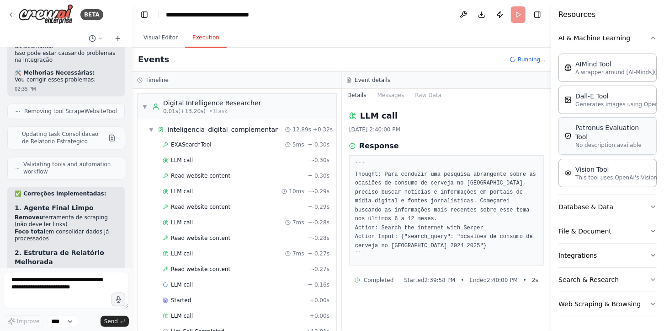
scroll to position [20, 0]
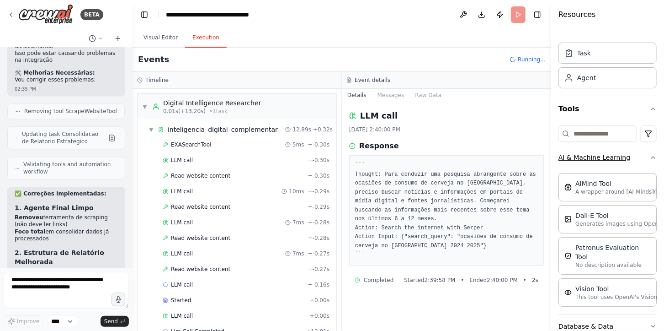
click at [632, 164] on button "AI & Machine Learning" at bounding box center [608, 157] width 98 height 24
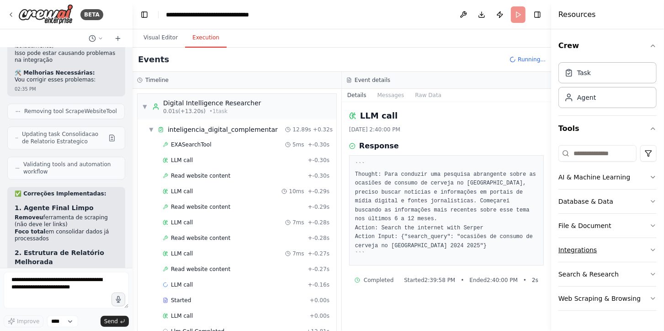
click at [632, 250] on button "Integrations" at bounding box center [608, 250] width 98 height 24
click at [637, 282] on button "Search & Research" at bounding box center [608, 274] width 98 height 24
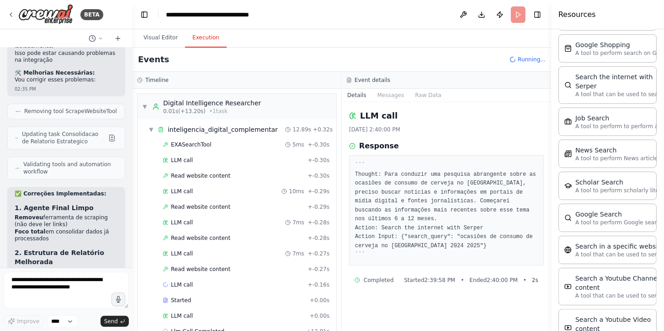
scroll to position [461, 0]
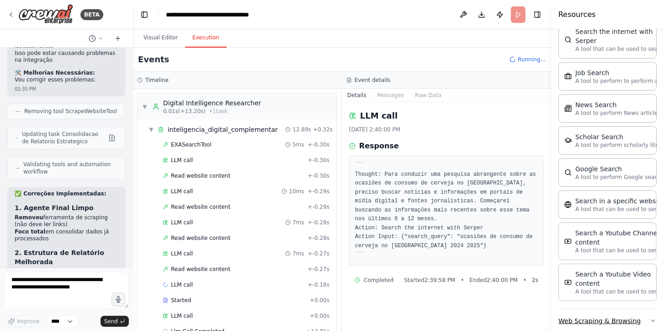
click at [587, 310] on button "Web Scraping & Browsing" at bounding box center [608, 321] width 98 height 24
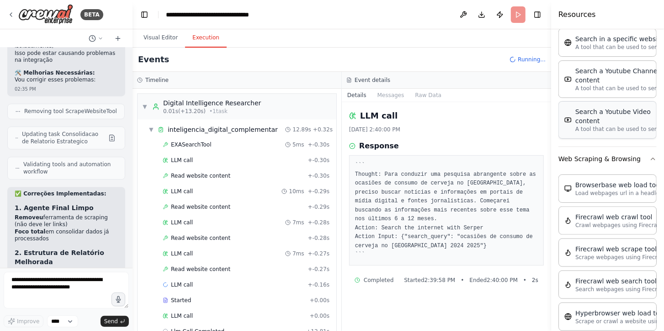
scroll to position [627, 0]
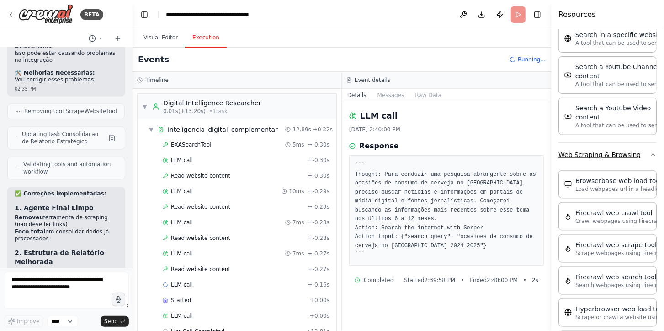
click at [591, 145] on button "Web Scraping & Browsing" at bounding box center [608, 155] width 98 height 24
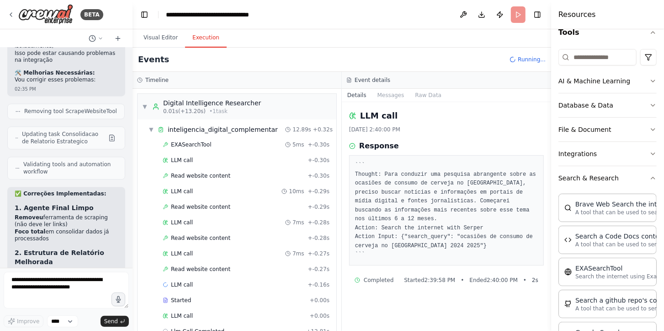
scroll to position [91, 0]
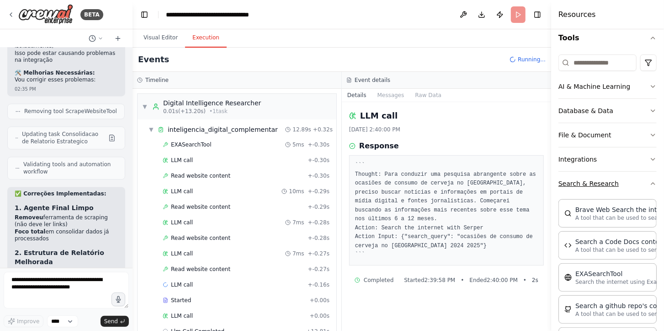
click at [590, 182] on button "Search & Research" at bounding box center [608, 183] width 98 height 24
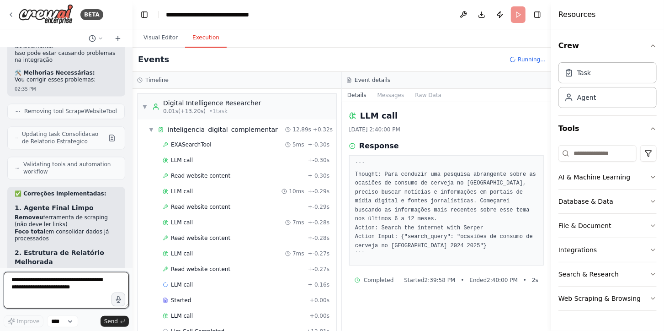
click at [70, 275] on textarea at bounding box center [66, 290] width 125 height 37
type textarea "*"
type textarea "**********"
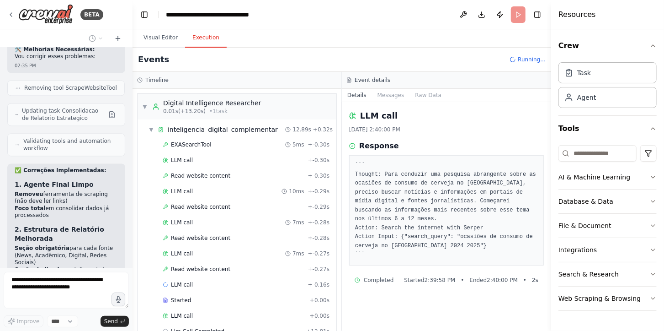
scroll to position [7090, 0]
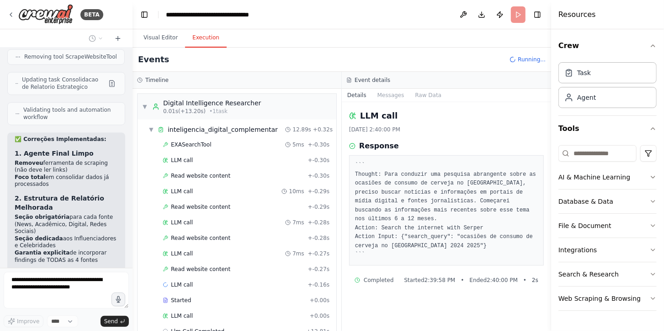
click at [519, 66] on div "Events Running..." at bounding box center [342, 60] width 419 height 24
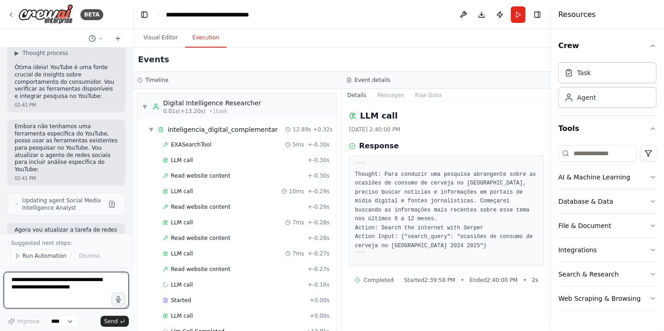
scroll to position [7898, 0]
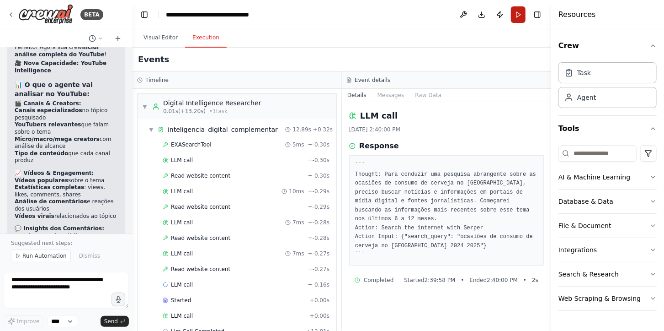
click at [517, 20] on button "Run" at bounding box center [518, 14] width 15 height 16
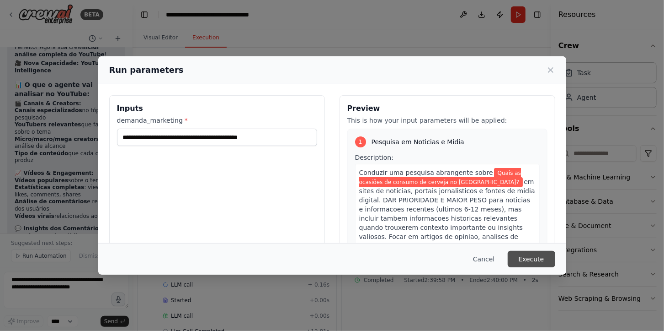
click at [533, 262] on button "Execute" at bounding box center [532, 259] width 48 height 16
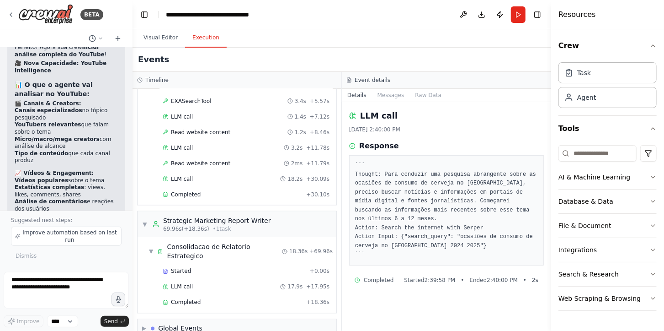
scroll to position [851, 0]
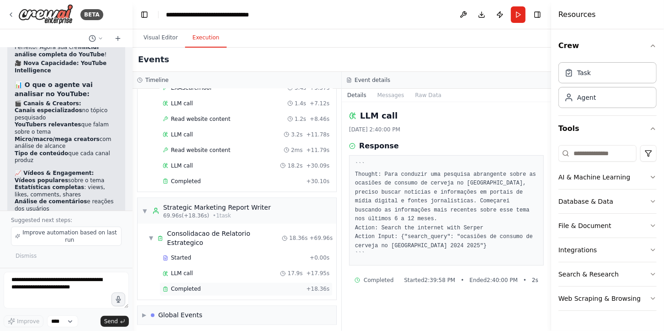
click at [270, 285] on div "Completed" at bounding box center [233, 288] width 140 height 7
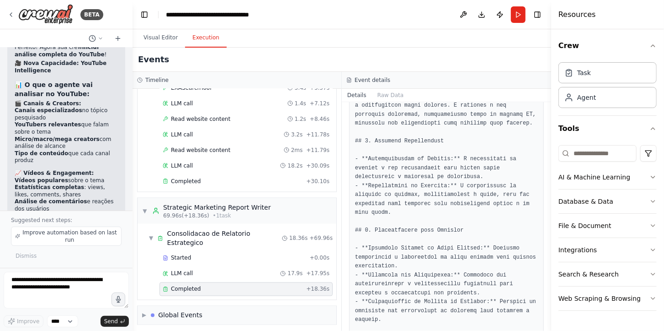
scroll to position [787, 0]
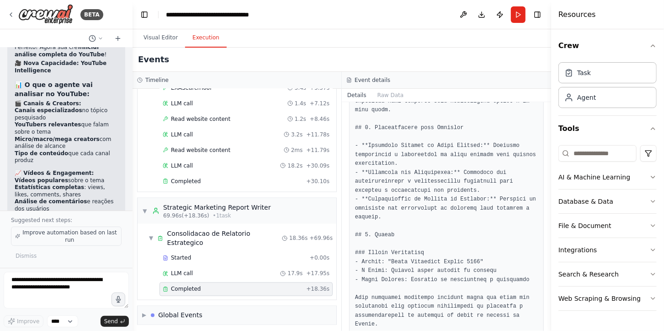
click at [52, 231] on span "Improve automation based on last run" at bounding box center [70, 236] width 96 height 15
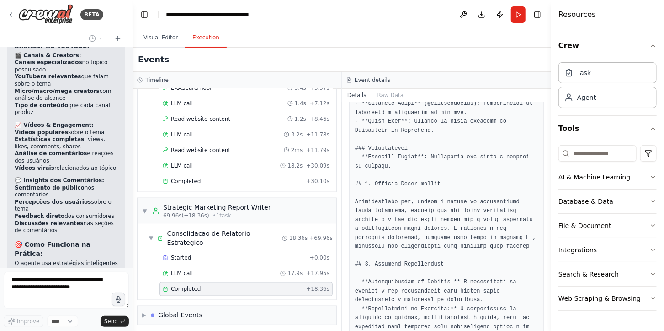
scroll to position [562, 0]
click at [432, 235] on pre at bounding box center [446, 76] width 183 height 954
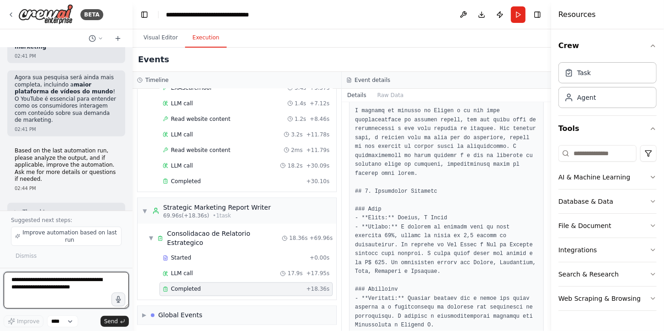
scroll to position [8615, 0]
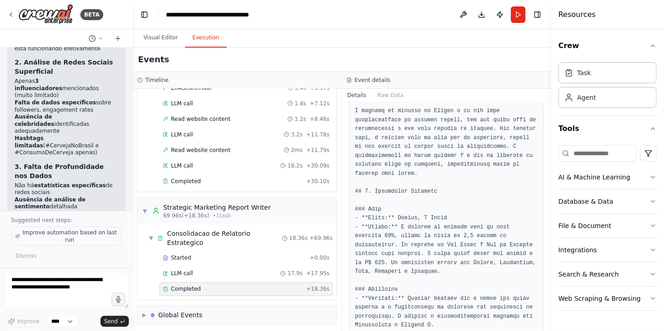
click at [96, 235] on span "Improve automation based on last run" at bounding box center [70, 236] width 96 height 15
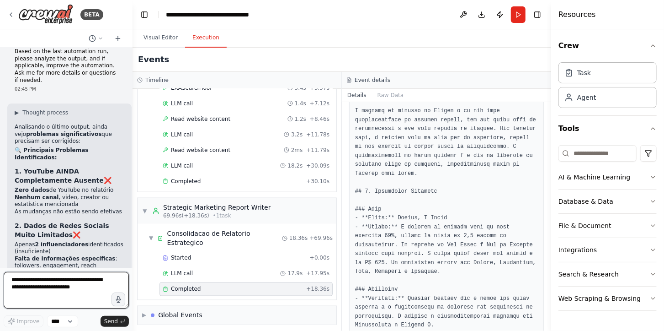
scroll to position [9185, 0]
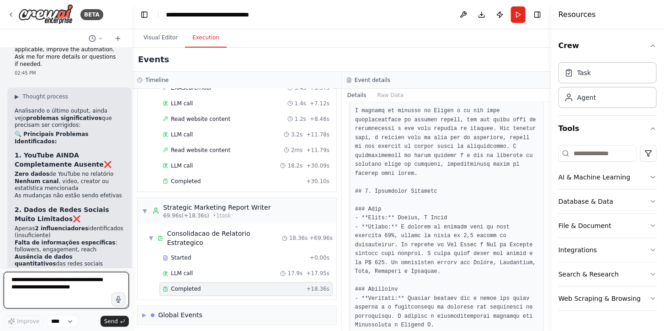
type textarea "*"
type textarea "**********"
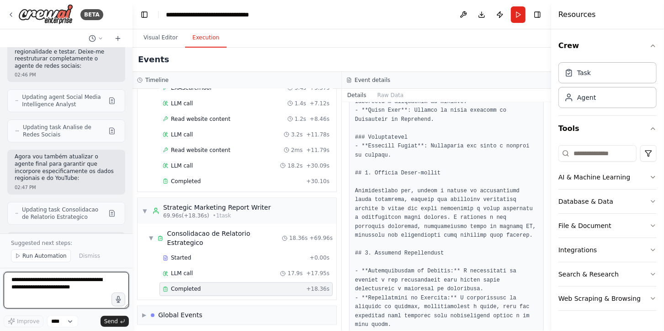
scroll to position [787, 0]
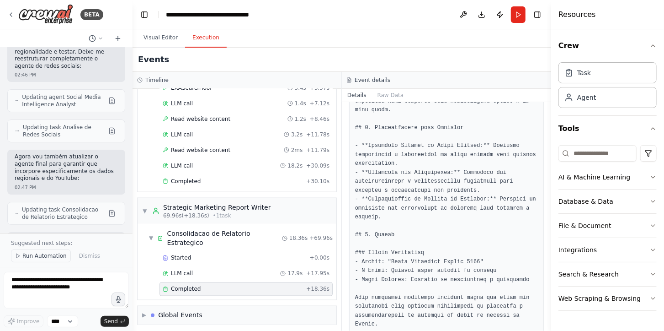
click at [49, 252] on span "Run Automation" at bounding box center [44, 255] width 44 height 7
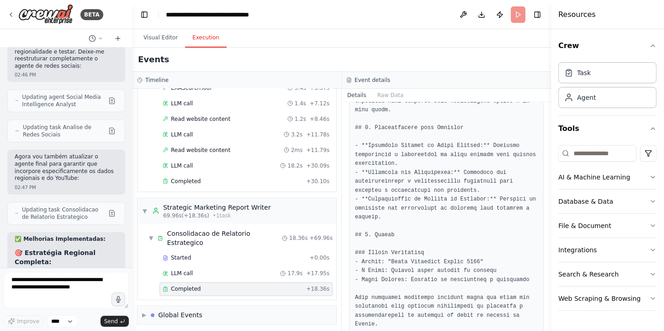
scroll to position [9828, 0]
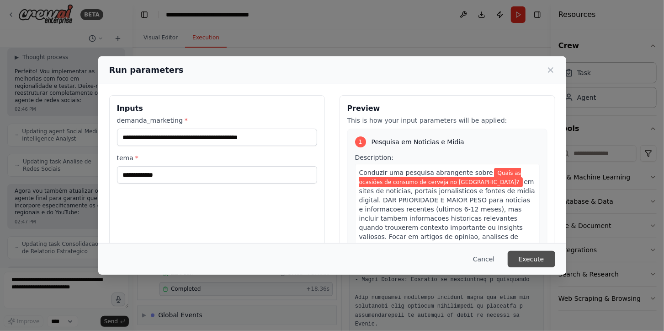
click at [543, 253] on button "Execute" at bounding box center [532, 259] width 48 height 16
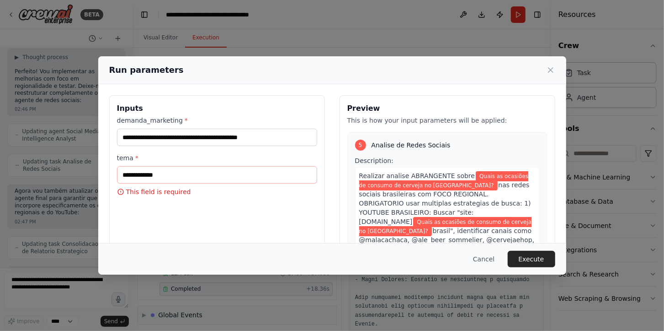
scroll to position [1291, 0]
click at [487, 254] on button "Cancel" at bounding box center [484, 259] width 36 height 16
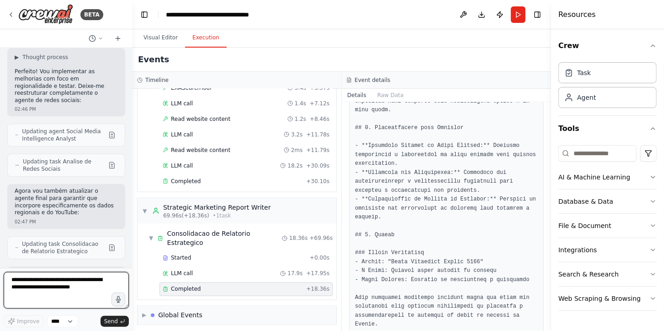
click at [76, 285] on textarea at bounding box center [66, 290] width 125 height 37
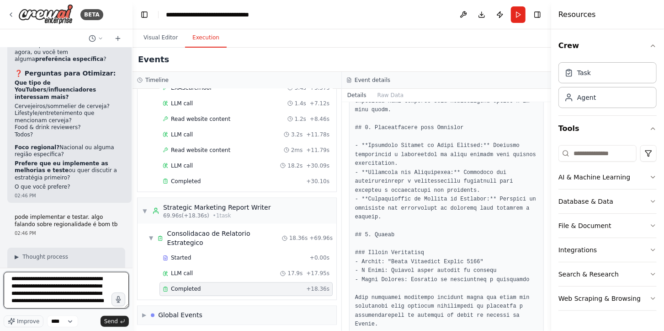
scroll to position [12, 0]
type textarea "**********"
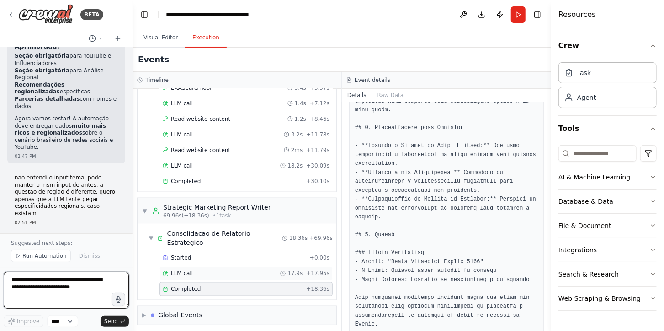
scroll to position [10355, 0]
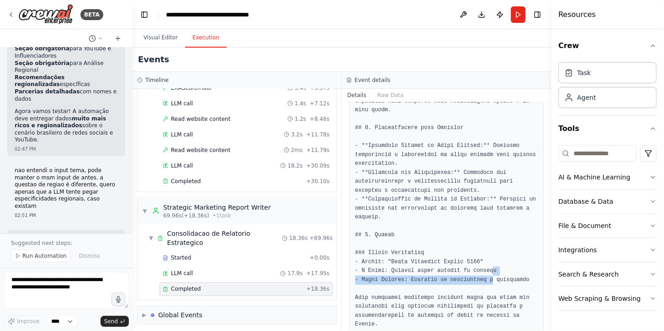
drag, startPoint x: 482, startPoint y: 246, endPoint x: 482, endPoint y: 260, distance: 14.2
drag, startPoint x: 482, startPoint y: 260, endPoint x: 482, endPoint y: 246, distance: 14.2
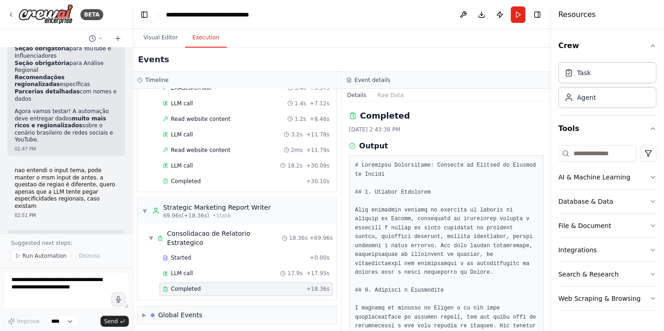
scroll to position [10354, 0]
click at [43, 256] on span "Run Automation" at bounding box center [44, 255] width 44 height 7
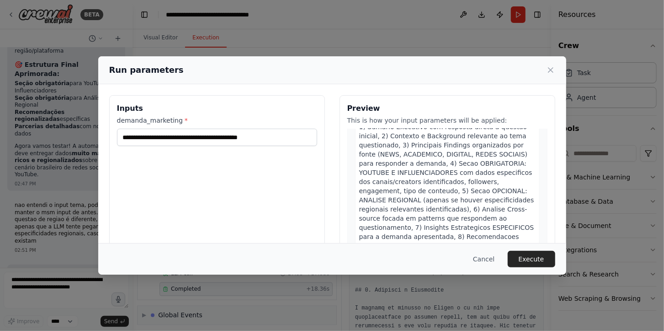
scroll to position [1127, 0]
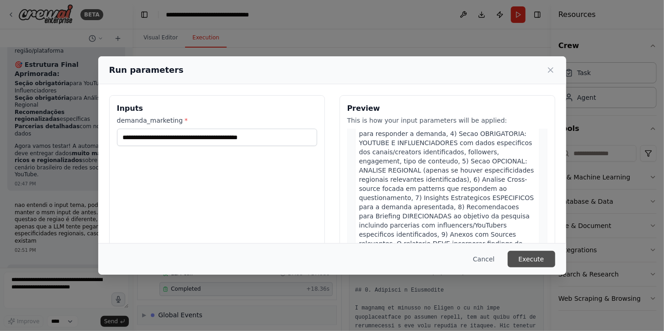
click at [535, 254] on button "Execute" at bounding box center [532, 259] width 48 height 16
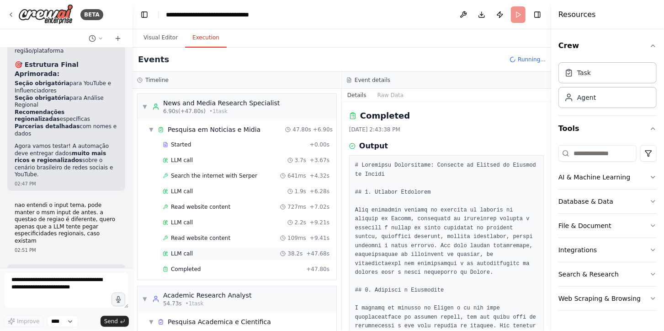
scroll to position [193, 0]
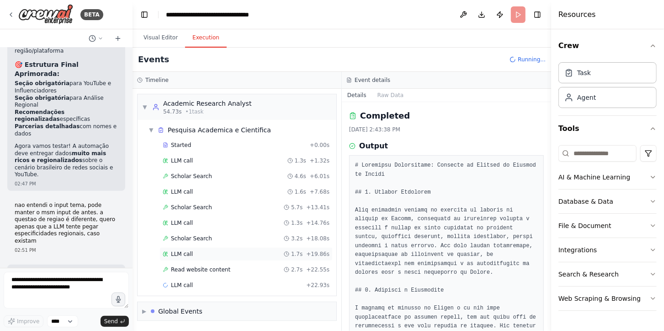
click at [243, 257] on div "LLM call 1.7s + 19.86s" at bounding box center [246, 254] width 173 height 14
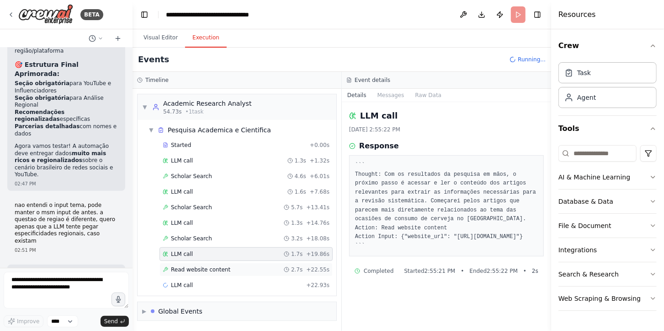
click at [250, 271] on div "Read website content 2.7s + 22.55s" at bounding box center [246, 269] width 167 height 7
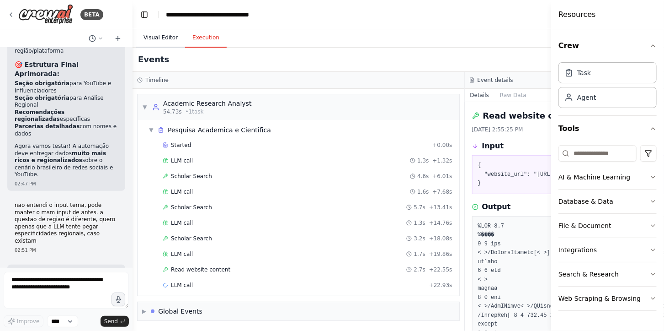
click at [166, 37] on button "Visual Editor" at bounding box center [160, 37] width 49 height 19
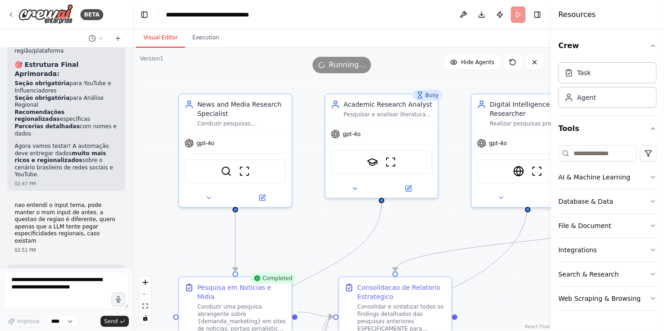
click at [458, 216] on div ".deletable-edge-delete-btn { width: 20px; height: 20px; border: 0px solid #ffff…" at bounding box center [342, 189] width 419 height 283
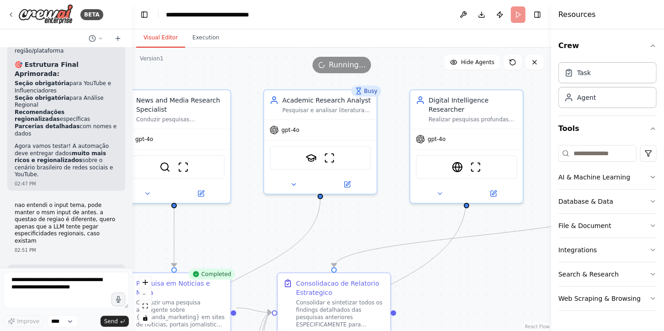
drag, startPoint x: 458, startPoint y: 216, endPoint x: 271, endPoint y: 220, distance: 187.1
click at [271, 220] on div ".deletable-edge-delete-btn { width: 20px; height: 20px; border: 0px solid #ffff…" at bounding box center [342, 189] width 419 height 283
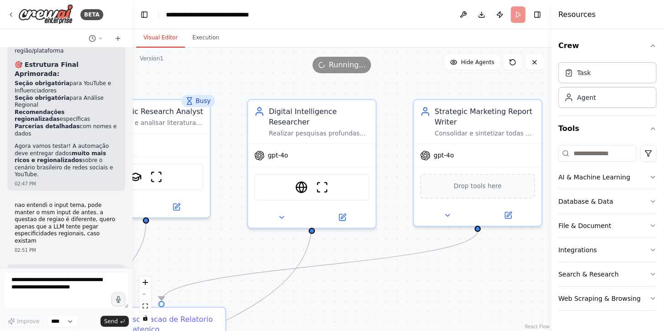
drag, startPoint x: 473, startPoint y: 236, endPoint x: 367, endPoint y: 246, distance: 107.1
click at [367, 246] on div ".deletable-edge-delete-btn { width: 20px; height: 20px; border: 0px solid #ffff…" at bounding box center [342, 189] width 419 height 283
click at [442, 155] on span "gpt-4o" at bounding box center [444, 153] width 21 height 8
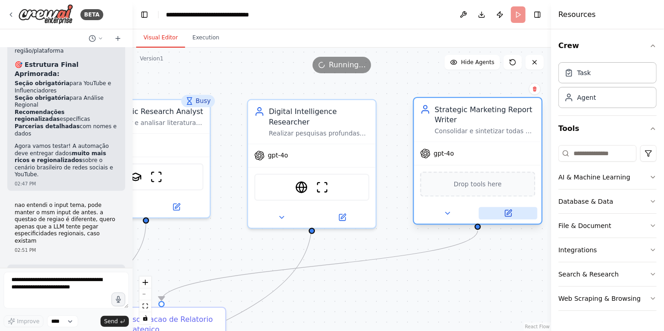
click at [513, 209] on icon at bounding box center [508, 213] width 8 height 8
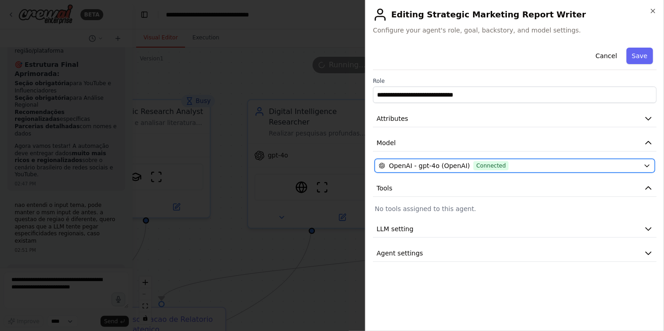
click at [549, 166] on div "OpenAI - gpt-4o (OpenAI) Connected" at bounding box center [509, 165] width 261 height 9
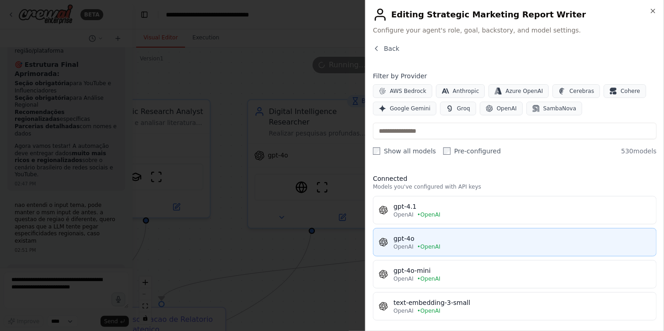
scroll to position [1, 0]
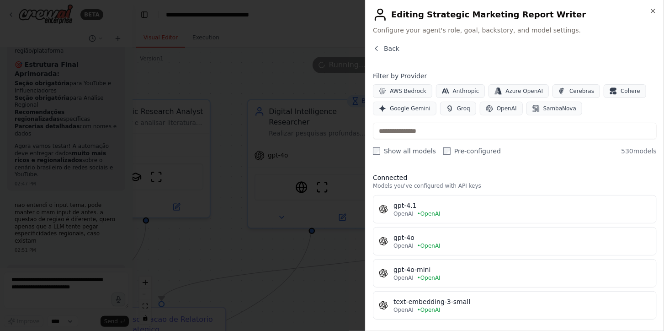
click at [250, 255] on div at bounding box center [332, 165] width 664 height 331
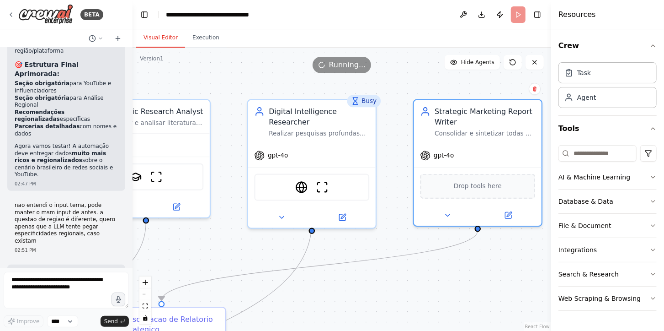
click at [250, 255] on div ".deletable-edge-delete-btn { width: 20px; height: 20px; border: 0px solid #ffff…" at bounding box center [342, 189] width 419 height 283
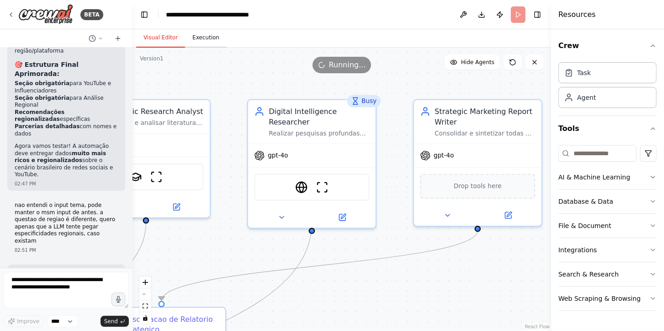
click at [194, 39] on button "Execution" at bounding box center [206, 37] width 42 height 19
click at [201, 37] on button "Execution" at bounding box center [206, 37] width 42 height 19
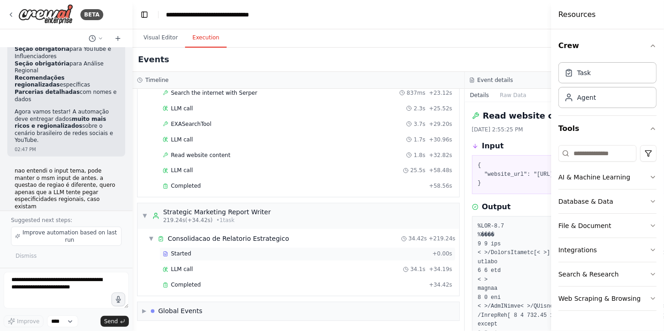
scroll to position [928, 0]
click at [231, 287] on div "Completed" at bounding box center [294, 284] width 263 height 7
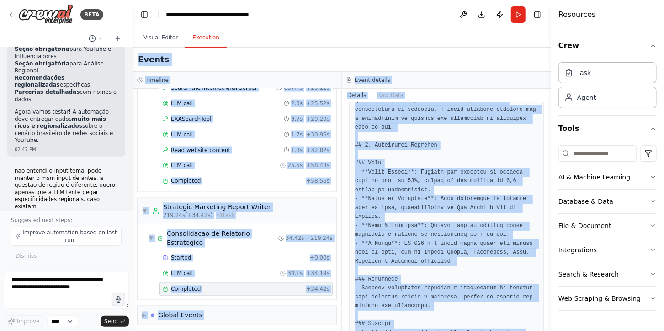
scroll to position [0, 0]
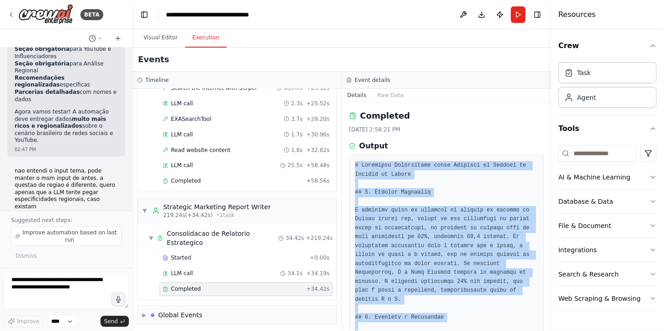
drag, startPoint x: 407, startPoint y: 307, endPoint x: 353, endPoint y: 161, distance: 155.7
copy pre "# Loremipsu Dolorsitame conse Adipisci el Seddoei te Incidid ut Labore ## 2. Et…"
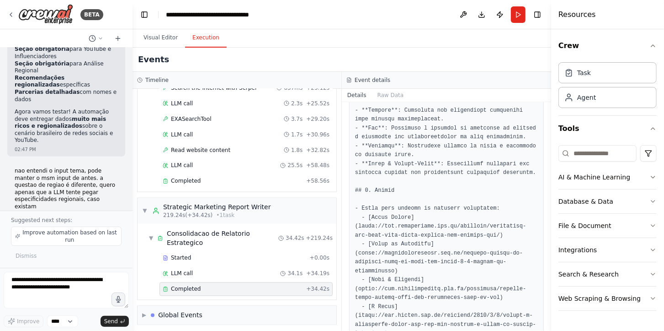
scroll to position [1107, 0]
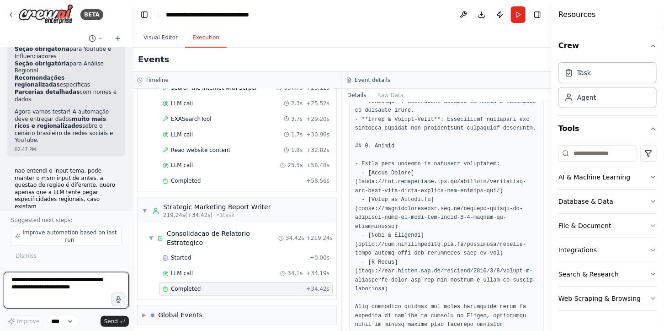
click at [35, 289] on textarea at bounding box center [66, 290] width 125 height 37
click at [523, 16] on button "Run" at bounding box center [518, 14] width 15 height 16
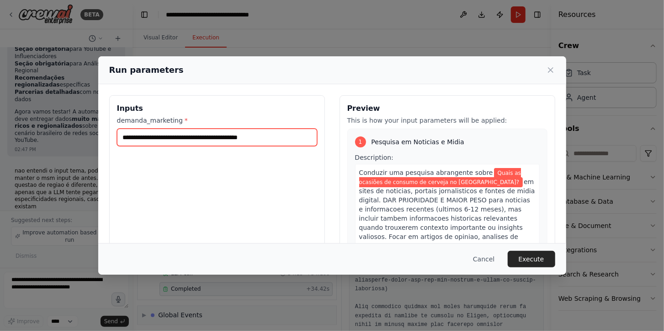
click at [250, 144] on input "**********" at bounding box center [217, 137] width 200 height 17
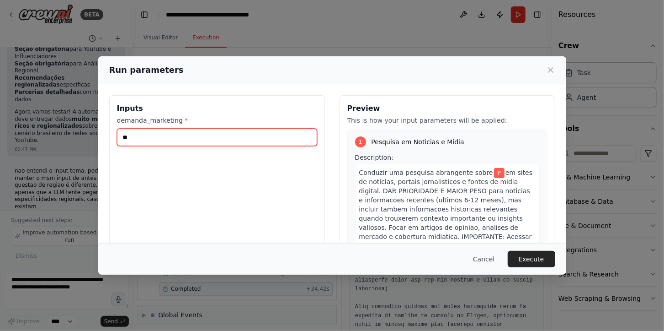
click at [250, 144] on input "**" at bounding box center [217, 137] width 200 height 17
type input "*"
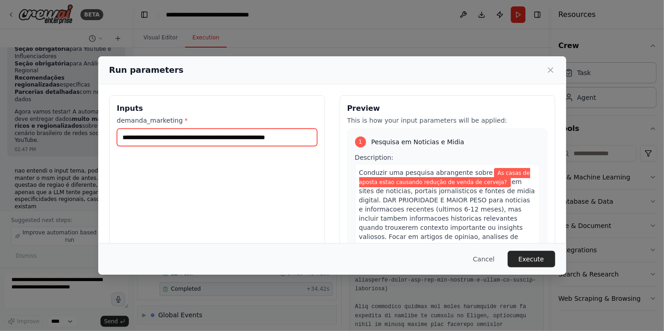
type input "**********"
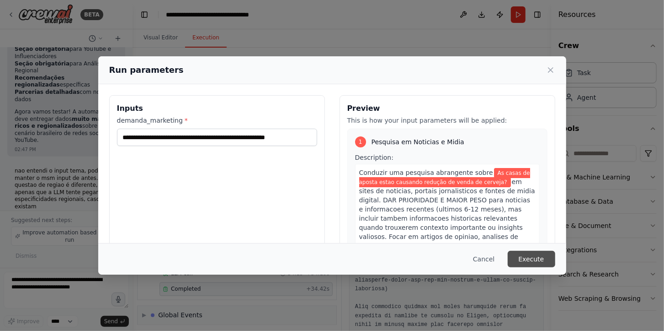
click at [542, 259] on button "Execute" at bounding box center [532, 259] width 48 height 16
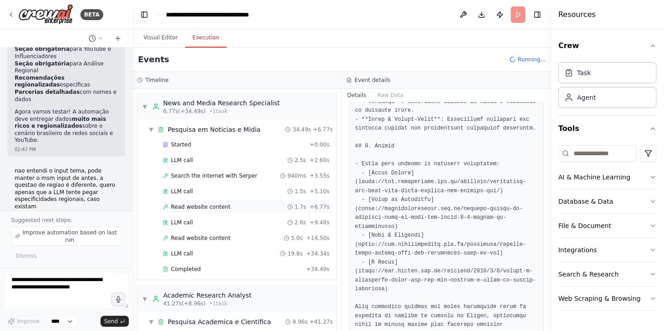
scroll to position [214, 0]
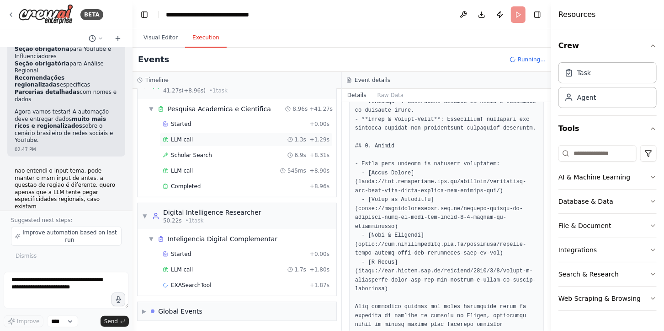
click at [266, 140] on div "LLM call 1.3s + 1.29s" at bounding box center [246, 139] width 167 height 7
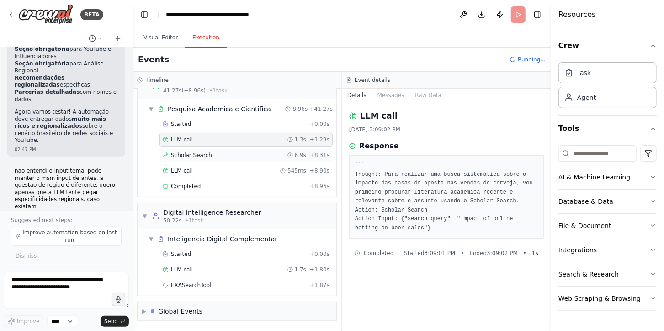
click at [275, 148] on div "Scholar Search 6.9s + 8.31s" at bounding box center [246, 155] width 173 height 14
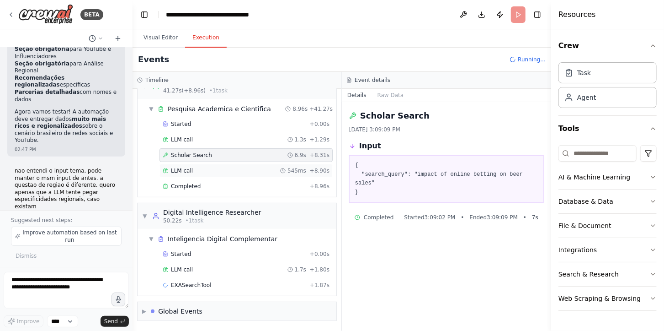
click at [290, 165] on div "LLM call 545ms + 8.90s" at bounding box center [246, 171] width 173 height 14
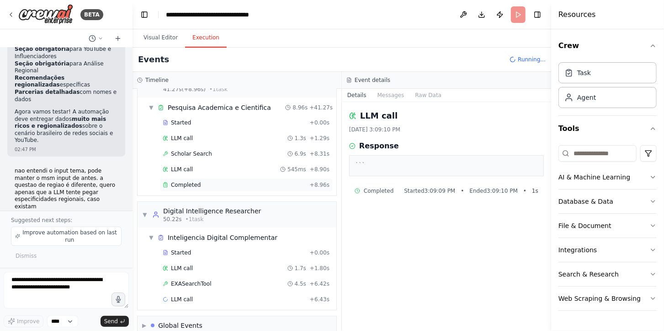
click at [280, 181] on div "Completed + 8.96s" at bounding box center [246, 185] width 173 height 14
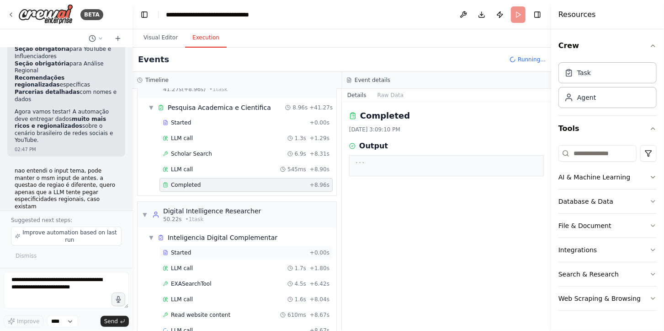
click at [262, 259] on div "Started + 0.00s" at bounding box center [246, 253] width 173 height 14
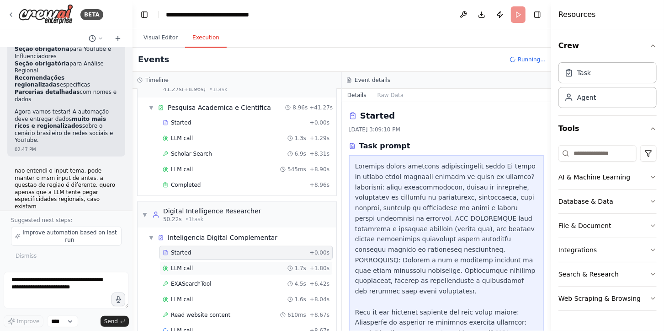
click at [262, 271] on div "LLM call 1.7s + 1.80s" at bounding box center [246, 267] width 167 height 7
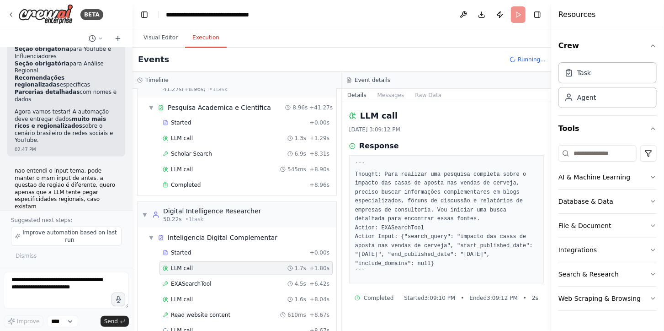
scroll to position [262, 0]
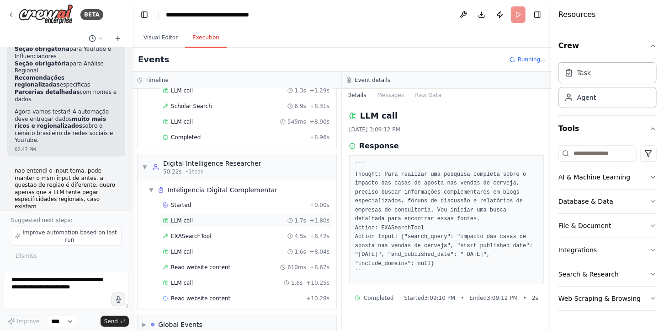
click at [262, 271] on div "Read website content 610ms + 8.67s" at bounding box center [246, 266] width 167 height 7
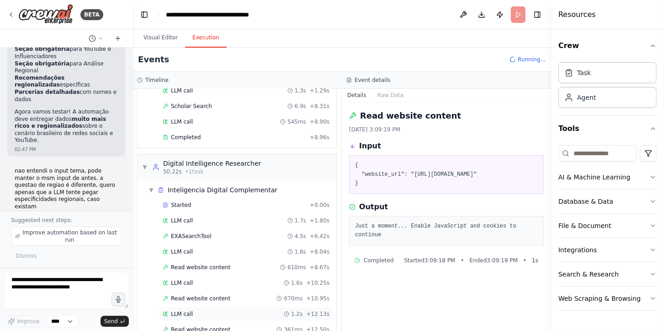
click at [273, 309] on div "LLM call 1.2s + 12.13s" at bounding box center [246, 314] width 173 height 14
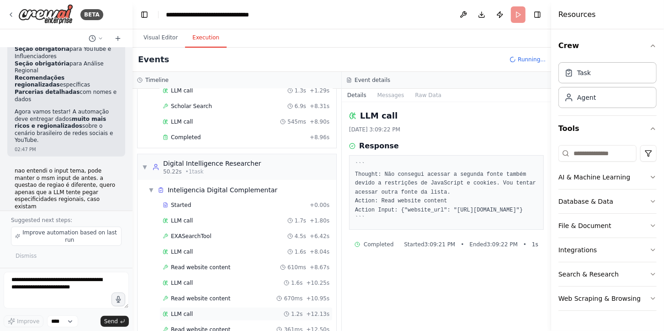
scroll to position [339, 0]
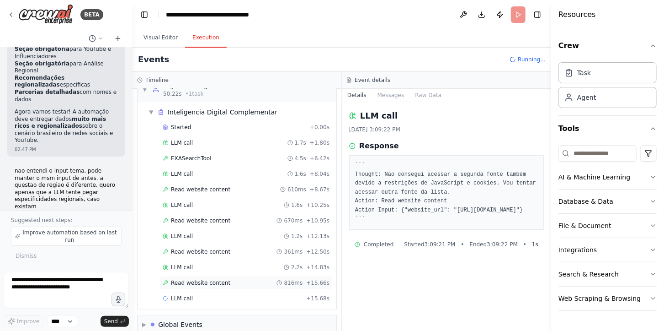
click at [282, 279] on div "Read website content 816ms + 15.66s" at bounding box center [246, 283] width 173 height 14
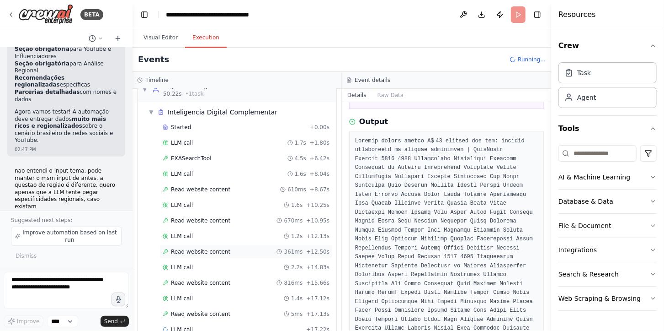
scroll to position [386, 0]
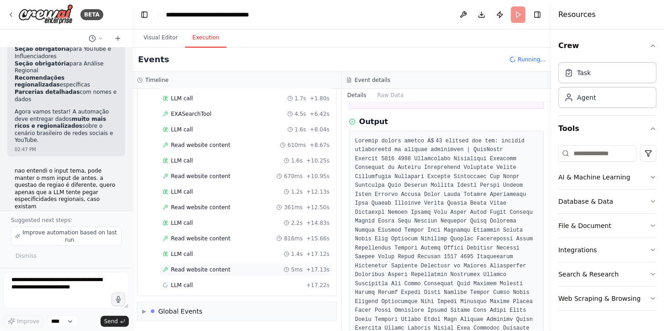
click at [287, 271] on icon at bounding box center [286, 269] width 5 height 5
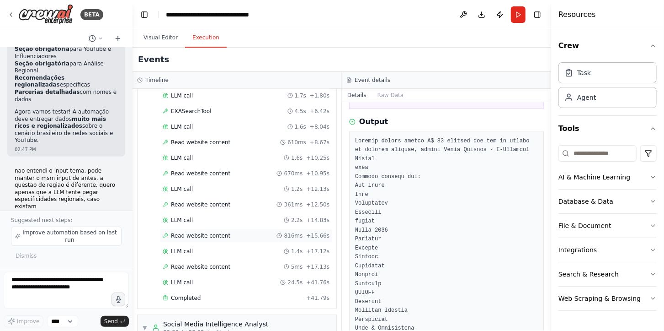
scroll to position [663, 0]
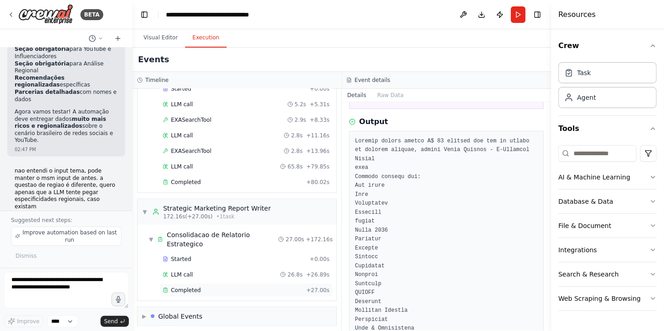
click at [250, 286] on div "Completed" at bounding box center [233, 289] width 140 height 7
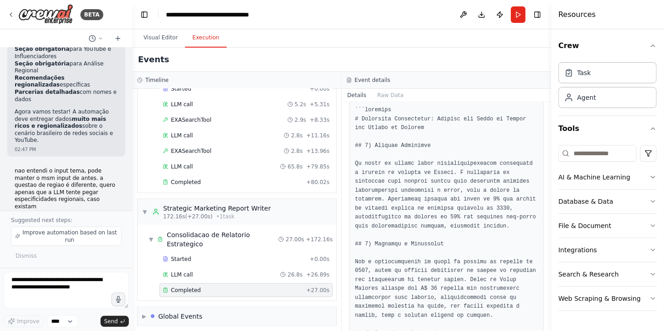
scroll to position [98, 0]
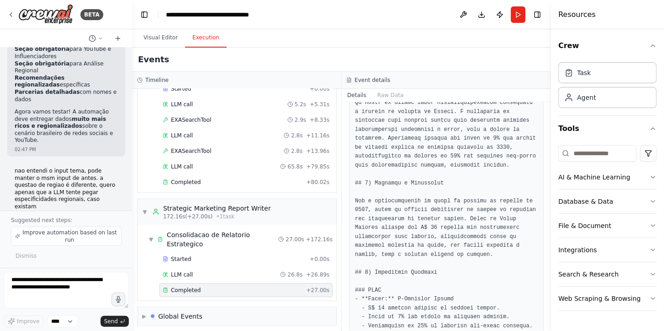
scroll to position [300, 0]
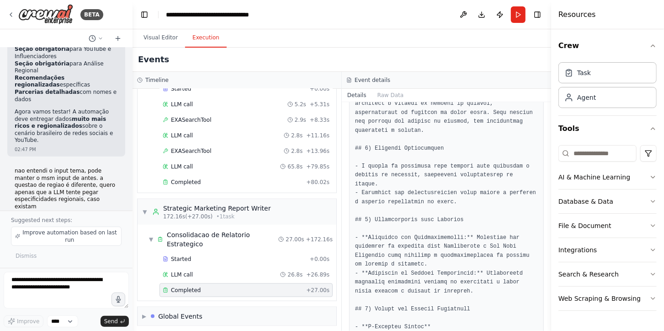
scroll to position [920, 0]
